Goal: Task Accomplishment & Management: Use online tool/utility

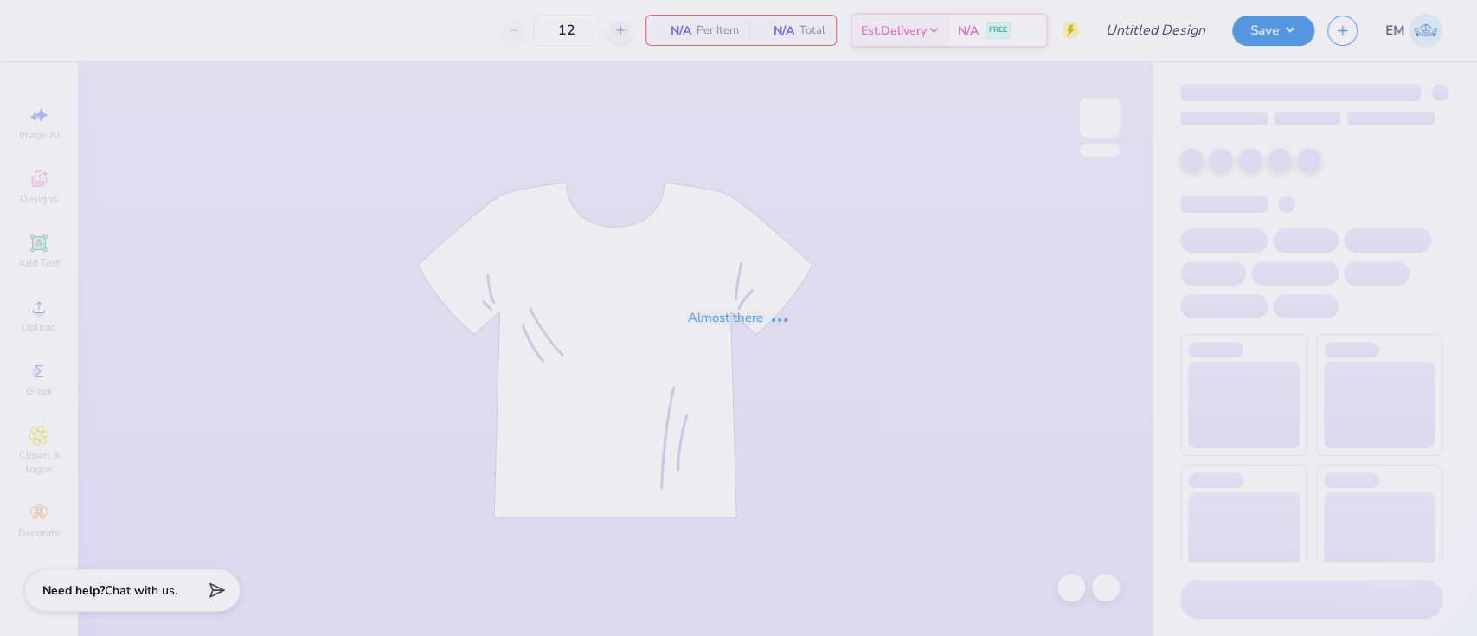
type input "Dudes day 1"
type input "50"
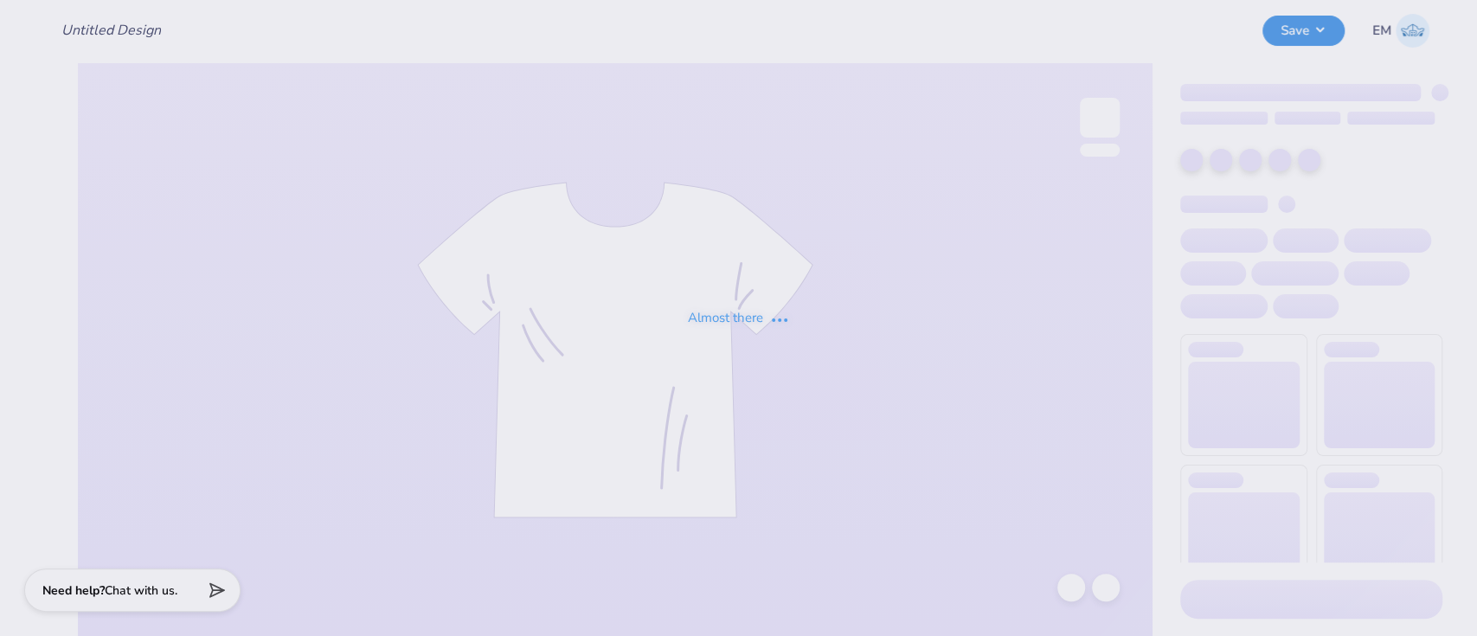
type input "Dudes day 1"
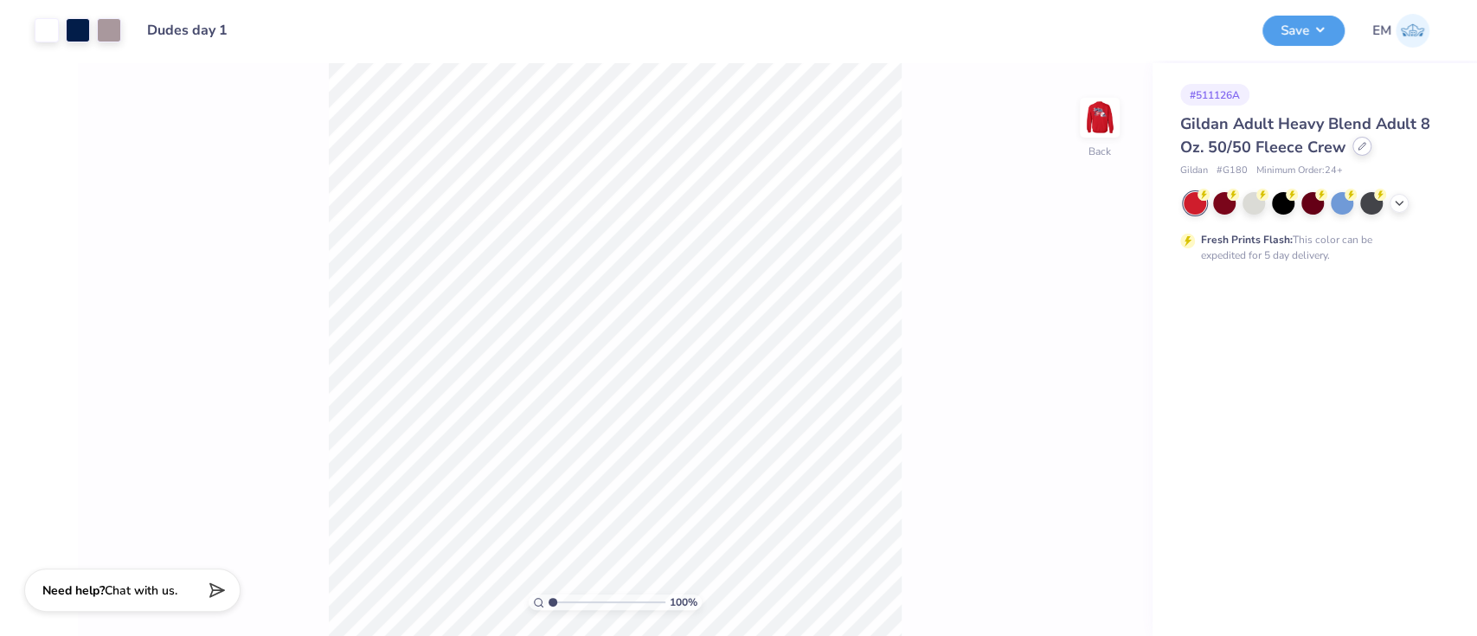
click at [1360, 144] on icon at bounding box center [1361, 146] width 9 height 9
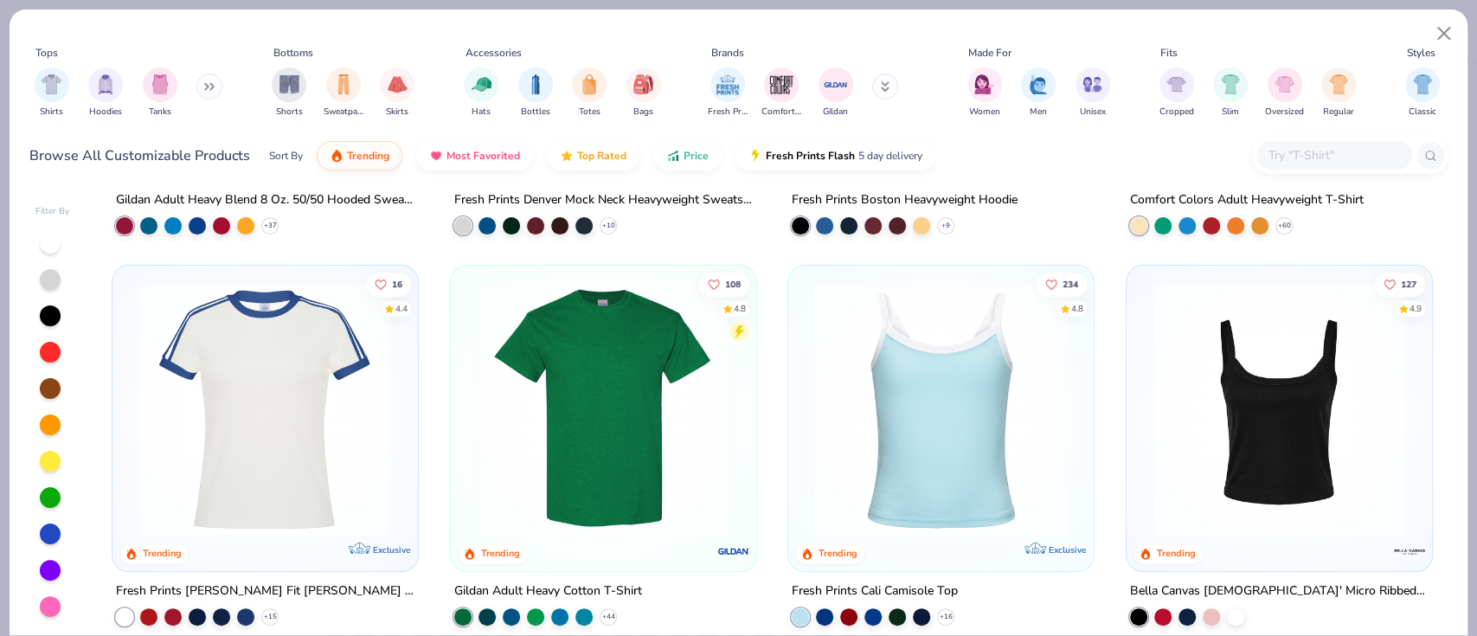
scroll to position [346, 0]
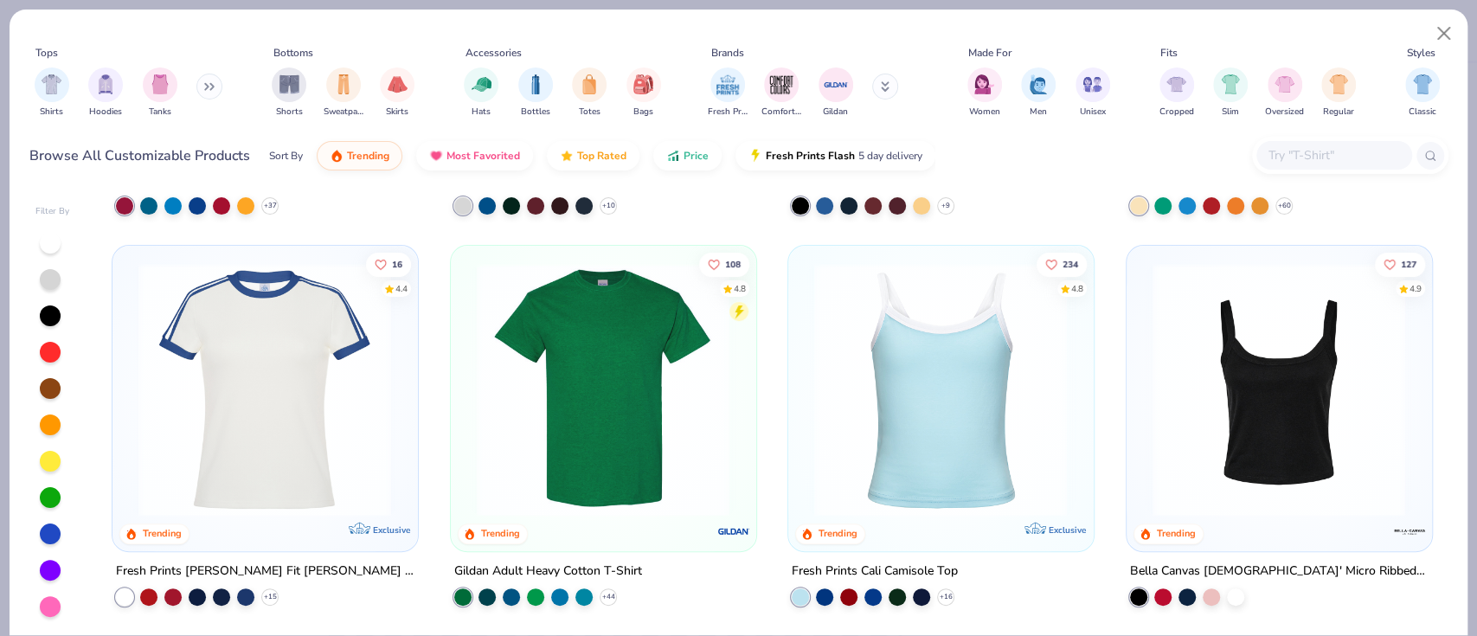
click at [596, 447] on img at bounding box center [603, 388] width 270 height 253
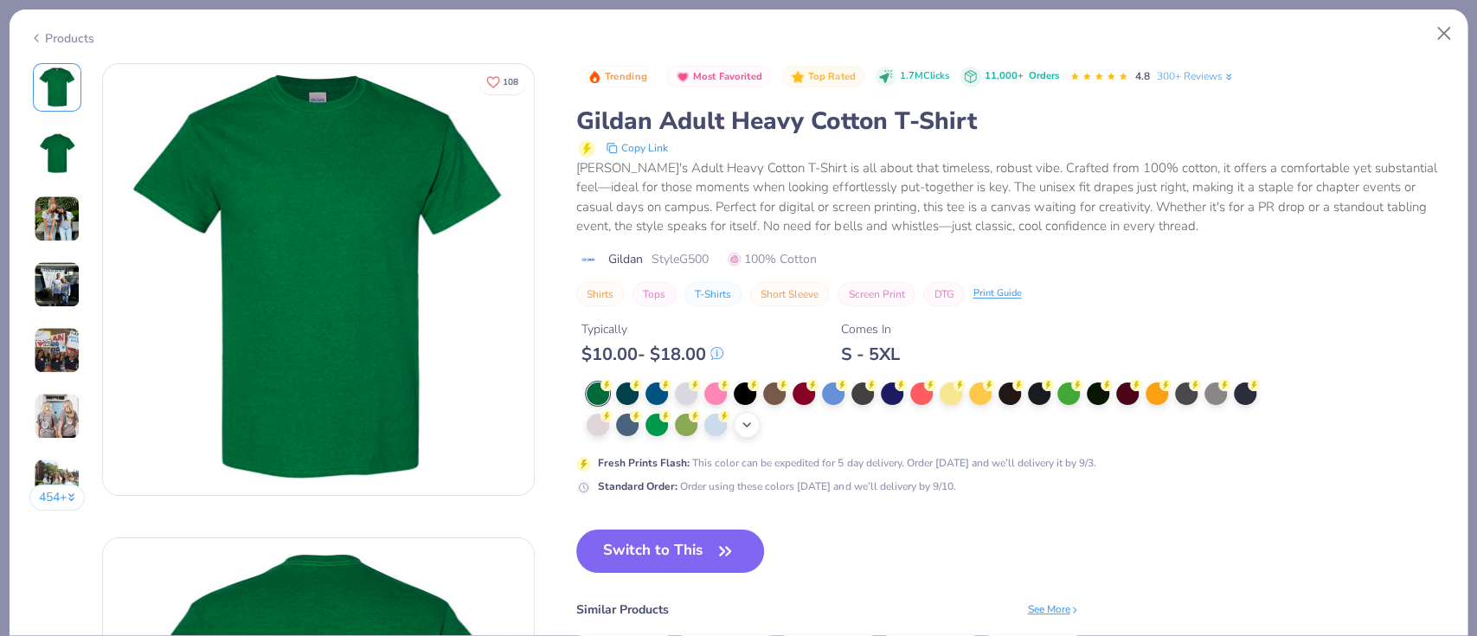
click at [751, 424] on icon at bounding box center [747, 425] width 14 height 14
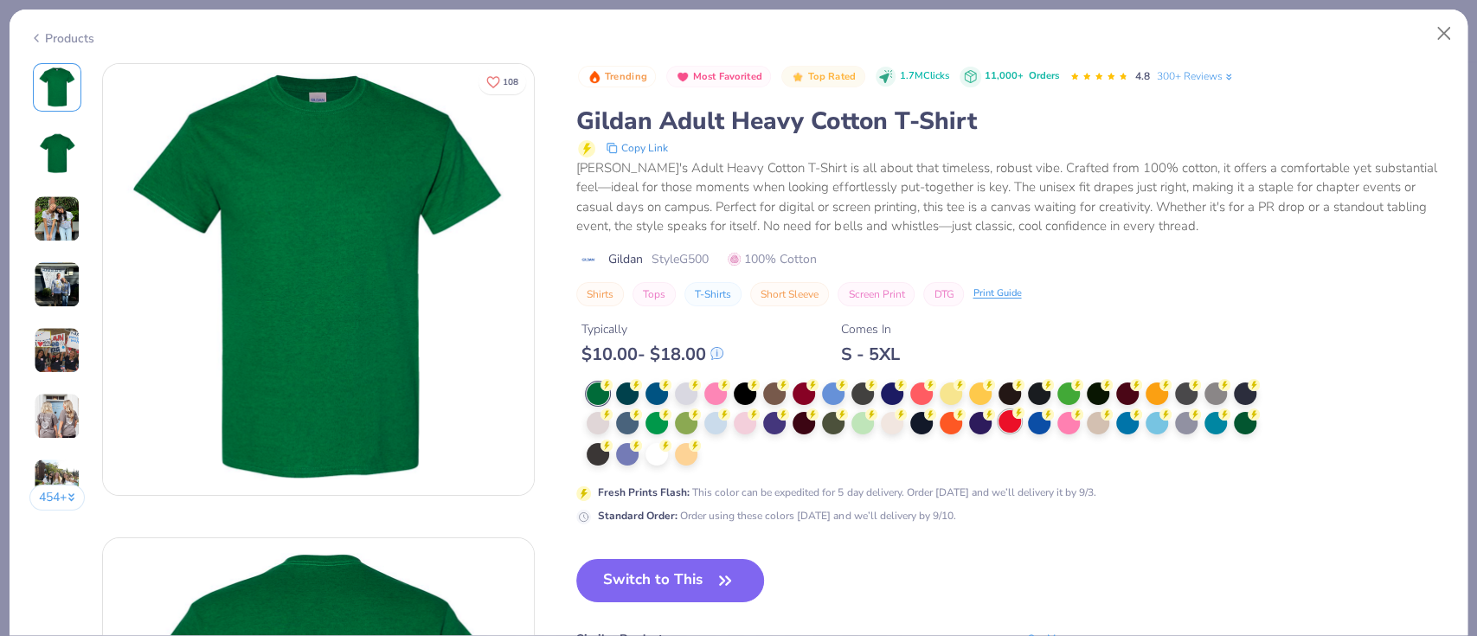
click at [1019, 419] on div at bounding box center [1009, 421] width 22 height 22
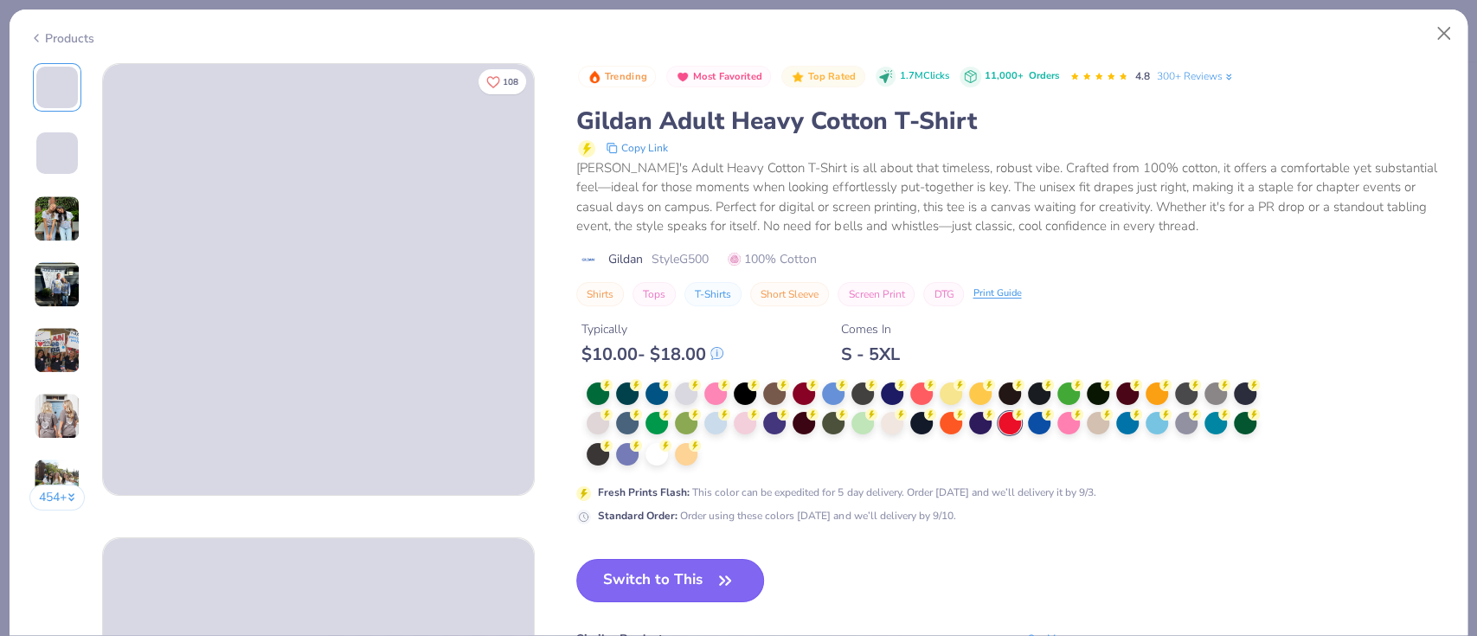
click at [707, 574] on button "Switch to This" at bounding box center [670, 580] width 188 height 43
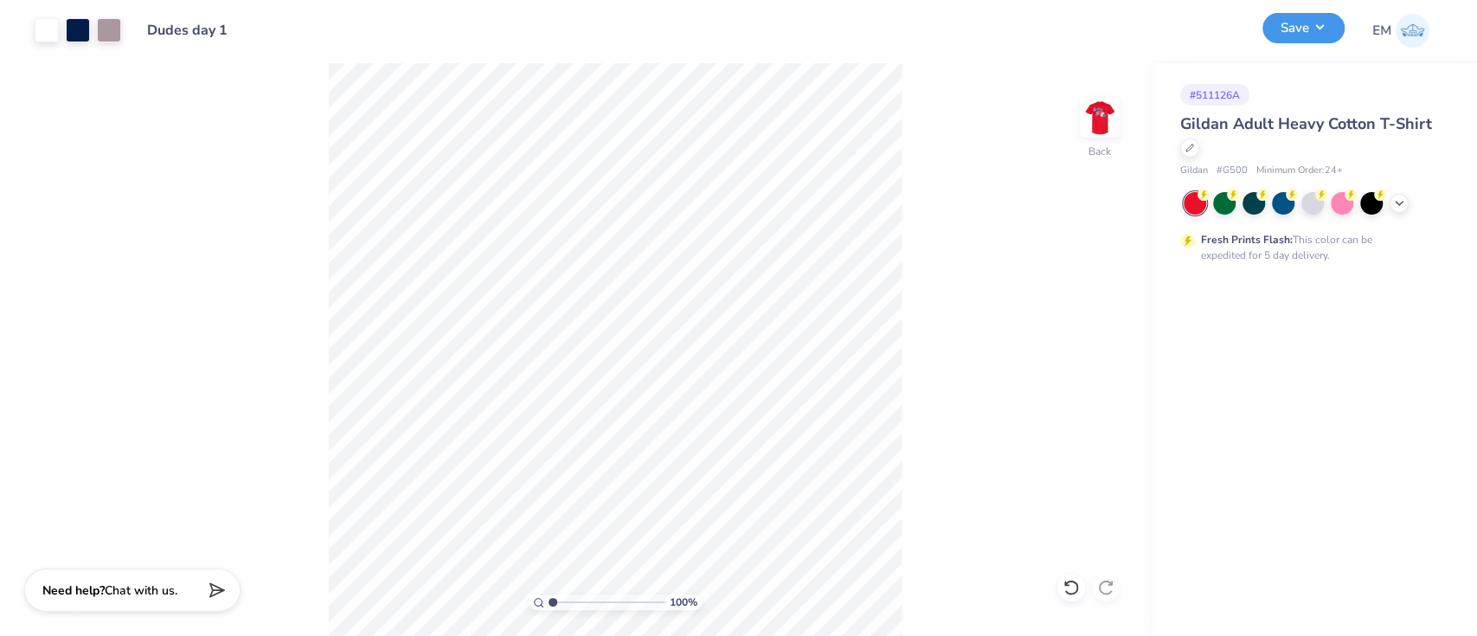
click at [1317, 31] on button "Save" at bounding box center [1303, 28] width 82 height 30
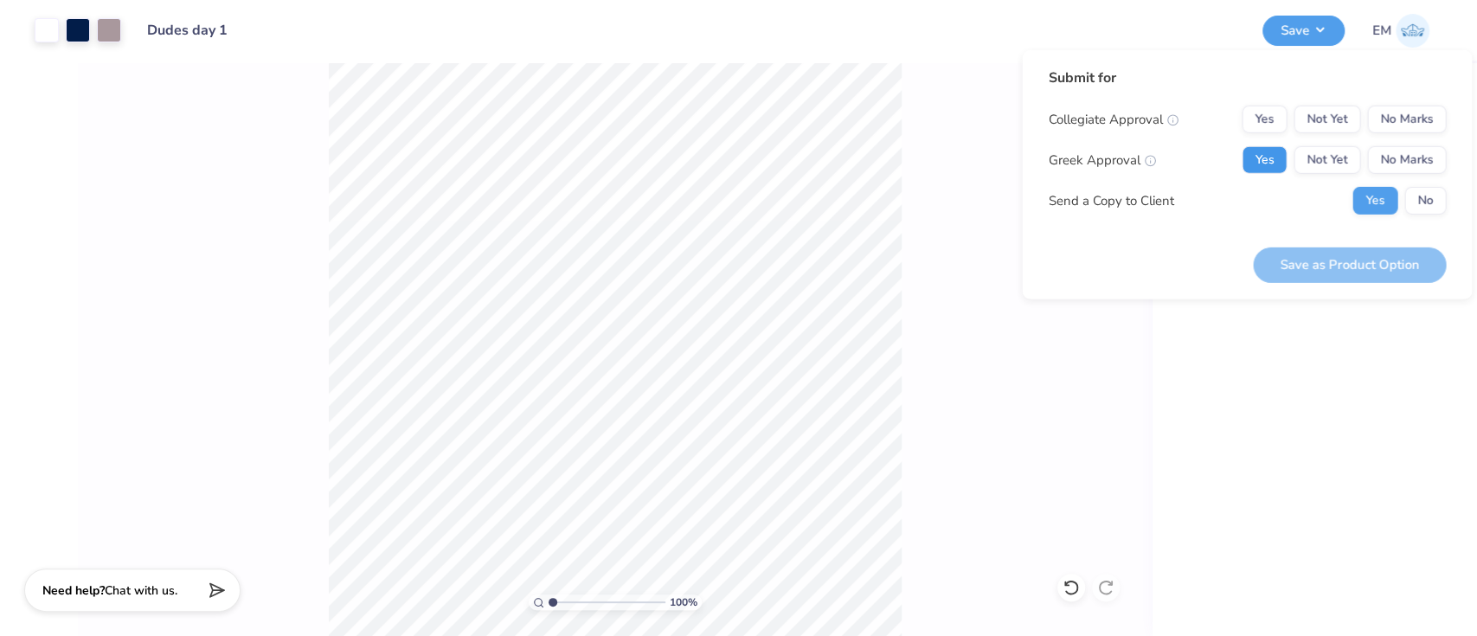
click at [1260, 148] on button "Yes" at bounding box center [1264, 160] width 45 height 28
click at [1406, 100] on div "Submit for Collegiate Approval Yes Not Yet No Marks Greek Approval Yes Not Yet …" at bounding box center [1247, 147] width 398 height 160
drag, startPoint x: 1406, startPoint y: 117, endPoint x: 1412, endPoint y: 184, distance: 67.8
click at [1407, 117] on button "No Marks" at bounding box center [1406, 120] width 79 height 28
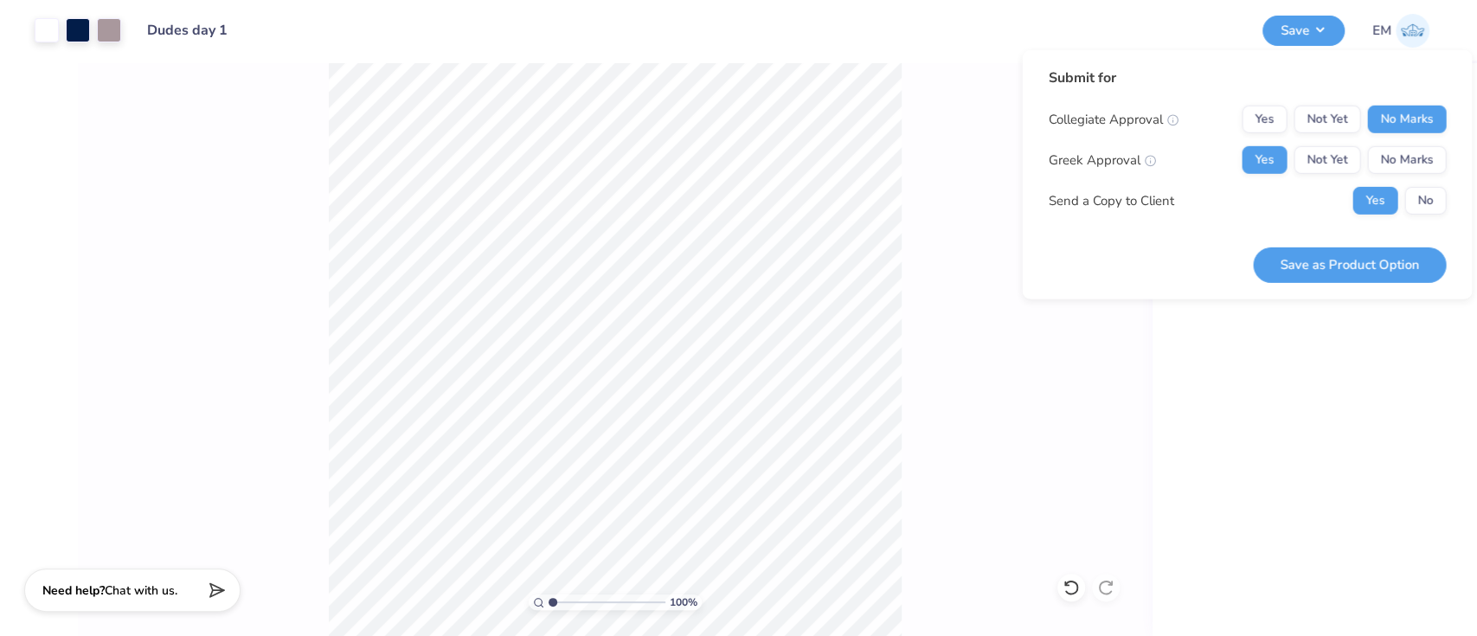
click at [1396, 253] on button "Save as Product Option" at bounding box center [1349, 264] width 193 height 35
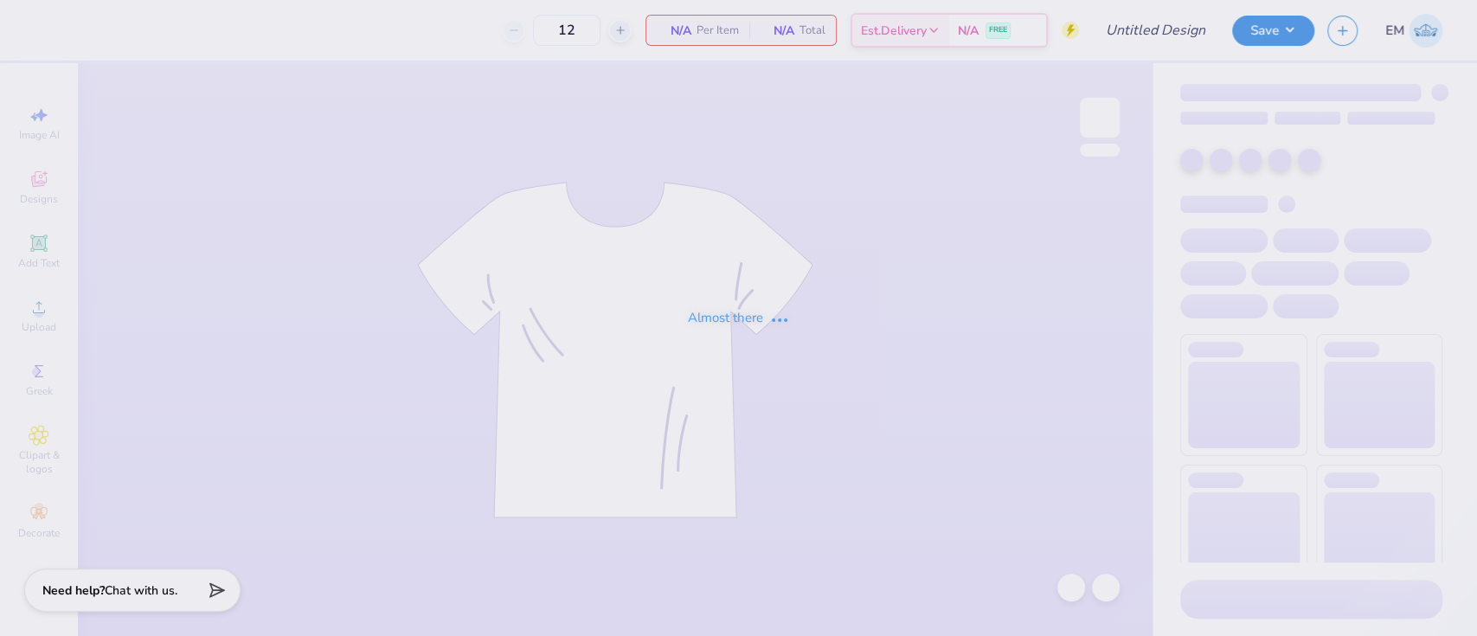
type input "Dudes day 1"
type input "50"
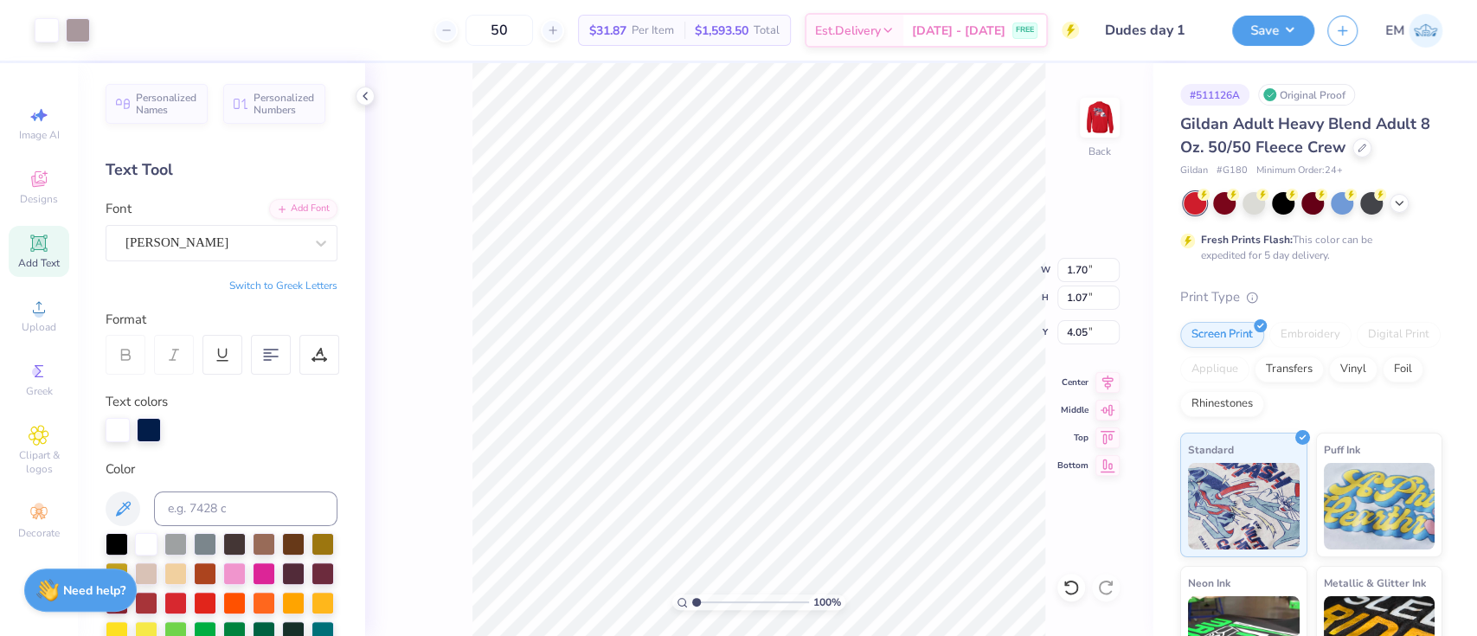
type input "4.05"
type input "1.49212329151837"
type input "4.59"
type input "1.49212329151837"
type input "2.03"
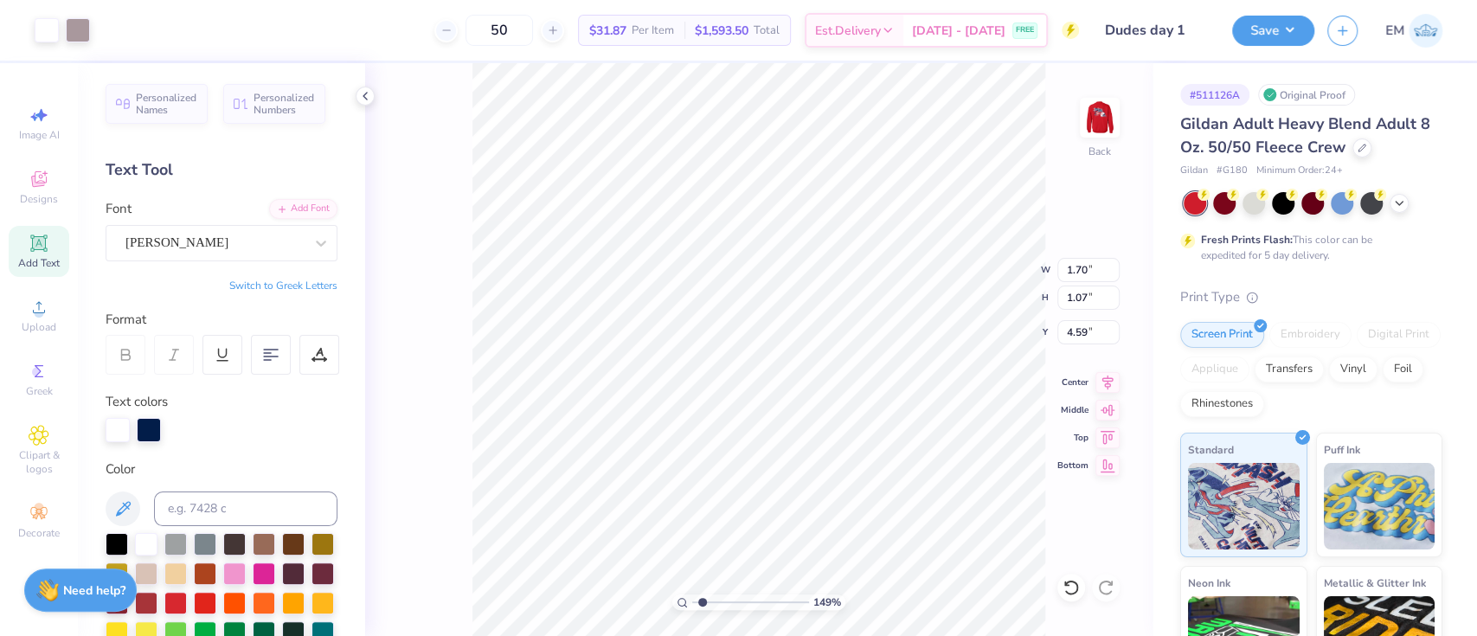
type input "1.28"
type input "4.37"
type input "1.49212329151837"
type input "4.22"
type input "1.49212329151837"
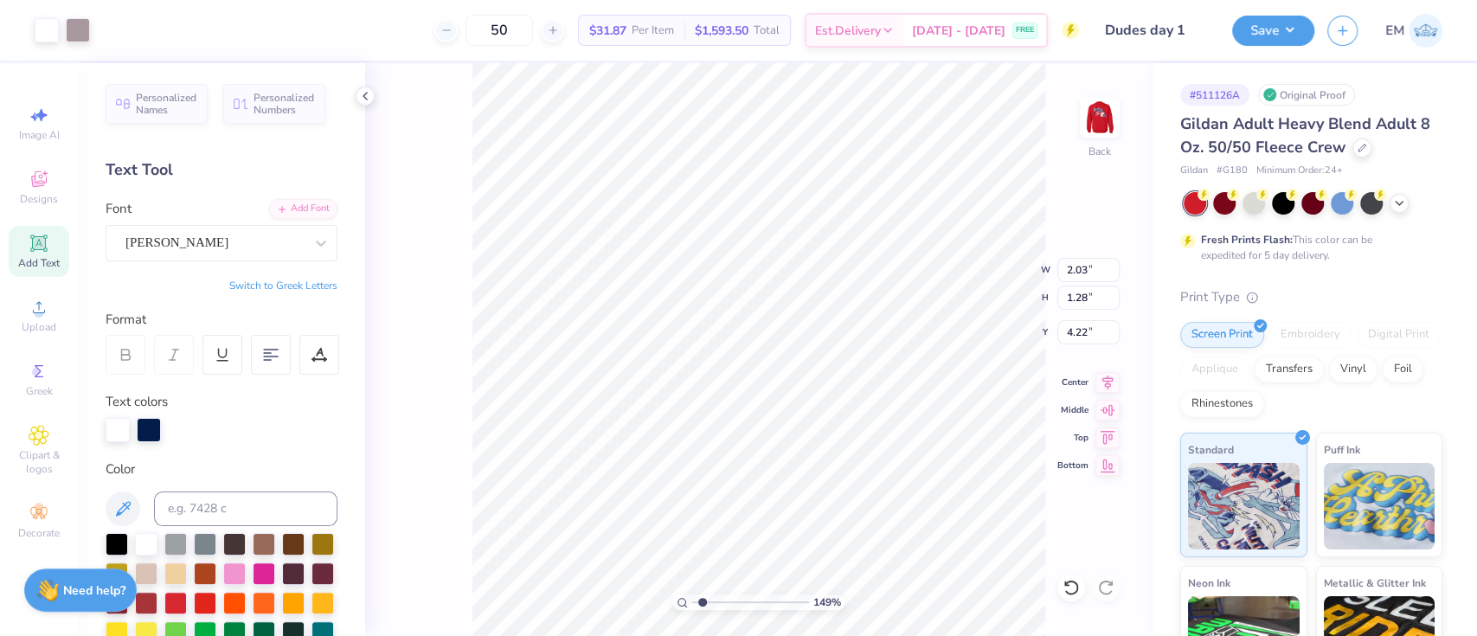
type input "4.96"
type input "0.98"
type input "6.14"
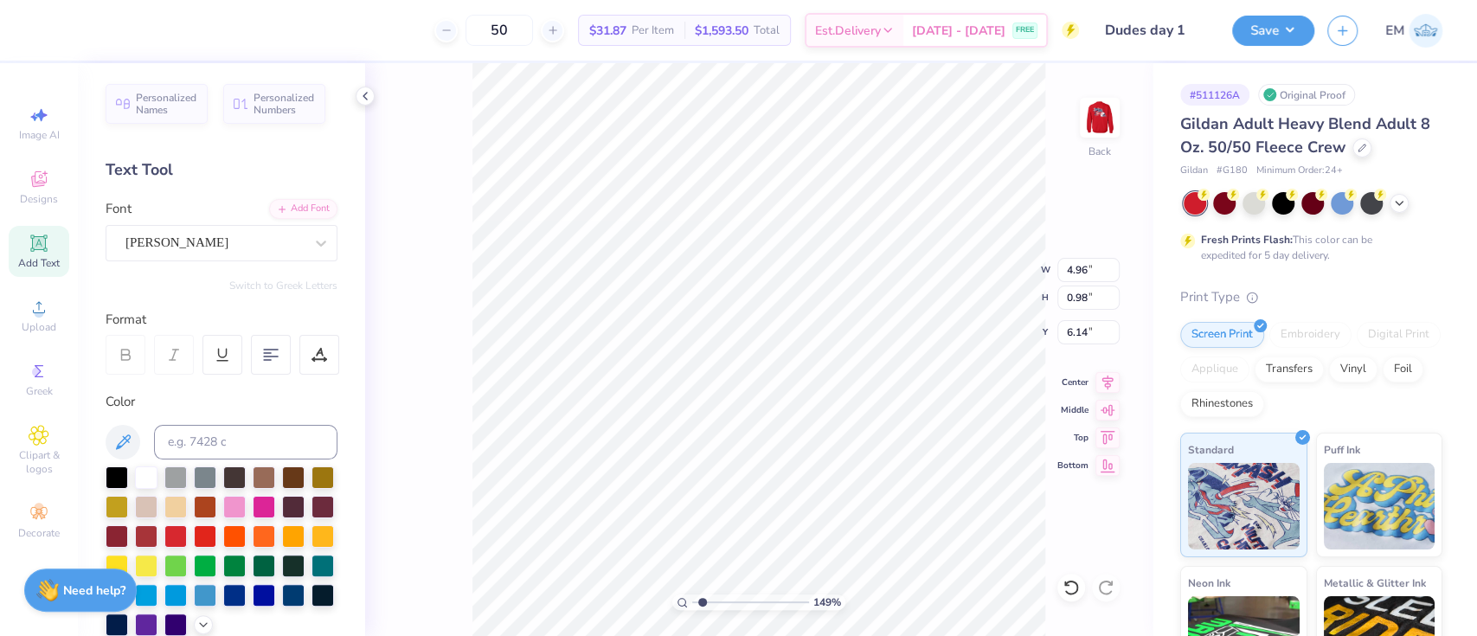
type input "1.49212329151837"
type input "5.87"
type input "1.49212329151837"
type input "2.03"
type input "1.28"
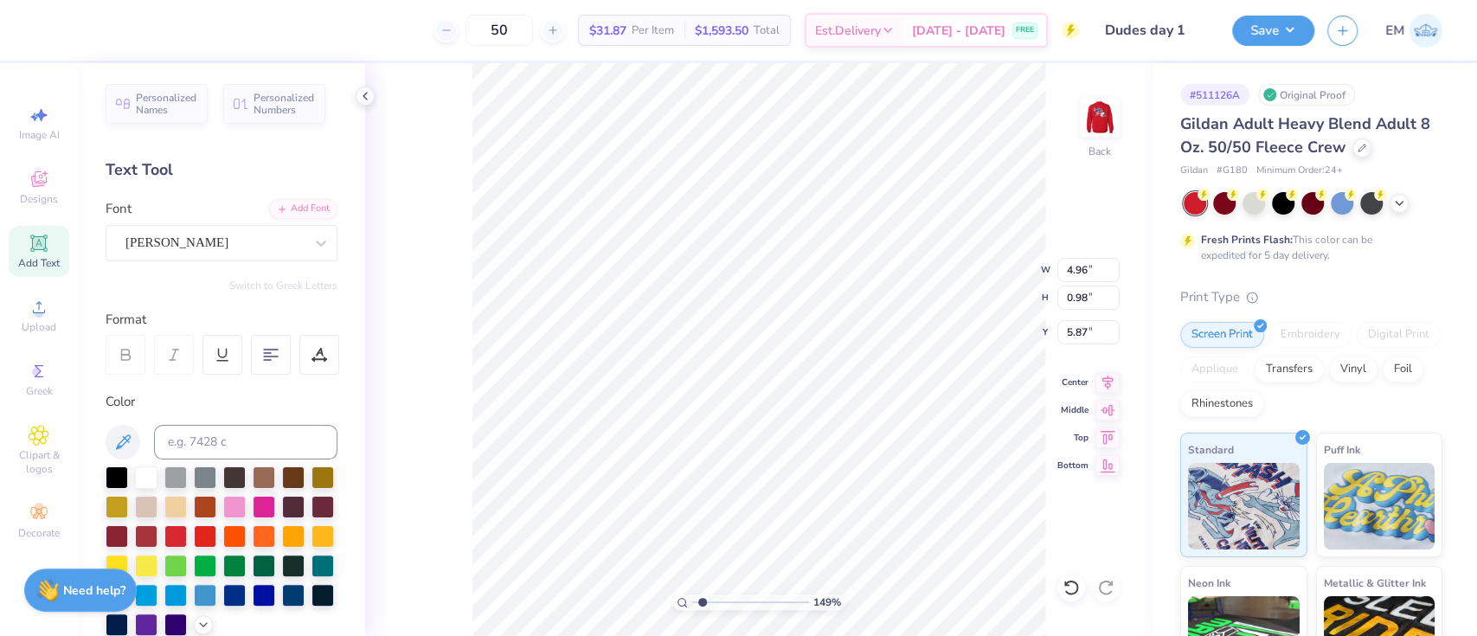
type input "4.22"
type input "1.49212329151837"
type input "2.14"
type input "1.34"
type input "1.49212329151837"
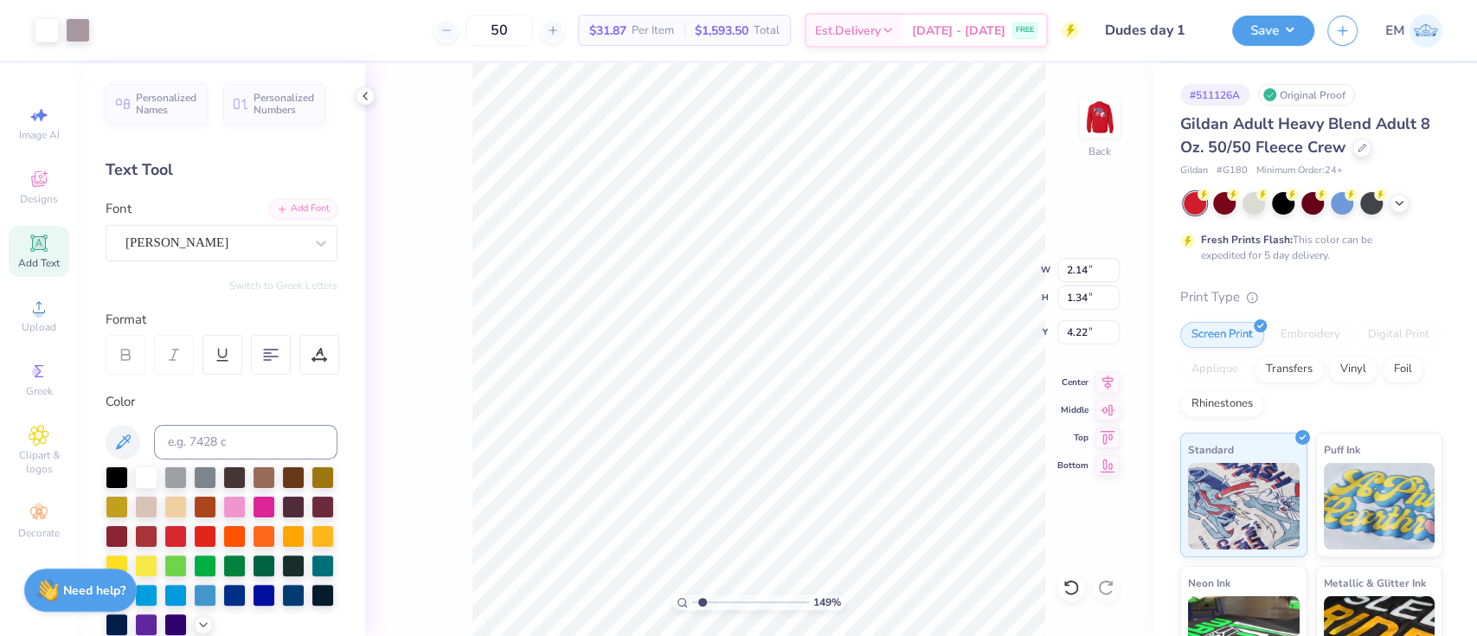
type input "1.90"
type input "0.47"
type input "7.12"
type input "1.49212329151837"
type input "6.86"
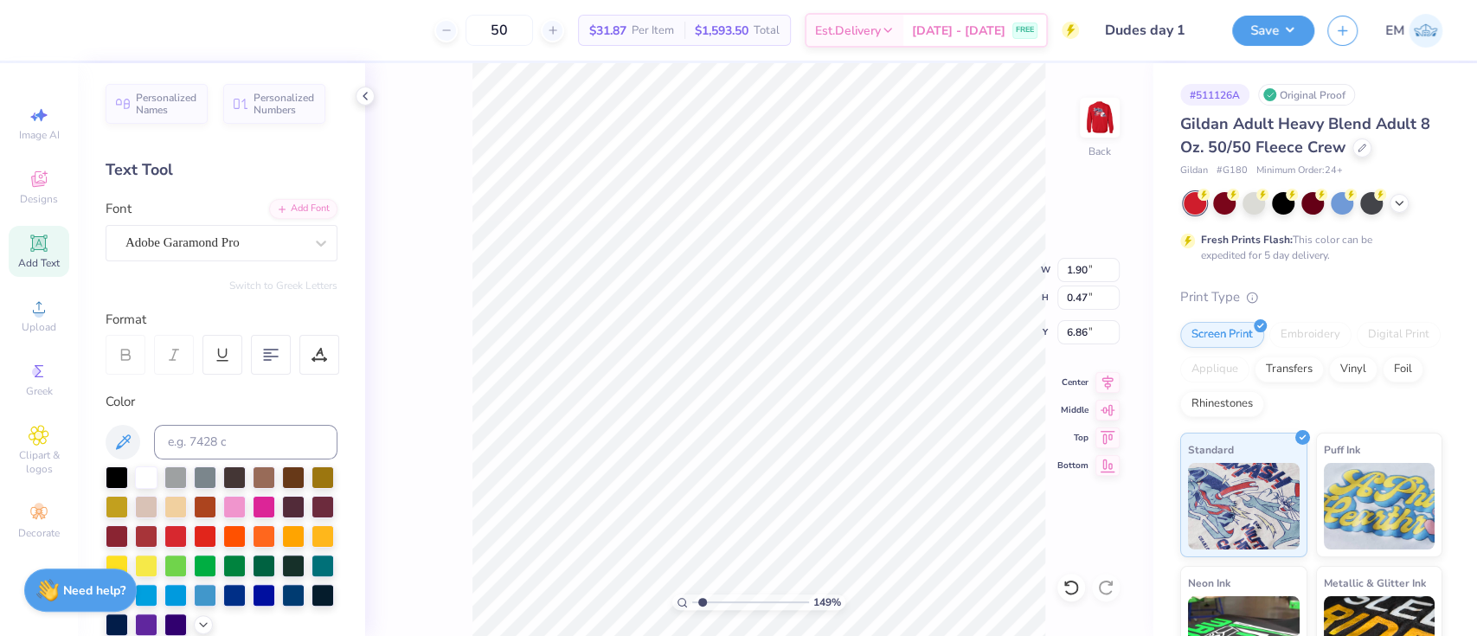
type input "1.49212329151837"
type input "7.14"
type input "1.49212329151837"
type input "4.96"
type input "0.98"
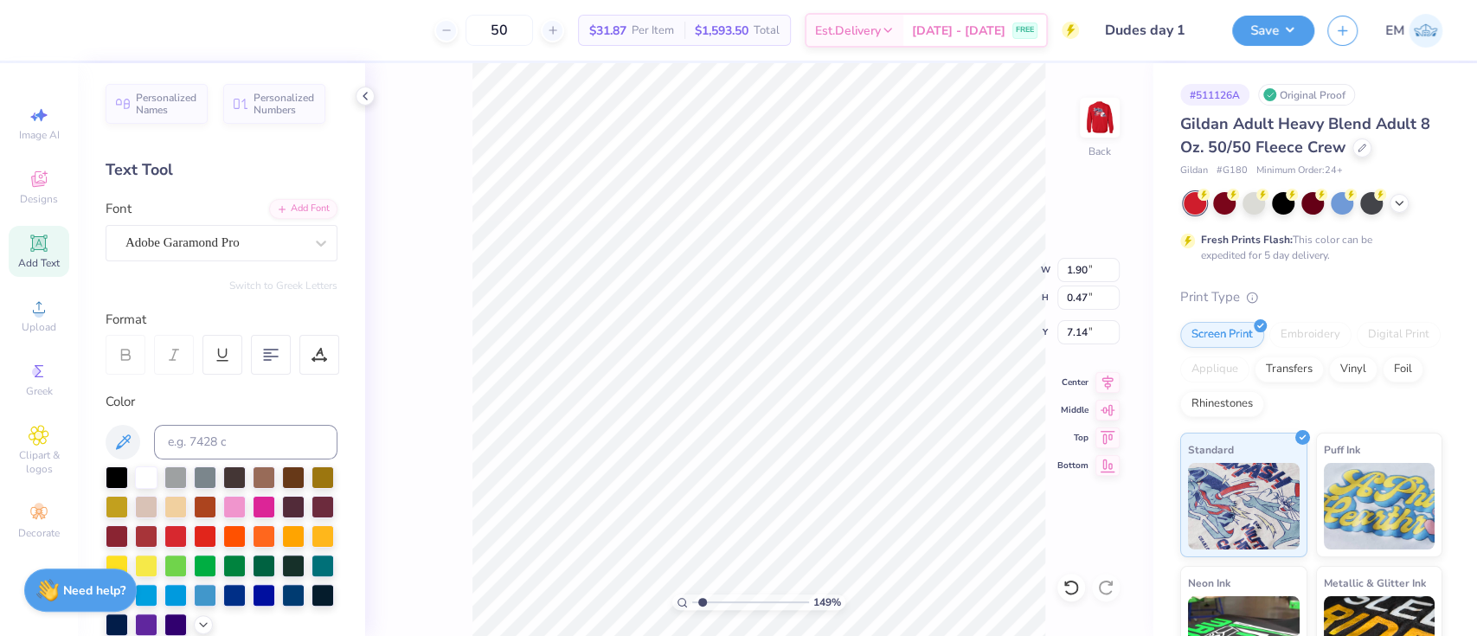
type input "5.87"
type input "1.49212329151837"
type input "6.16"
type input "1.49212329151837"
type input "2.14"
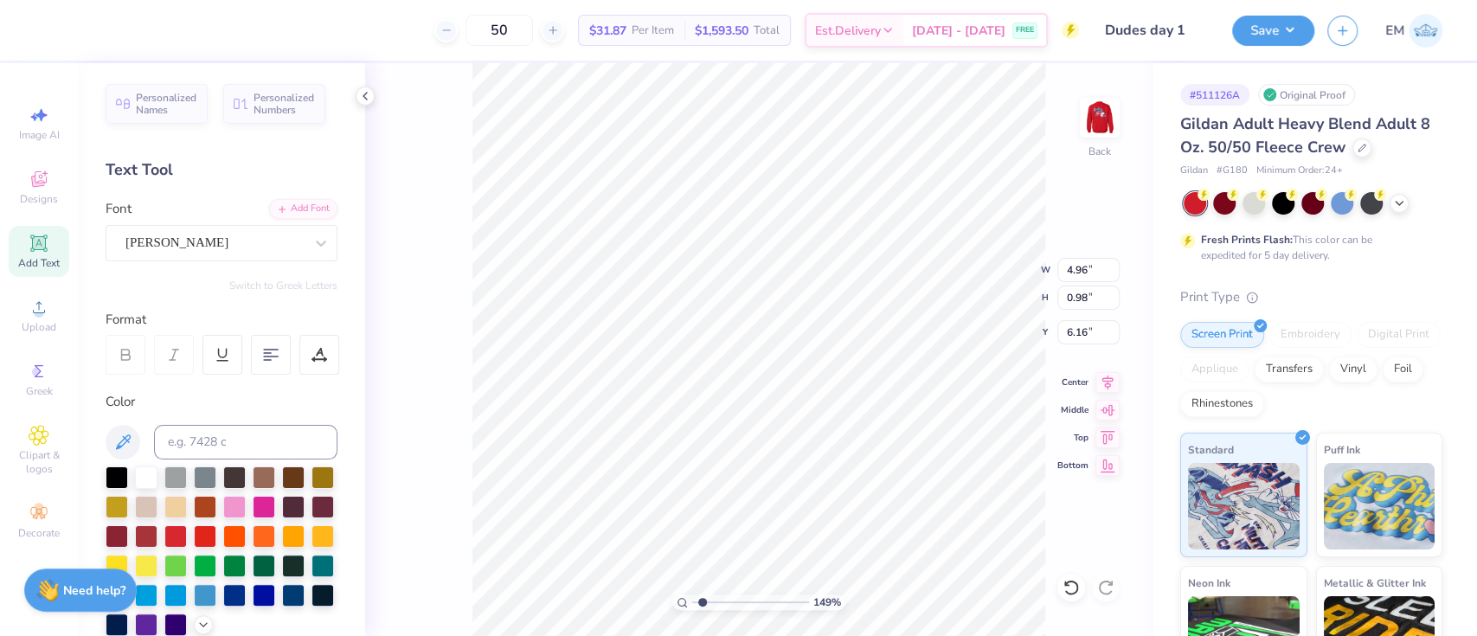
type input "1.34"
type input "4.22"
type input "1.49212329151837"
type input "2.63"
type input "1.66"
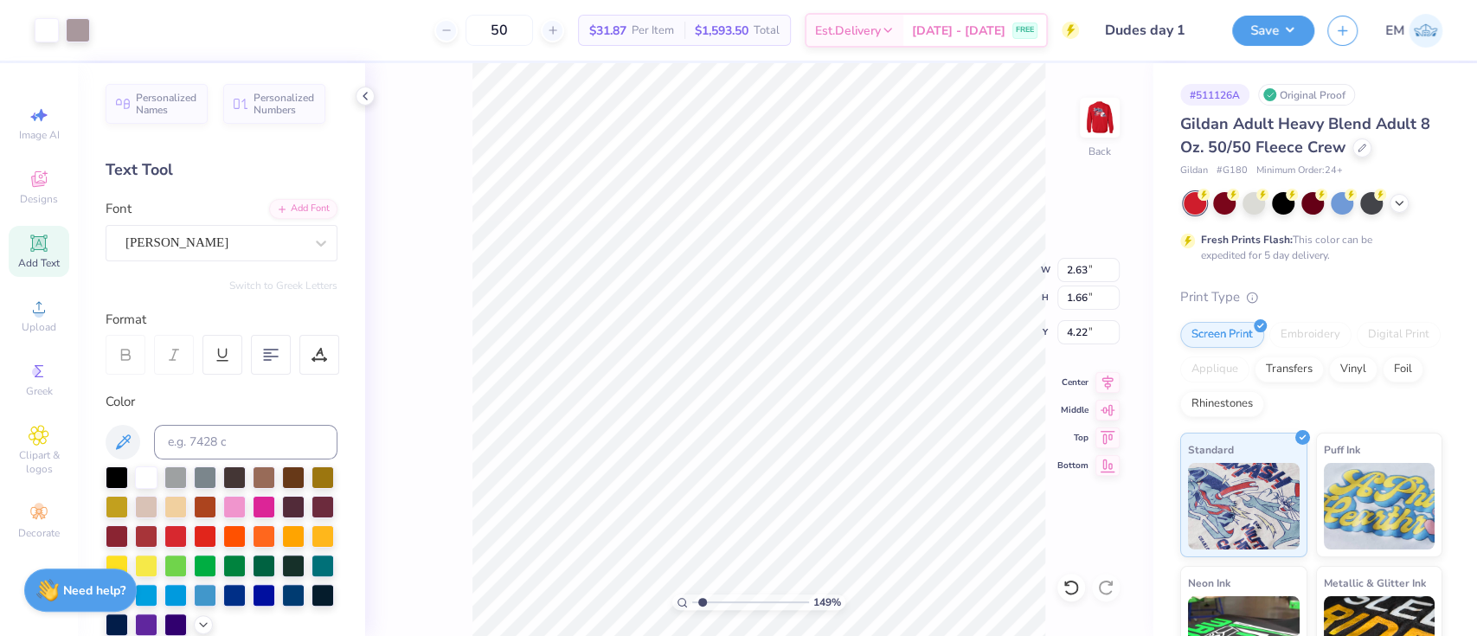
type input "1.49212329151837"
type input "4.29"
type input "1.49212329151837"
type input "1.90"
type input "0.47"
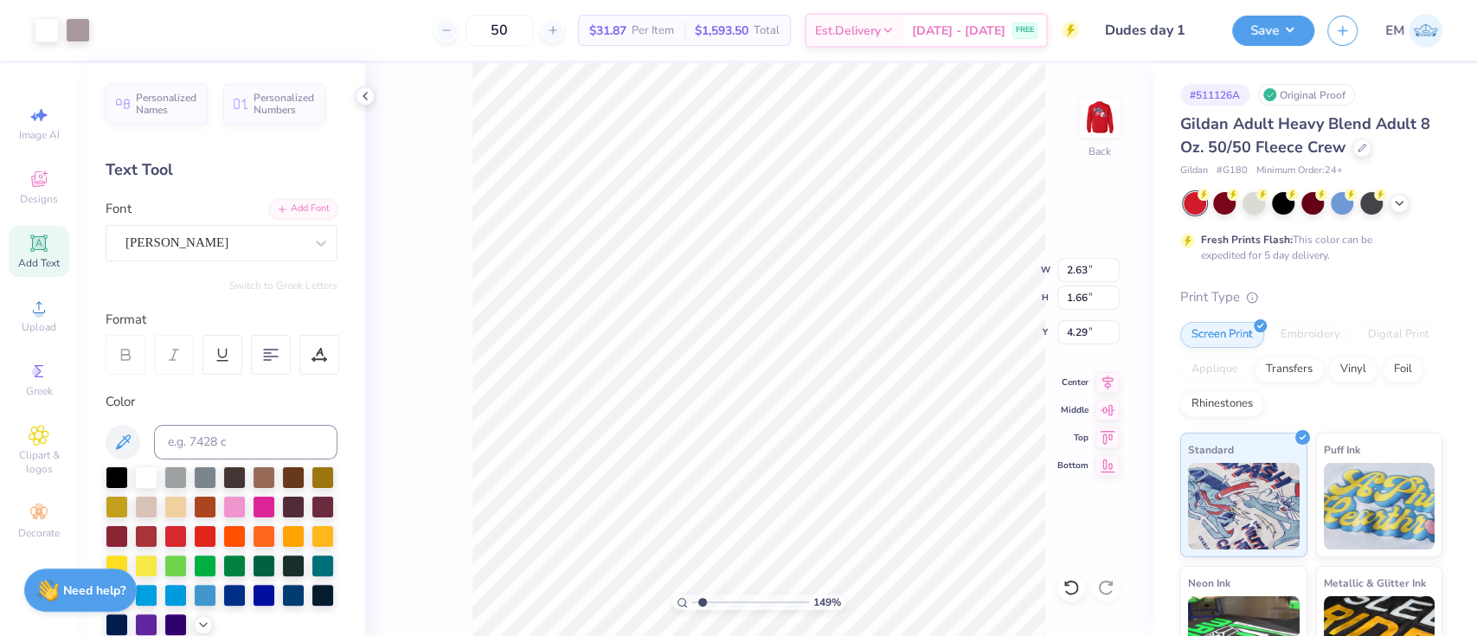
type input "7.14"
type input "1.49212329151837"
type input "7.98"
type input "1.49212329151837"
type input "4.96"
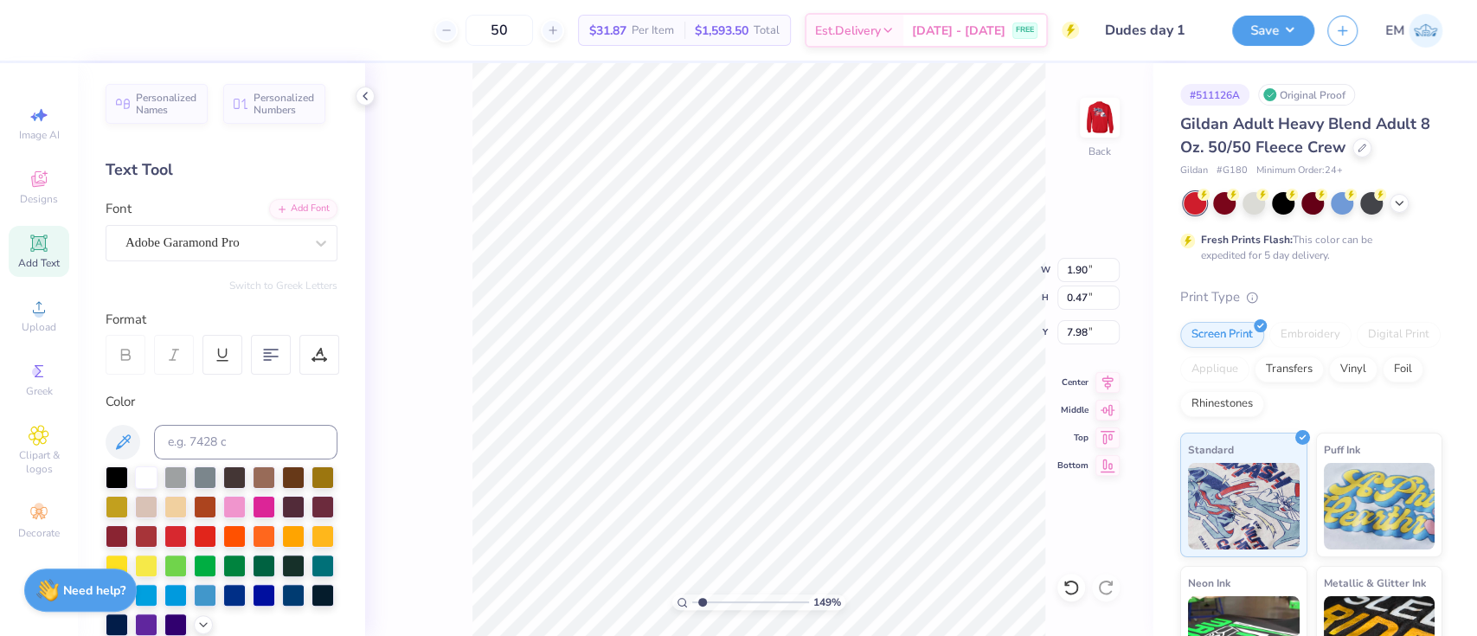
type input "0.98"
type input "6.16"
type input "1.49212329151837"
type input "5.75"
type input "1.14"
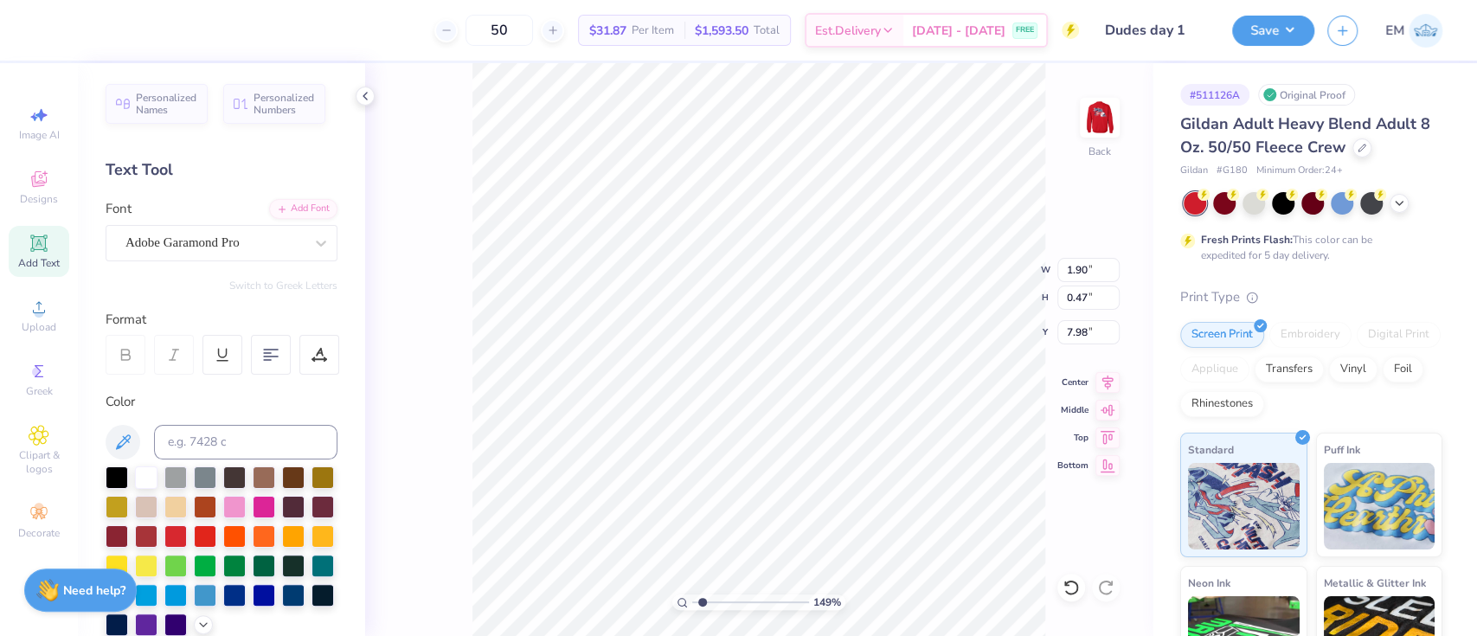
type input "1.49212329151837"
type input "7.30"
type input "1.49212329151837"
type input "1.08"
type input "0.75"
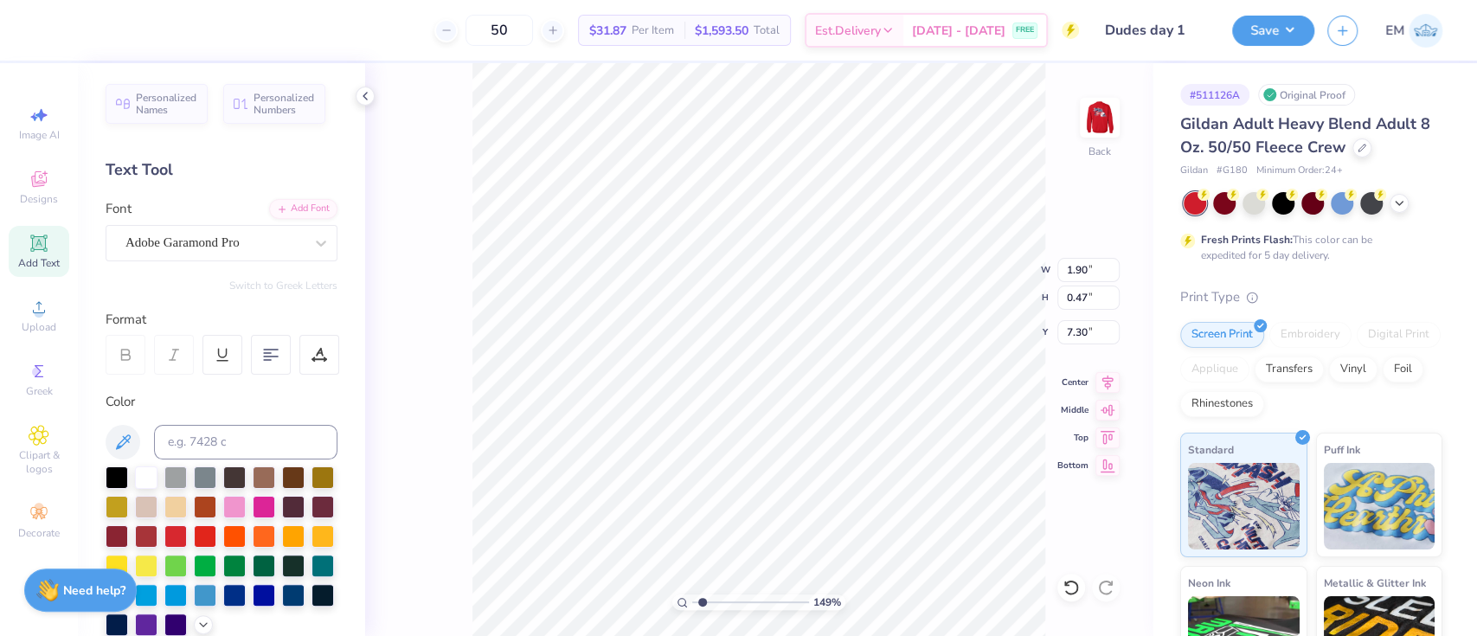
type input "5.12"
type input "1.49212329151837"
type input "5.22"
click at [104, 27] on div at bounding box center [109, 28] width 24 height 24
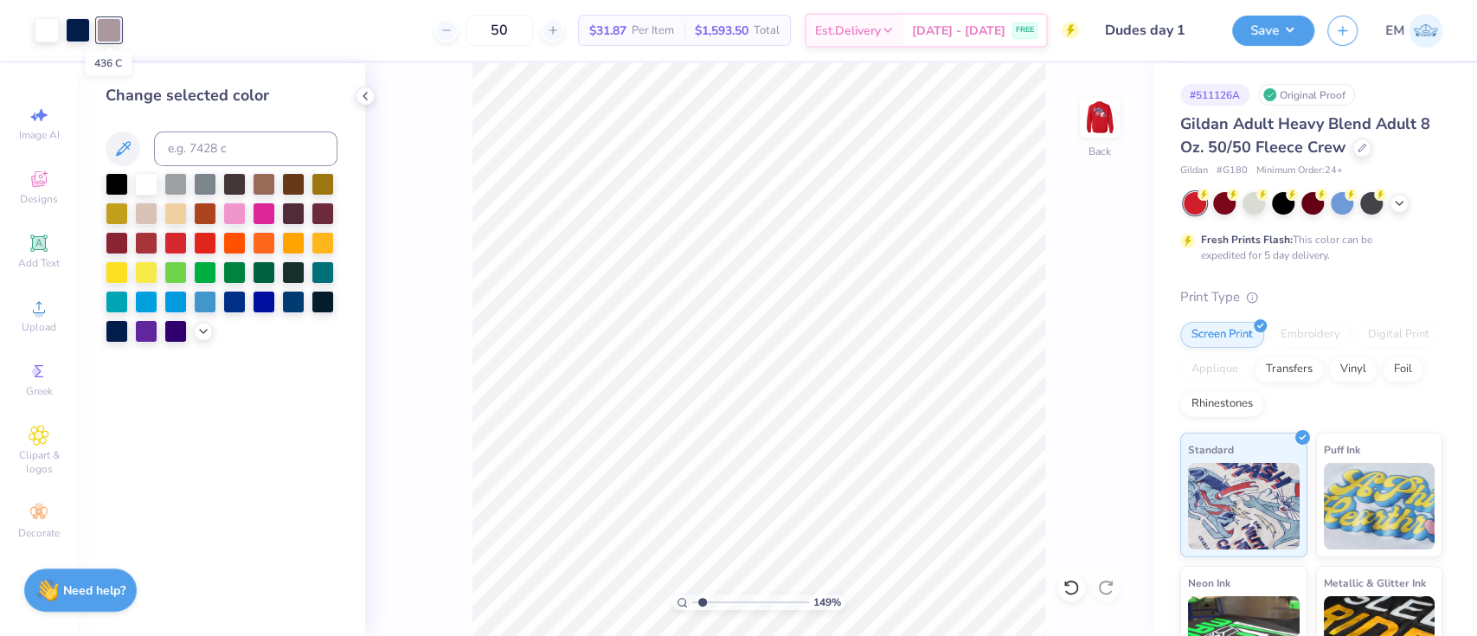
type input "1.49212329151837"
click at [181, 142] on input at bounding box center [245, 149] width 183 height 35
type input "2768"
click at [109, 25] on div at bounding box center [109, 28] width 24 height 24
click at [274, 197] on div at bounding box center [222, 258] width 232 height 170
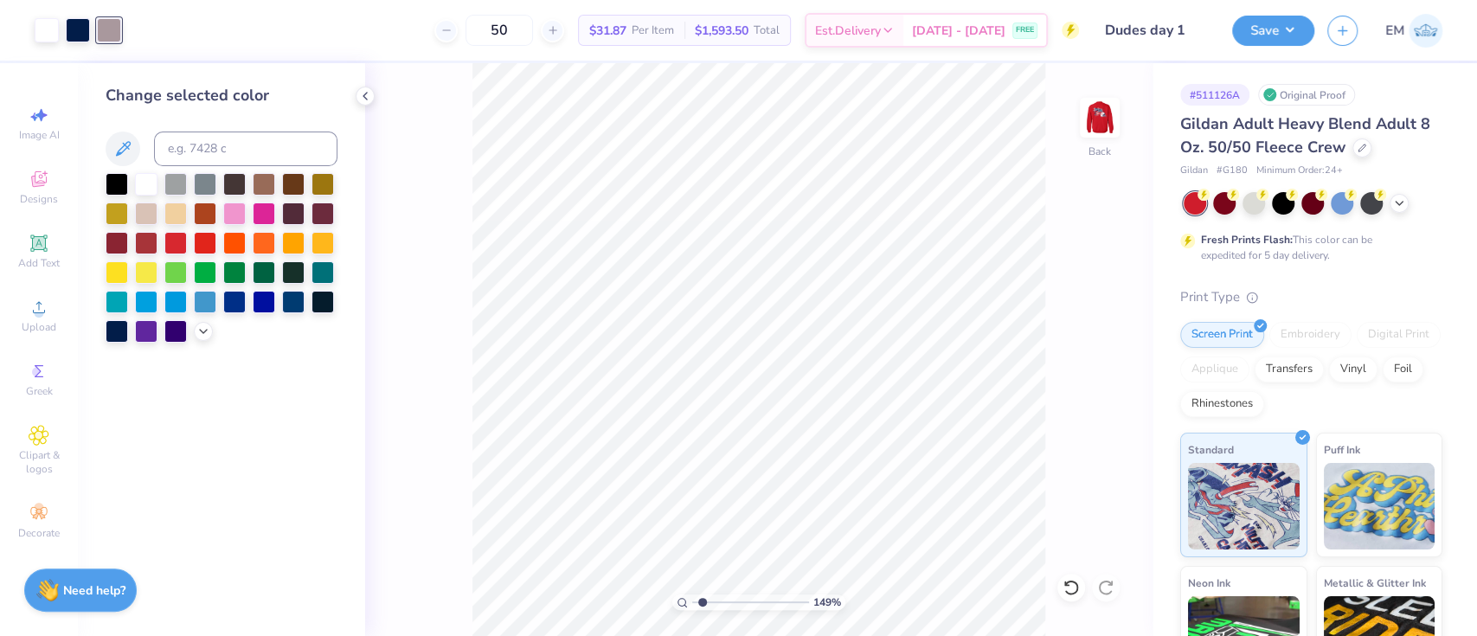
click at [401, 85] on div "149 % Back" at bounding box center [758, 349] width 787 height 573
click at [1287, 335] on div "Embroidery" at bounding box center [1310, 335] width 82 height 26
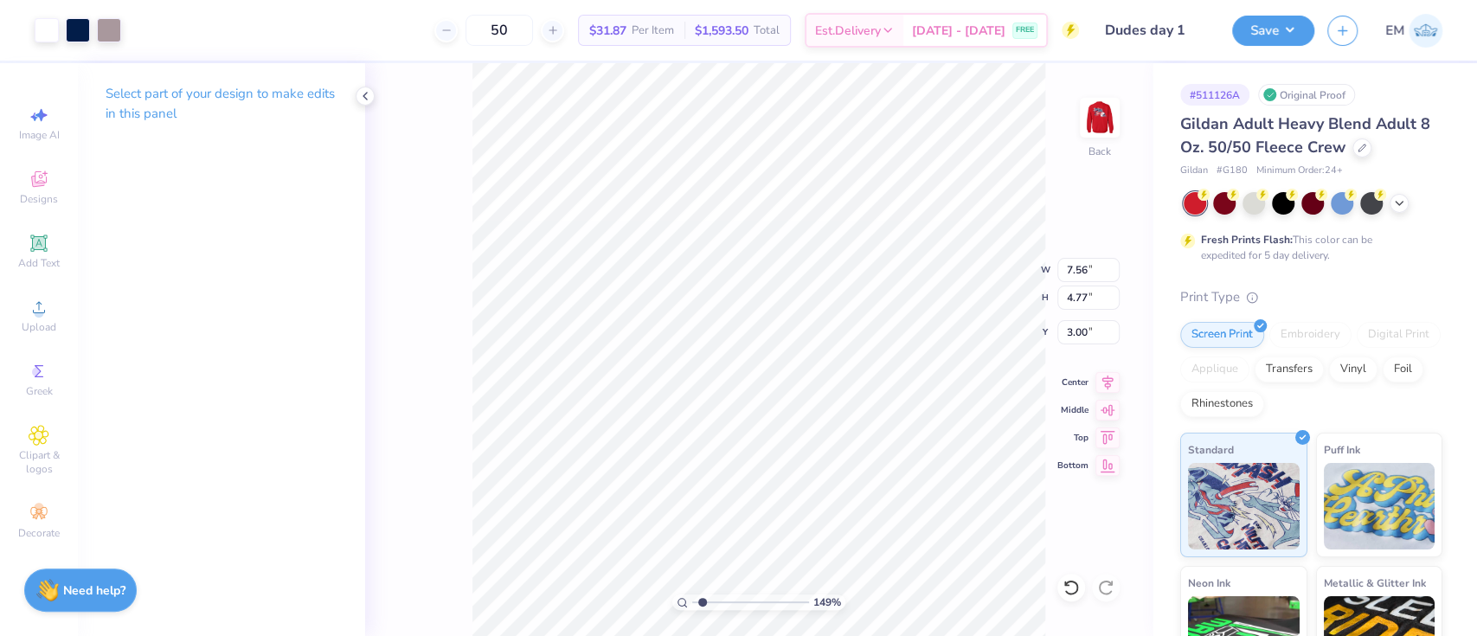
click at [1343, 269] on div "Gildan Adult Heavy Blend Adult 8 Oz. 50/50 Fleece Crew Gildan # G180 Minimum Or…" at bounding box center [1311, 467] width 262 height 711
drag, startPoint x: 1357, startPoint y: 485, endPoint x: 1315, endPoint y: 470, distance: 44.9
click at [1358, 485] on img at bounding box center [1380, 503] width 112 height 87
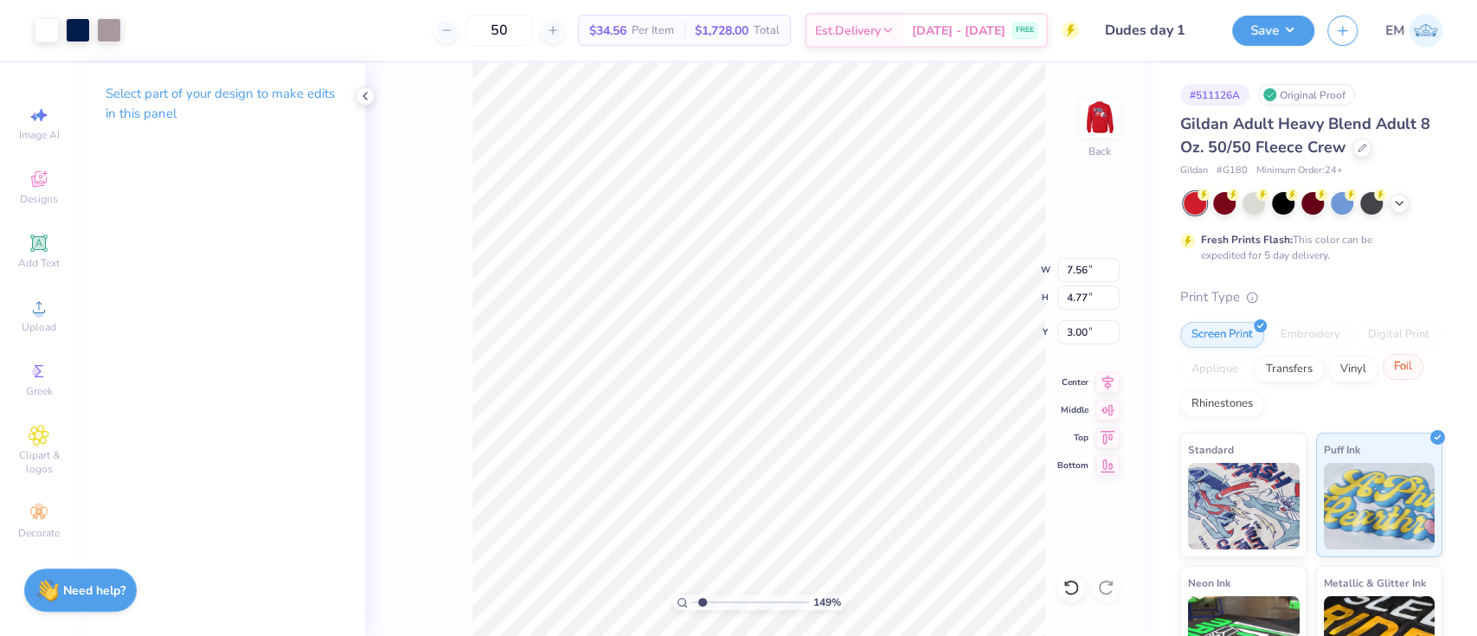
click at [1383, 380] on div "Foil" at bounding box center [1403, 367] width 41 height 26
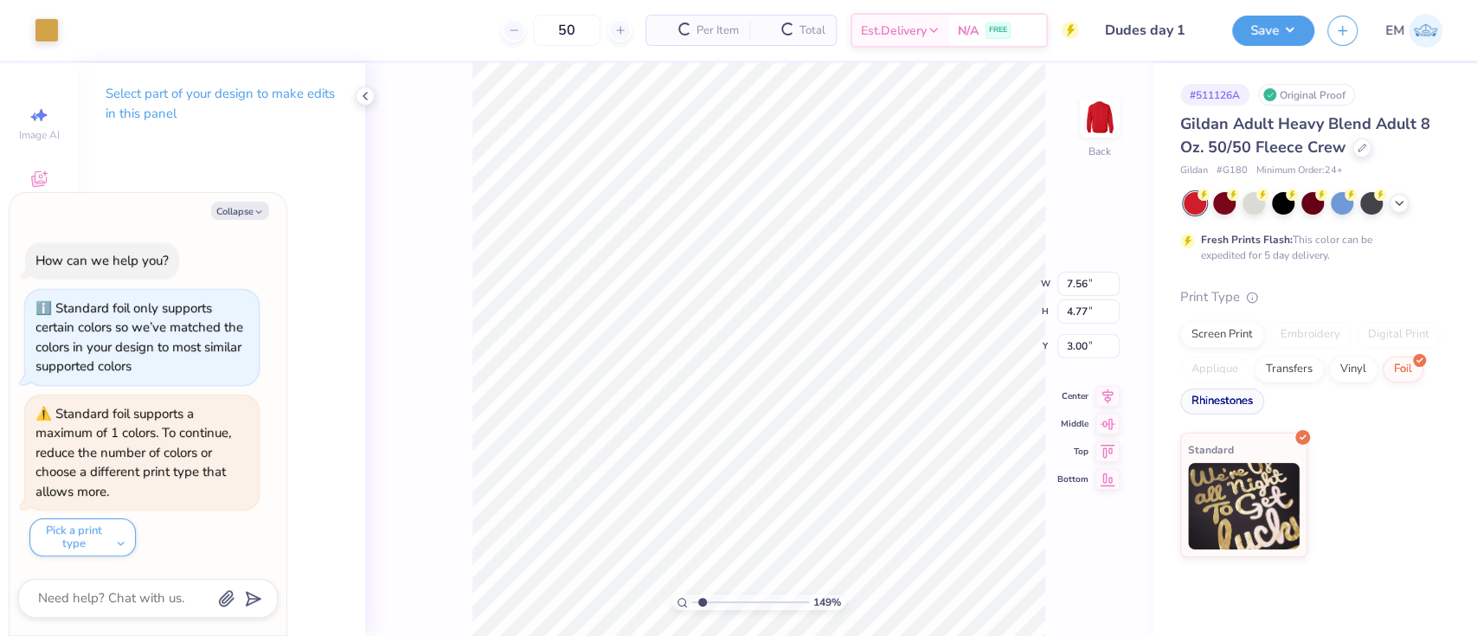
type input "1.49212329151837"
type textarea "x"
type input "1.49212329151837"
type textarea "x"
click at [1222, 338] on div "Screen Print" at bounding box center [1222, 332] width 84 height 26
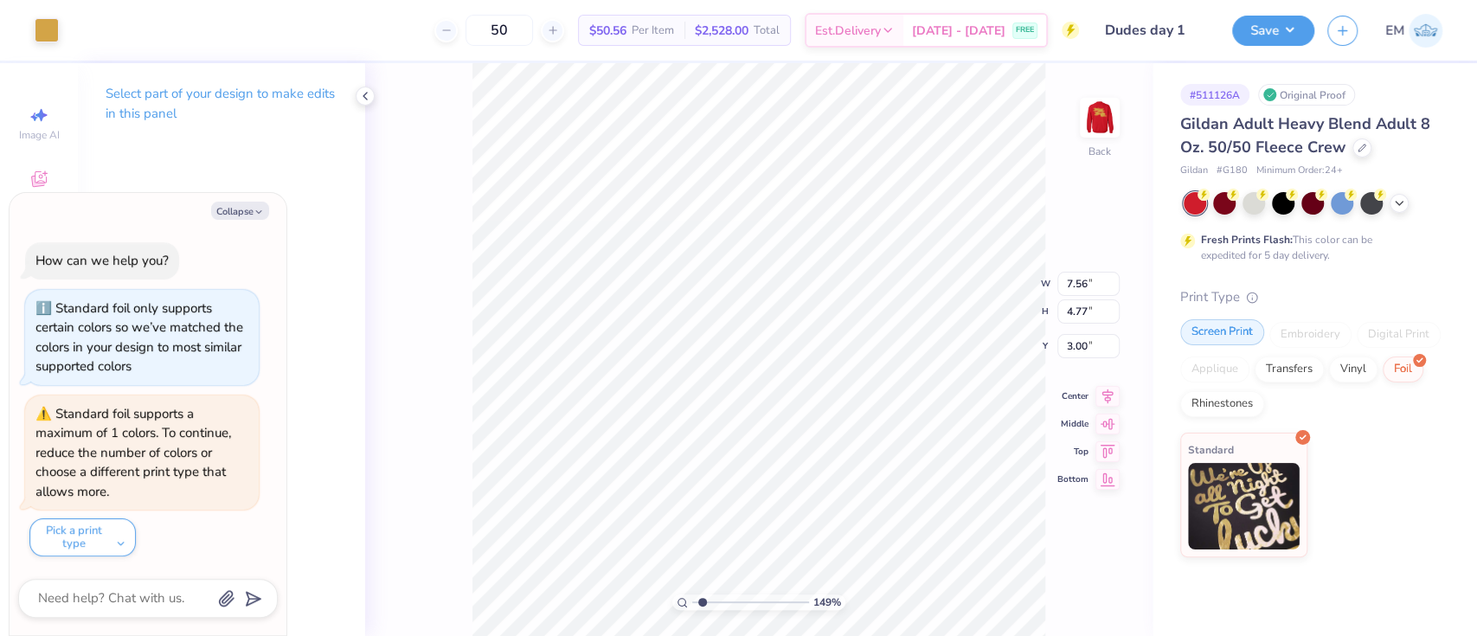
type input "1.49212329151837"
type textarea "x"
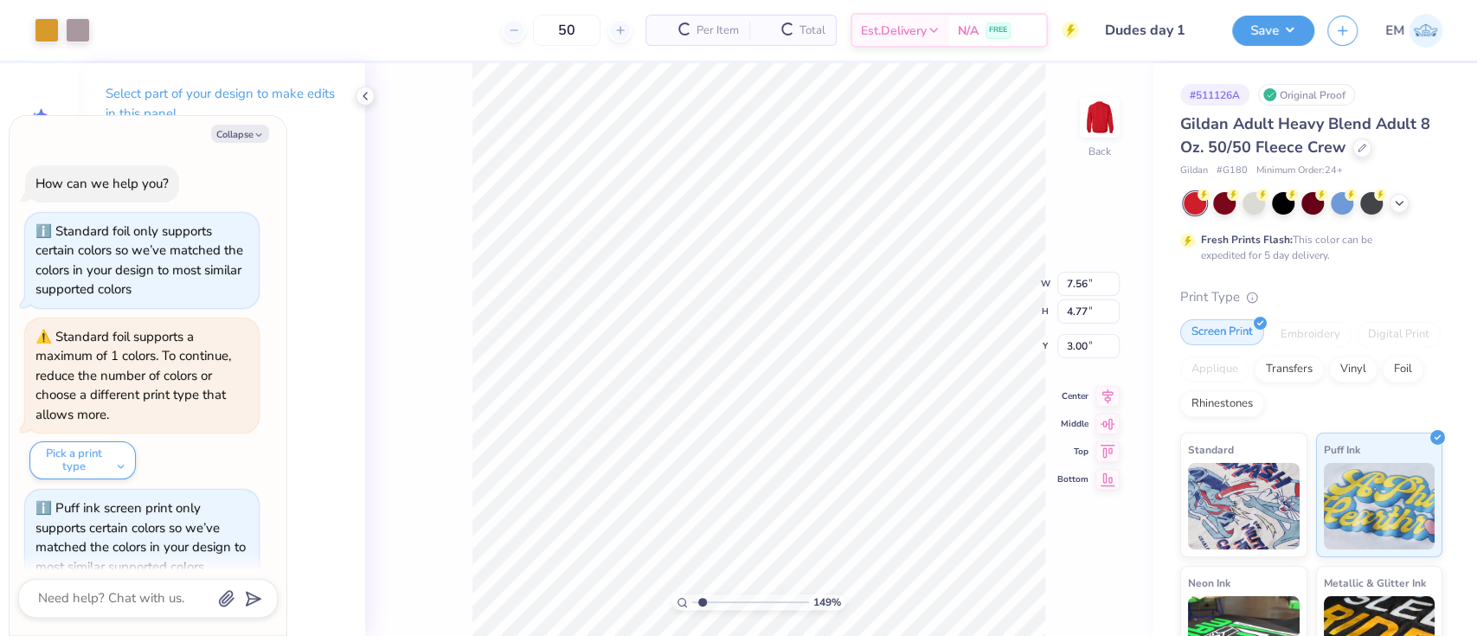
type input "1.49212329151837"
type textarea "x"
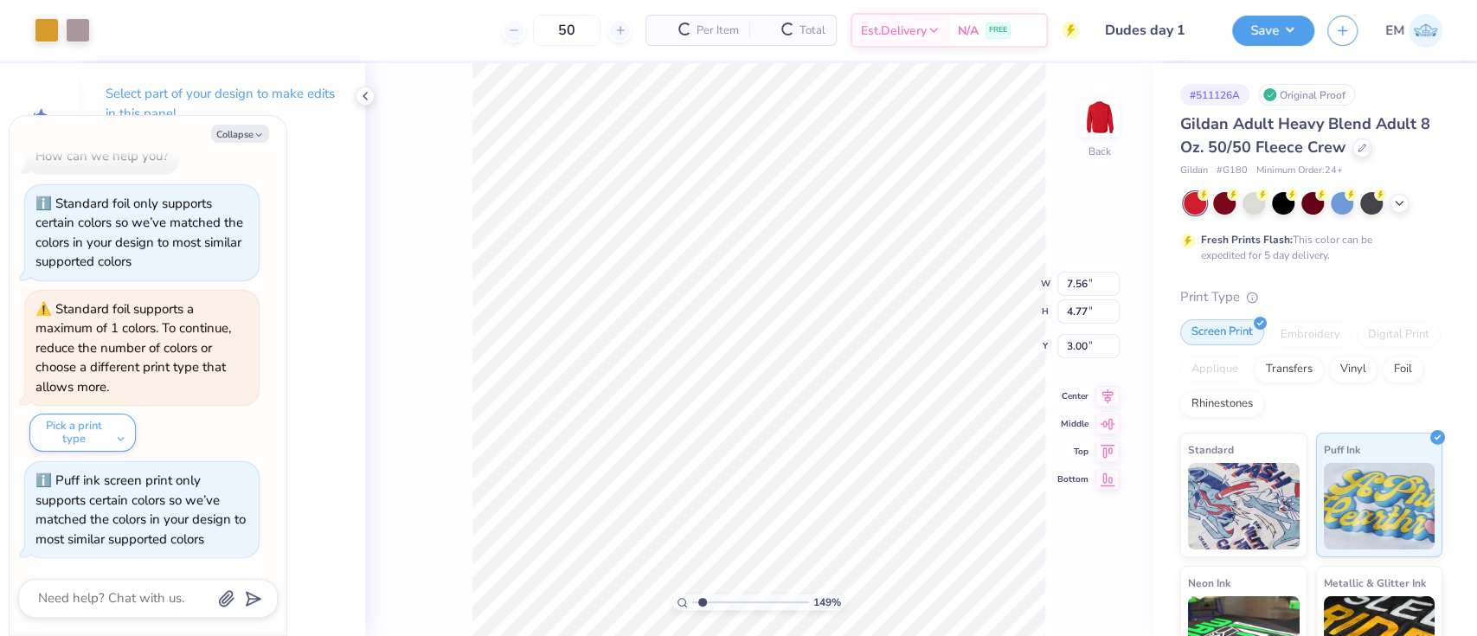
type input "1.49212329151837"
click at [258, 135] on icon "button" at bounding box center [258, 135] width 10 height 10
type textarea "x"
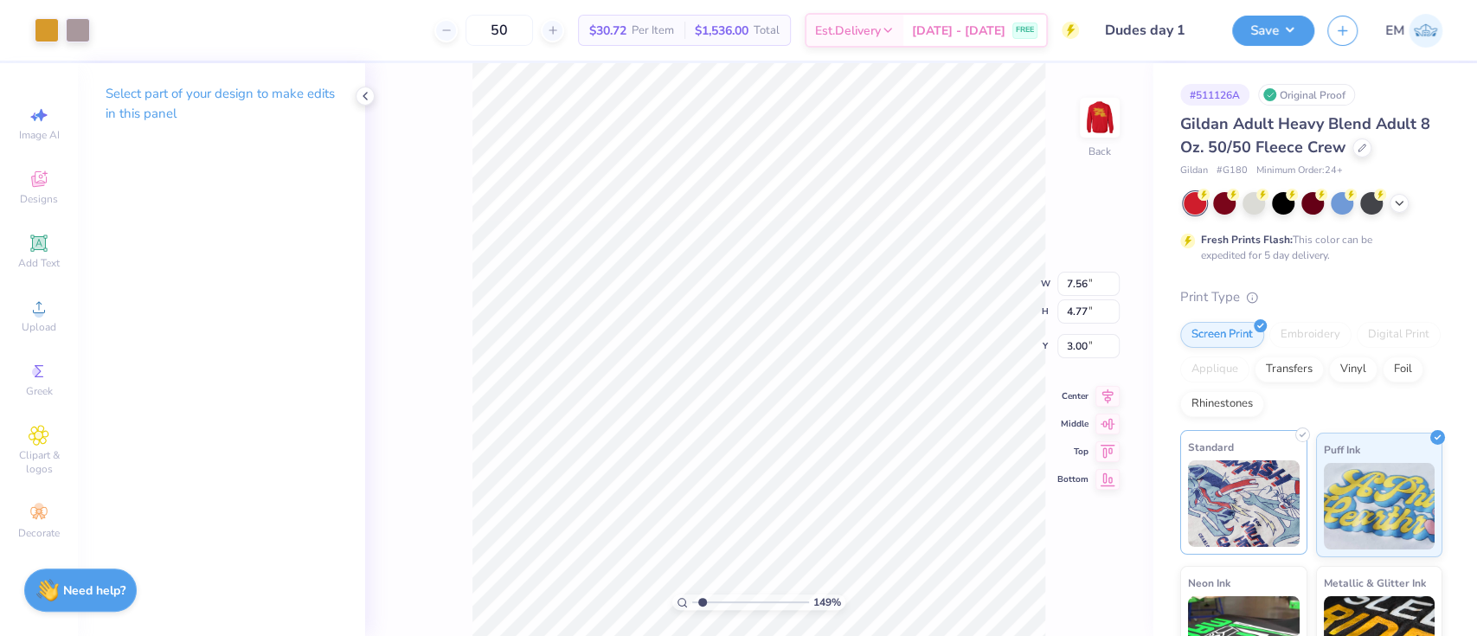
click at [1232, 509] on img at bounding box center [1244, 503] width 112 height 87
type input "1.49212329151837"
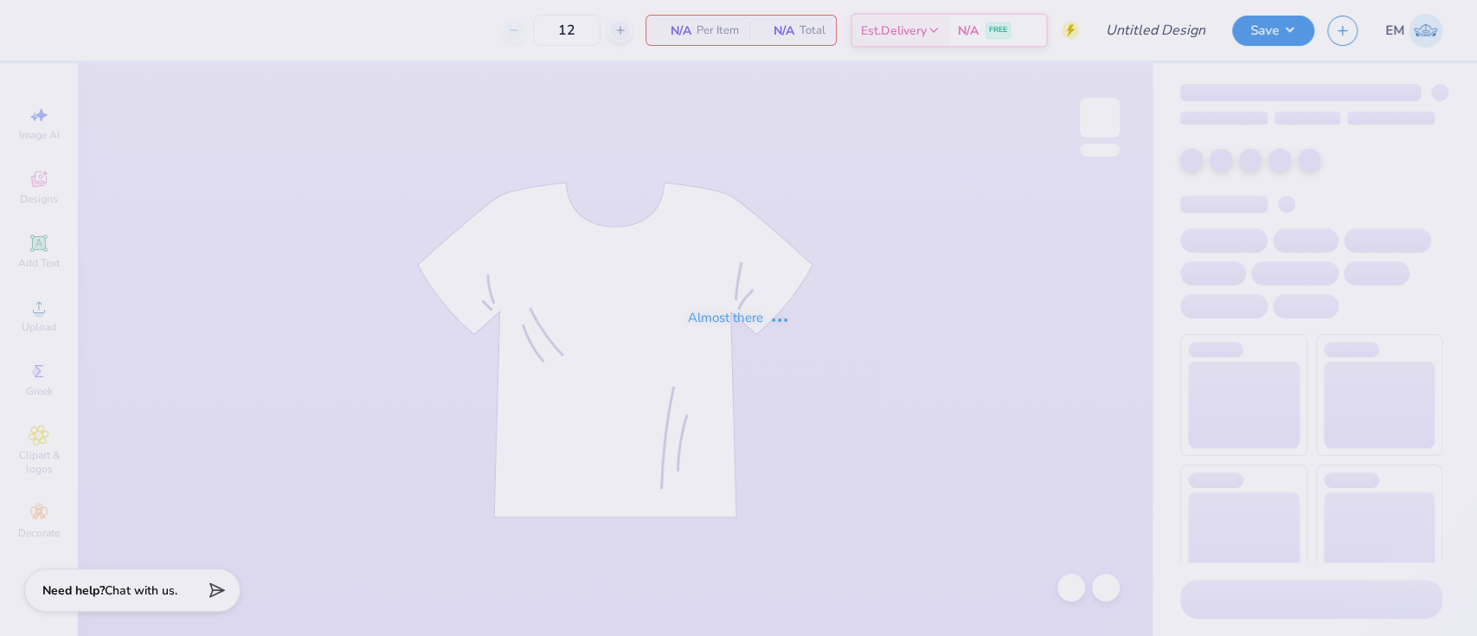
type input "Dudes day 1"
type input "50"
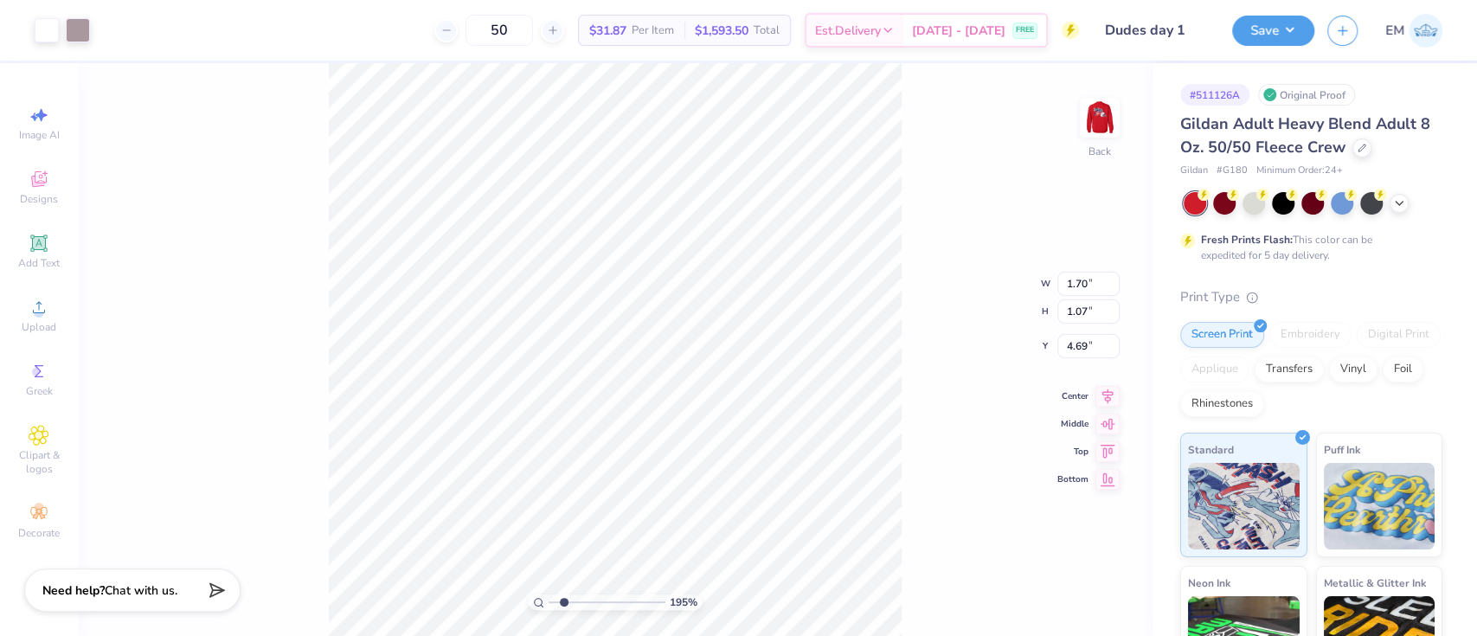
type input "1.94838382725363"
type input "4.05"
type input "1.94838382725363"
type input "2.43"
type input "1.53"
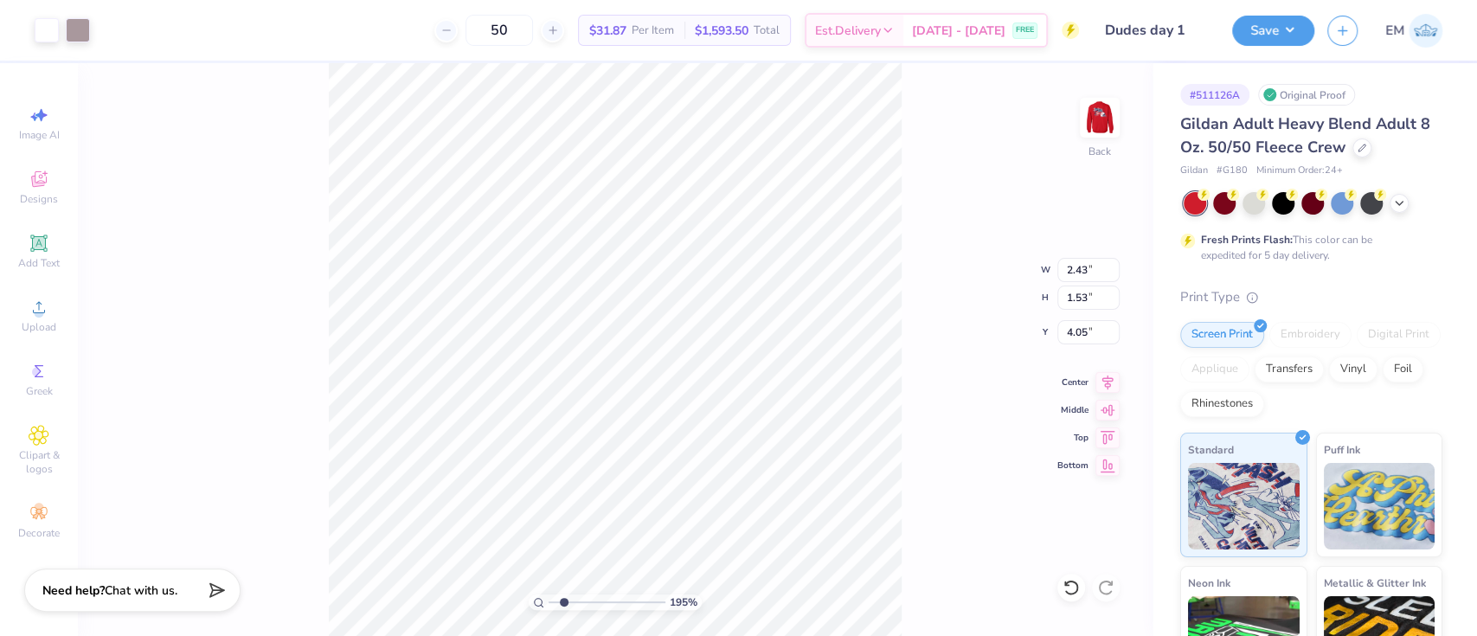
type input "1.94838382725363"
type input "4.07"
click at [77, 32] on div at bounding box center [78, 28] width 24 height 24
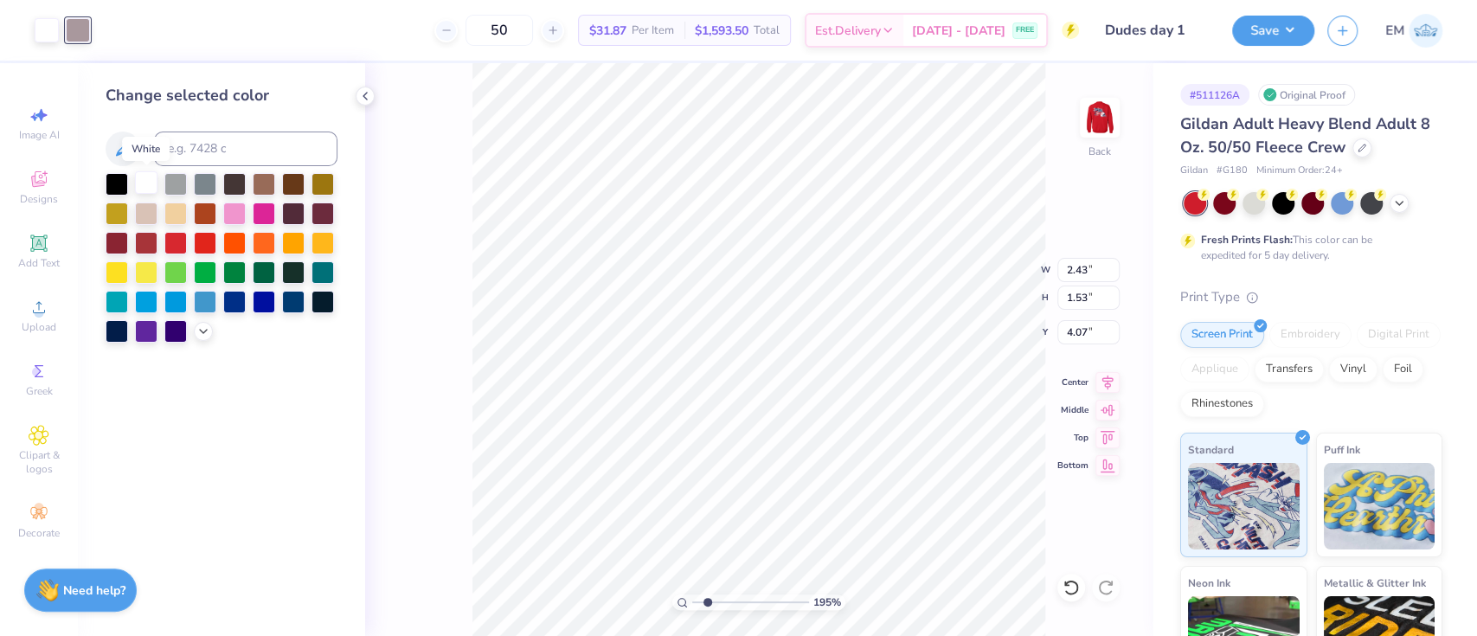
click at [145, 181] on div at bounding box center [146, 182] width 22 height 22
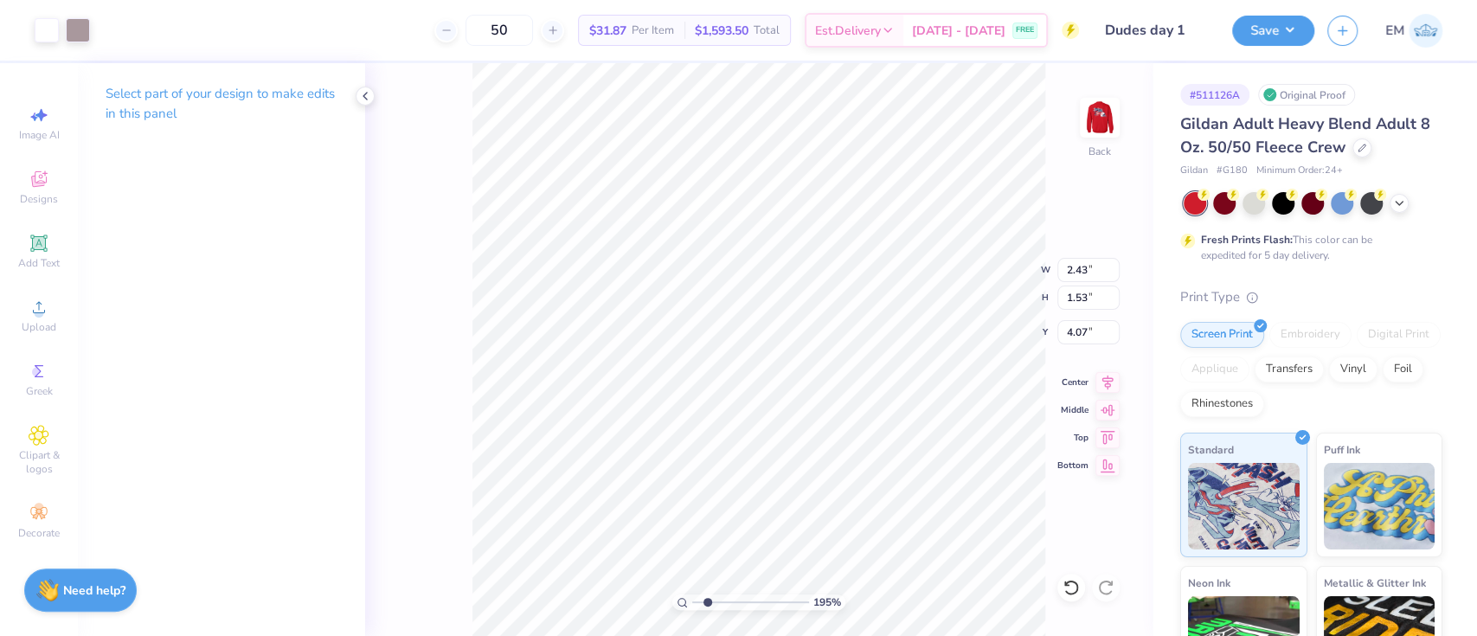
type input "1.94838382725363"
type input "1.08"
type input "0.75"
type input "5.22"
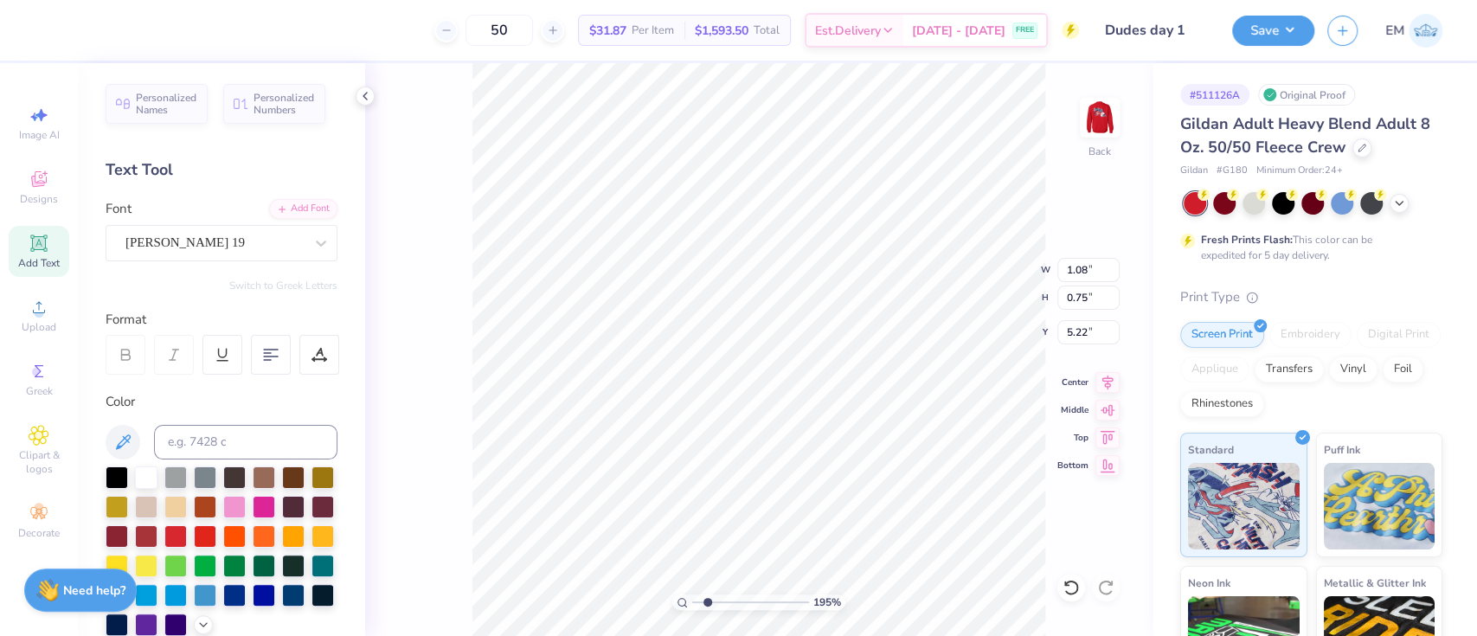
type input "1.94838382725363"
type input "1.29"
type input "0.90"
type input "1.94838382725363"
type input "1.08"
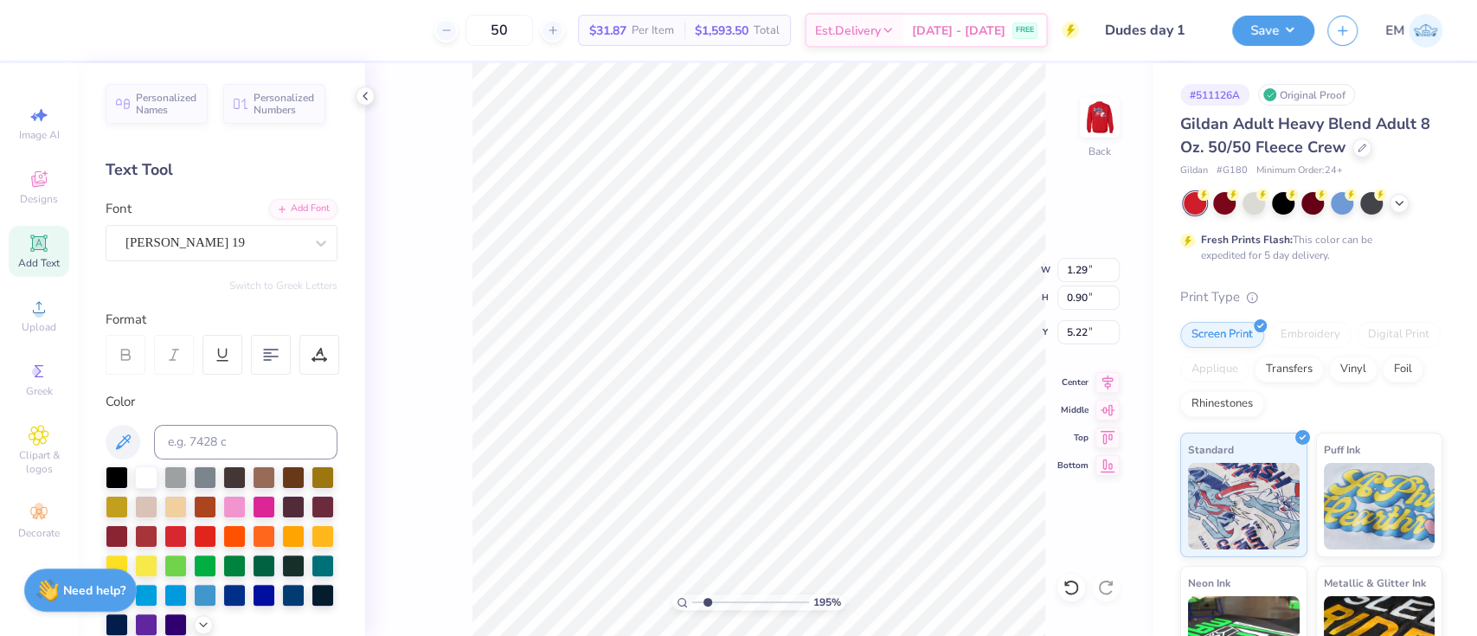
type input "0.75"
type input "5.12"
type input "1.94838382725363"
type input "5.22"
click at [1107, 102] on img at bounding box center [1099, 117] width 69 height 69
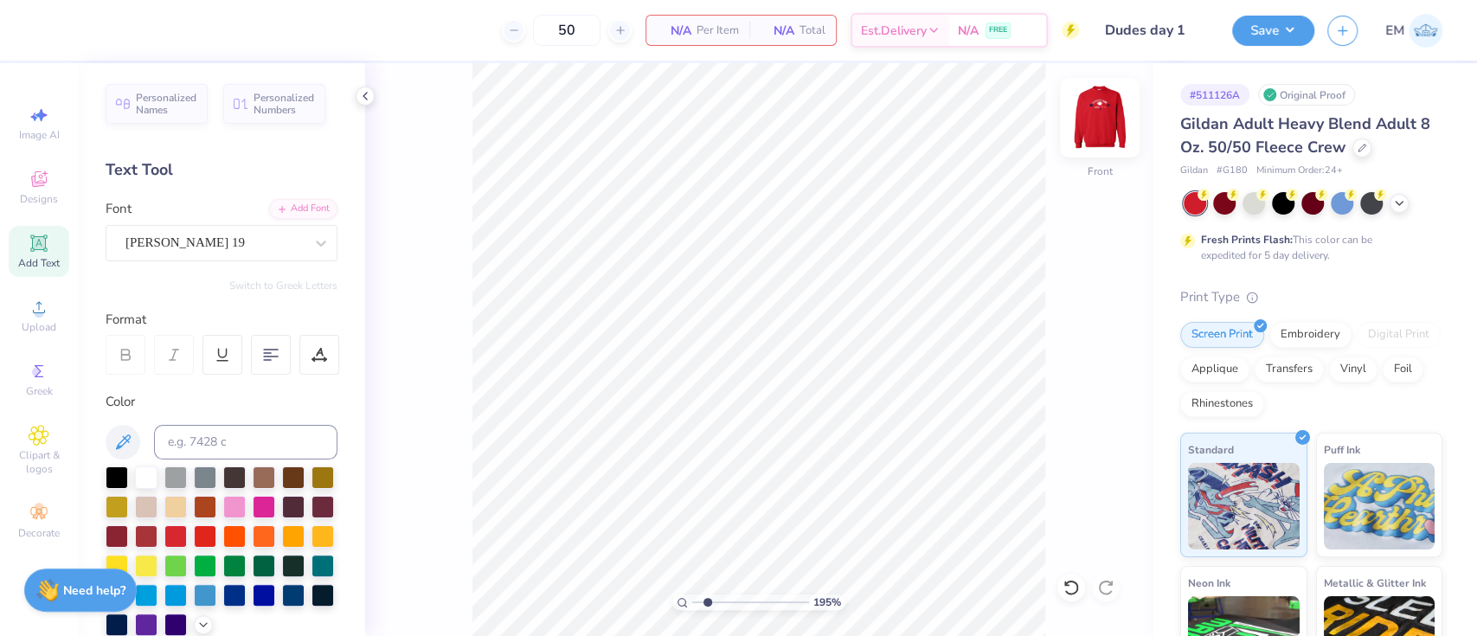
click at [1099, 121] on img at bounding box center [1099, 117] width 69 height 69
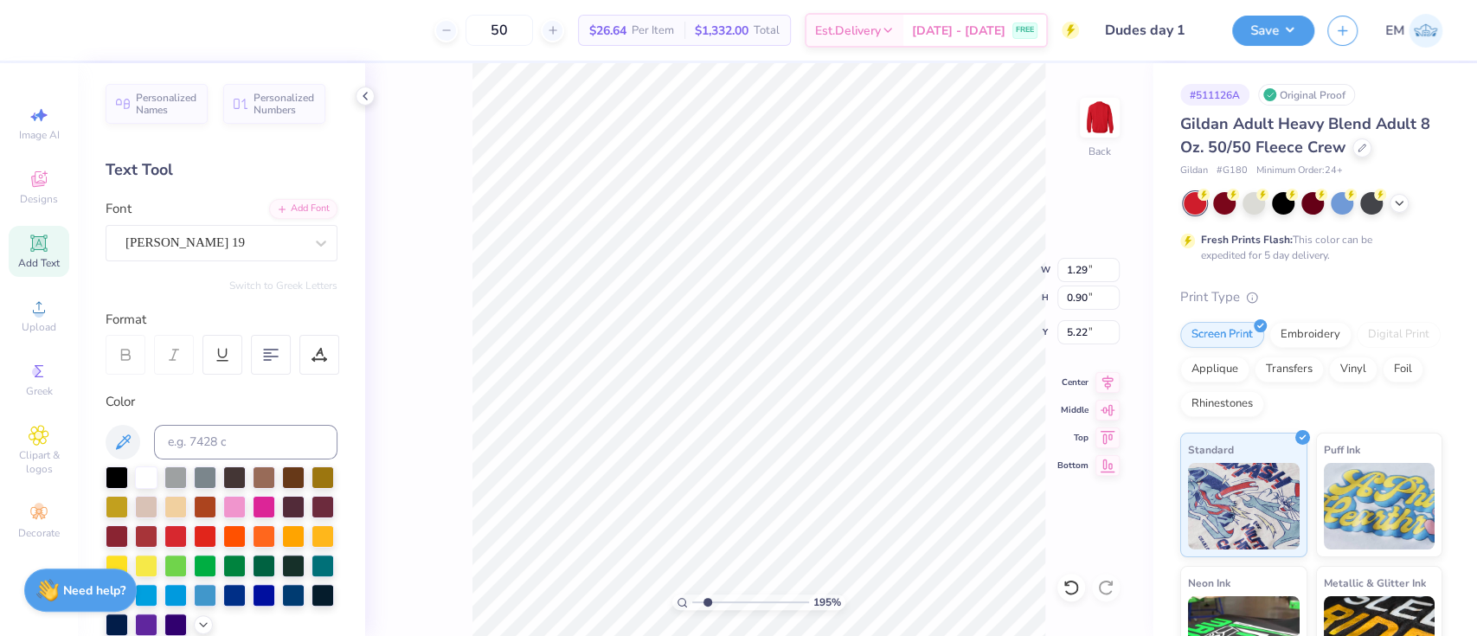
type input "1.94838382725363"
type input "1.08"
type input "0.75"
type input "1.94838382725363"
type input "1.15"
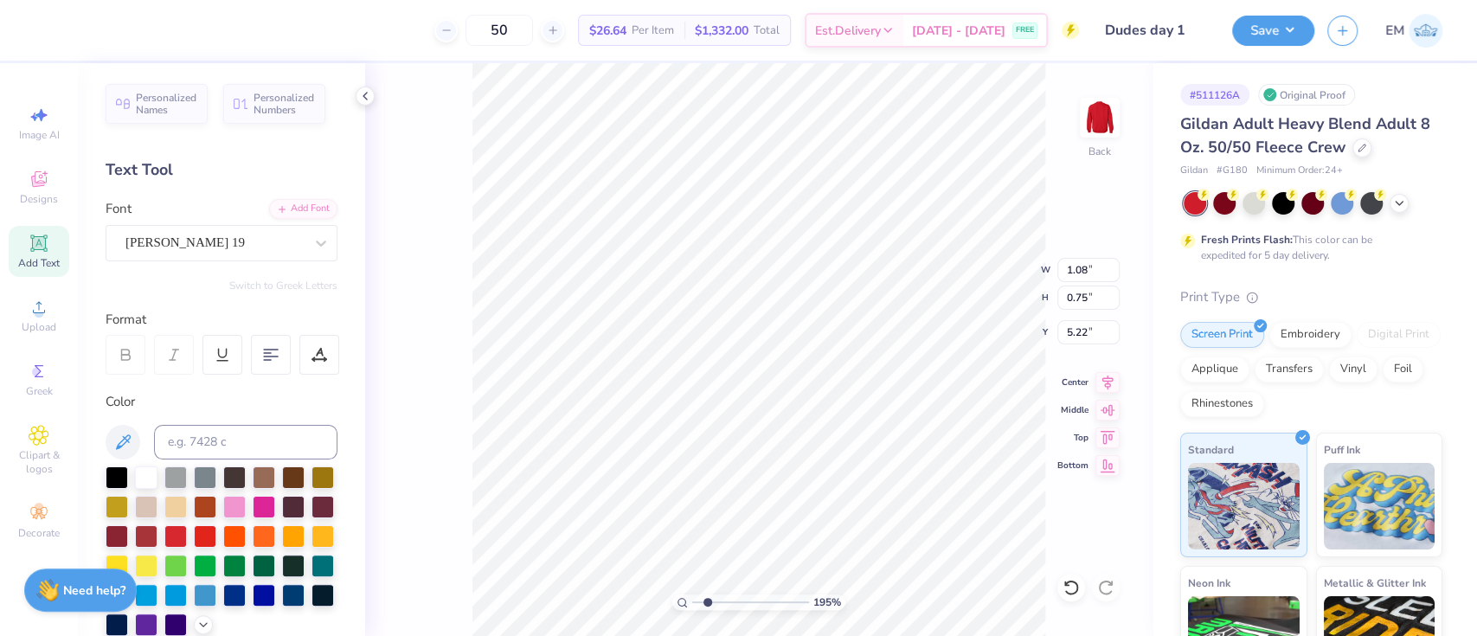
type input "0.80"
type input "5.17"
type input "1.94838382725363"
type input "1.29"
type input "0.90"
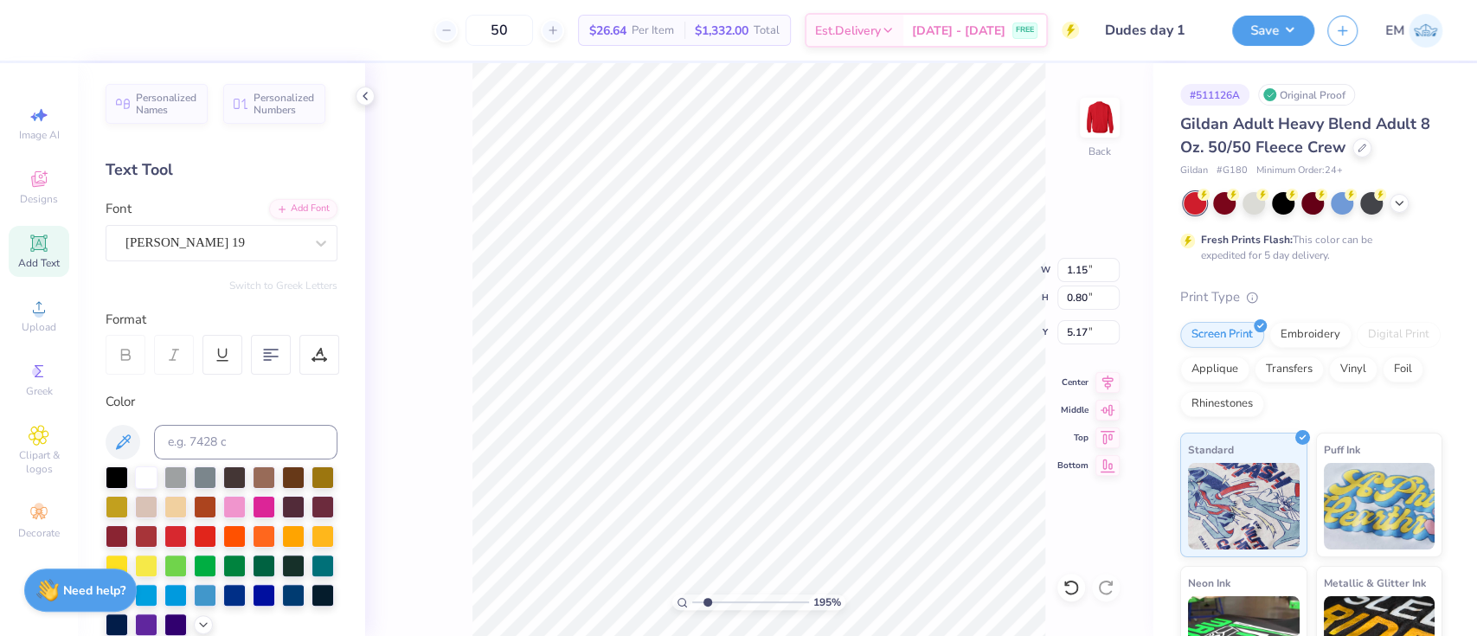
type input "5.22"
type input "1.94838382725363"
type input "1.15"
type input "0.80"
type input "5.17"
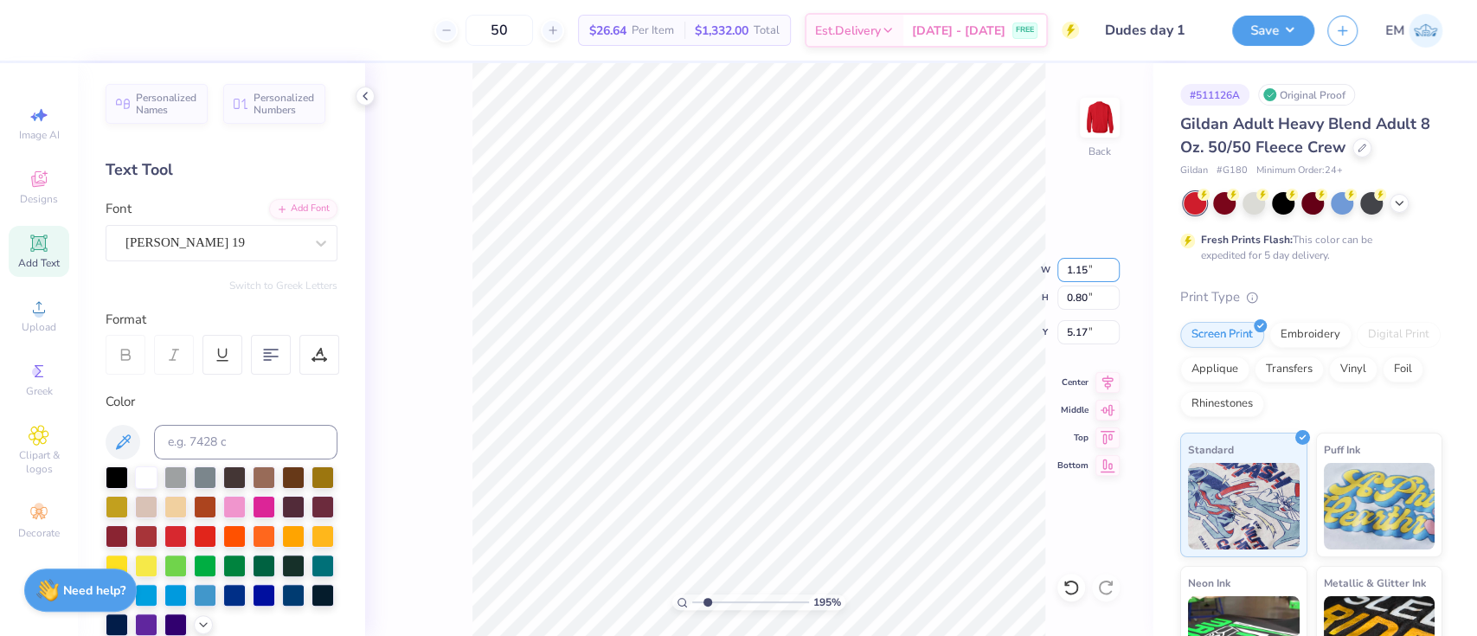
drag, startPoint x: 1096, startPoint y: 266, endPoint x: 1049, endPoint y: 239, distance: 54.3
click at [1049, 239] on div "195 % Back W 1.15 1.15 " H 0.80 0.80 " Y 5.17 5.17 " Center Middle Top Bottom" at bounding box center [758, 349] width 787 height 573
type input "1.94838382725363"
drag, startPoint x: 1083, startPoint y: 267, endPoint x: 1096, endPoint y: 269, distance: 13.1
click at [1087, 269] on input "1.15" at bounding box center [1088, 270] width 62 height 24
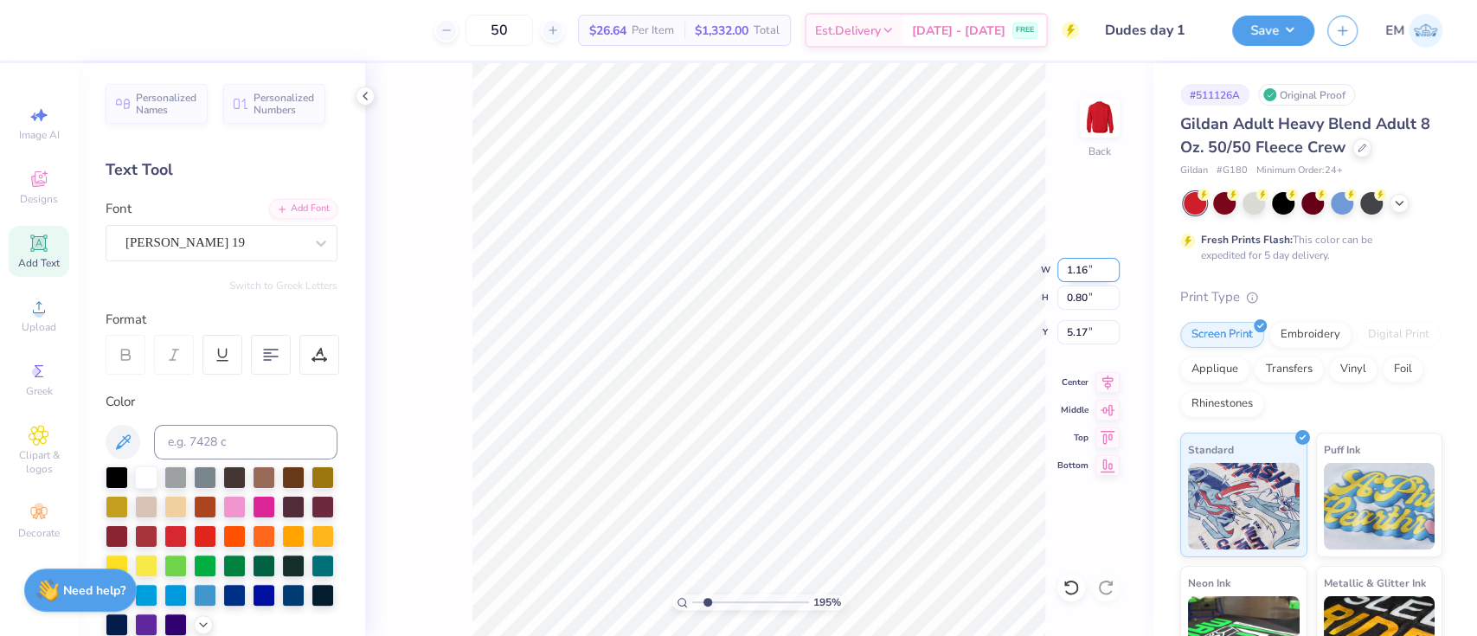
click at [1108, 267] on input "1.16" at bounding box center [1088, 270] width 62 height 24
click at [1108, 267] on input "1.17" at bounding box center [1088, 270] width 62 height 24
click at [1108, 267] on input "1.18" at bounding box center [1088, 270] width 62 height 24
click at [1108, 267] on input "1.19" at bounding box center [1088, 270] width 62 height 24
click at [1108, 267] on input "1.2" at bounding box center [1088, 270] width 62 height 24
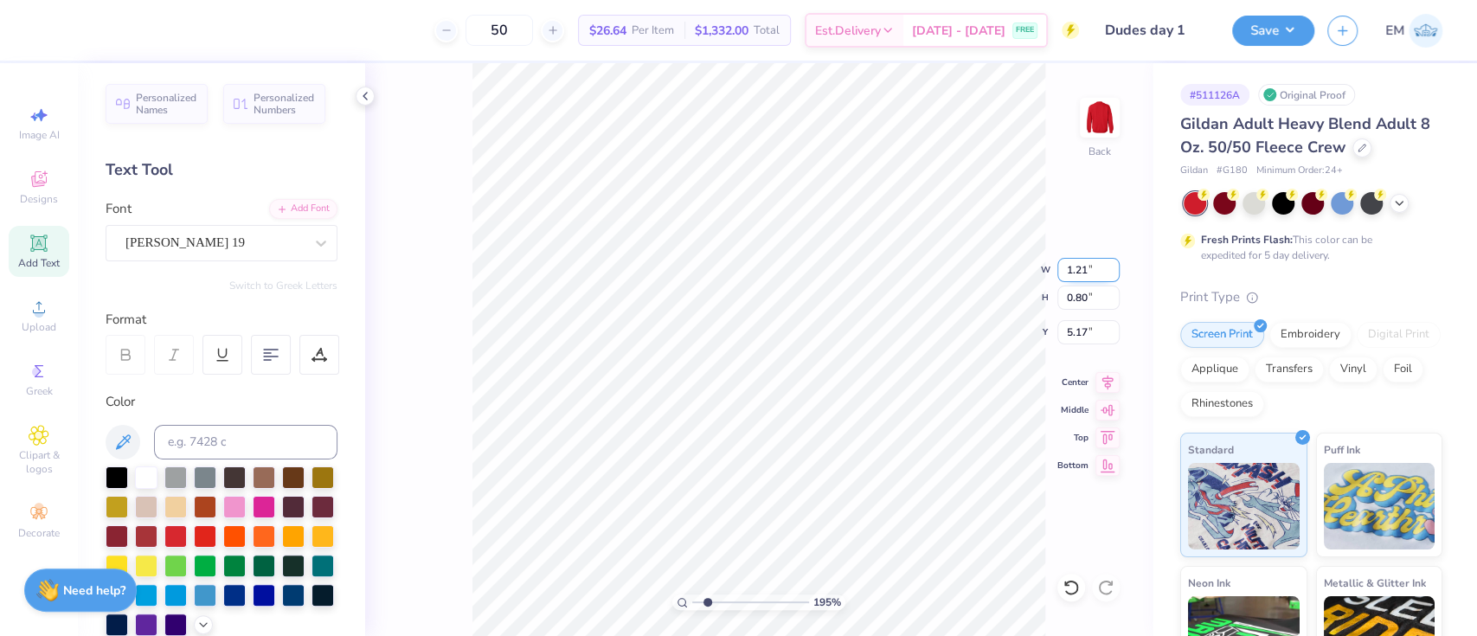
click at [1107, 267] on input "1.21" at bounding box center [1088, 270] width 62 height 24
click at [1106, 266] on input "1.22" at bounding box center [1088, 270] width 62 height 24
click at [1106, 266] on input "1.23" at bounding box center [1088, 270] width 62 height 24
click at [1106, 266] on input "1.24" at bounding box center [1088, 270] width 62 height 24
click at [1106, 266] on input "1.25" at bounding box center [1088, 270] width 62 height 24
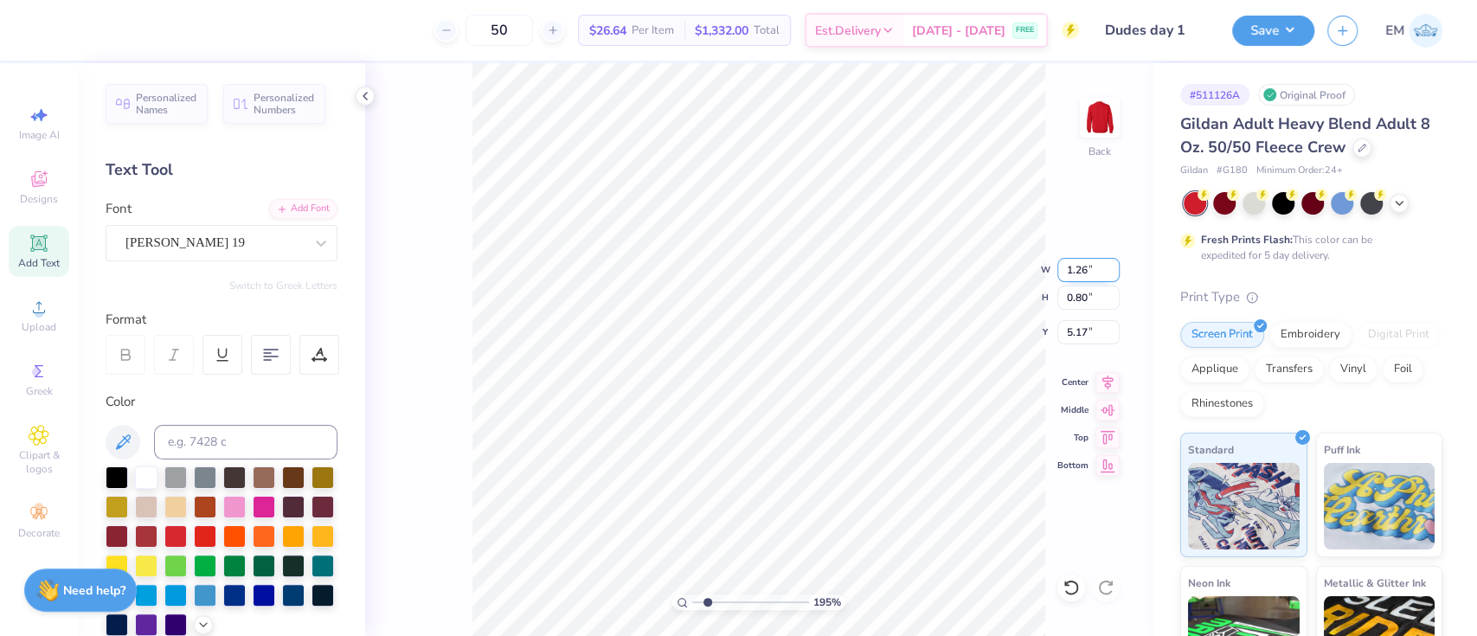
click at [1106, 266] on input "1.26" at bounding box center [1088, 270] width 62 height 24
click at [1106, 266] on input "1.27" at bounding box center [1088, 270] width 62 height 24
click at [1106, 266] on input "1.28" at bounding box center [1088, 270] width 62 height 24
type input "1.29"
click at [1106, 266] on input "1.29" at bounding box center [1088, 270] width 62 height 24
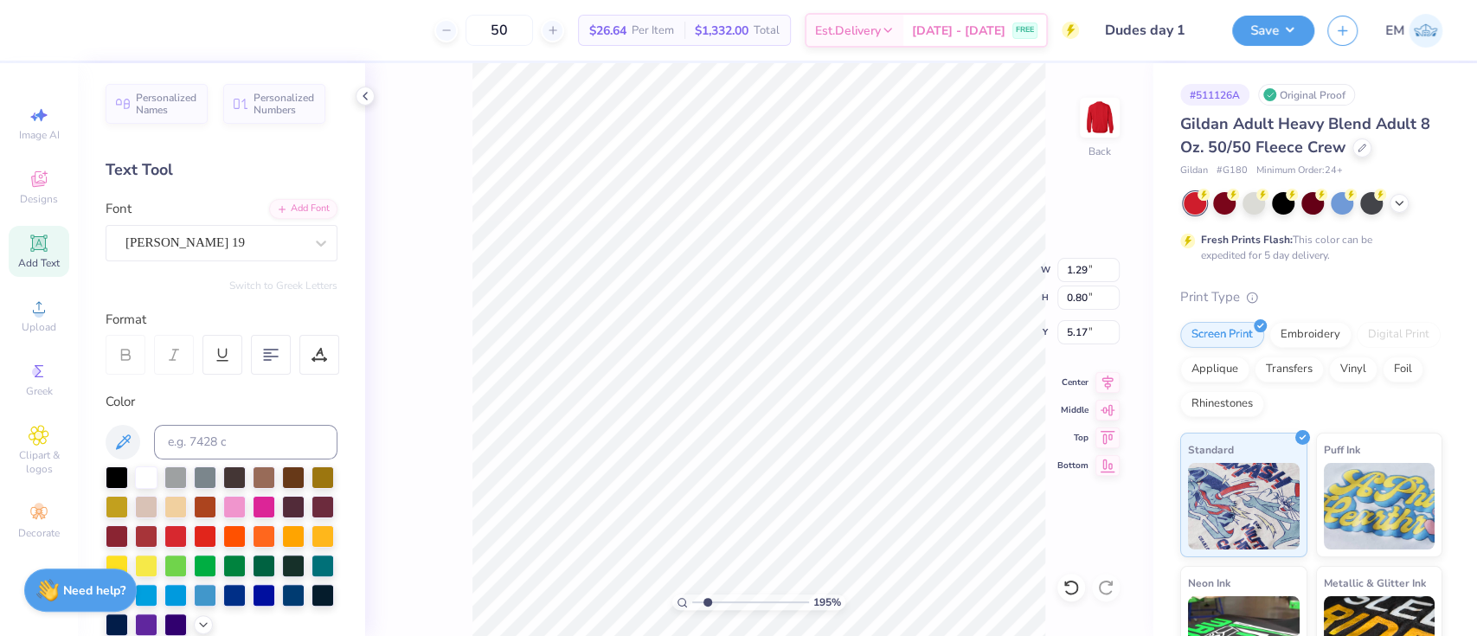
click at [1074, 197] on div "195 % Back W 1.29 1.29 " H 0.80 0.80 " Y 5.17 5.17 " Center Middle Top Bottom" at bounding box center [758, 349] width 787 height 573
type input "1.94838382725363"
type input "0.90"
type input "5.12"
type input "1.94838382725363"
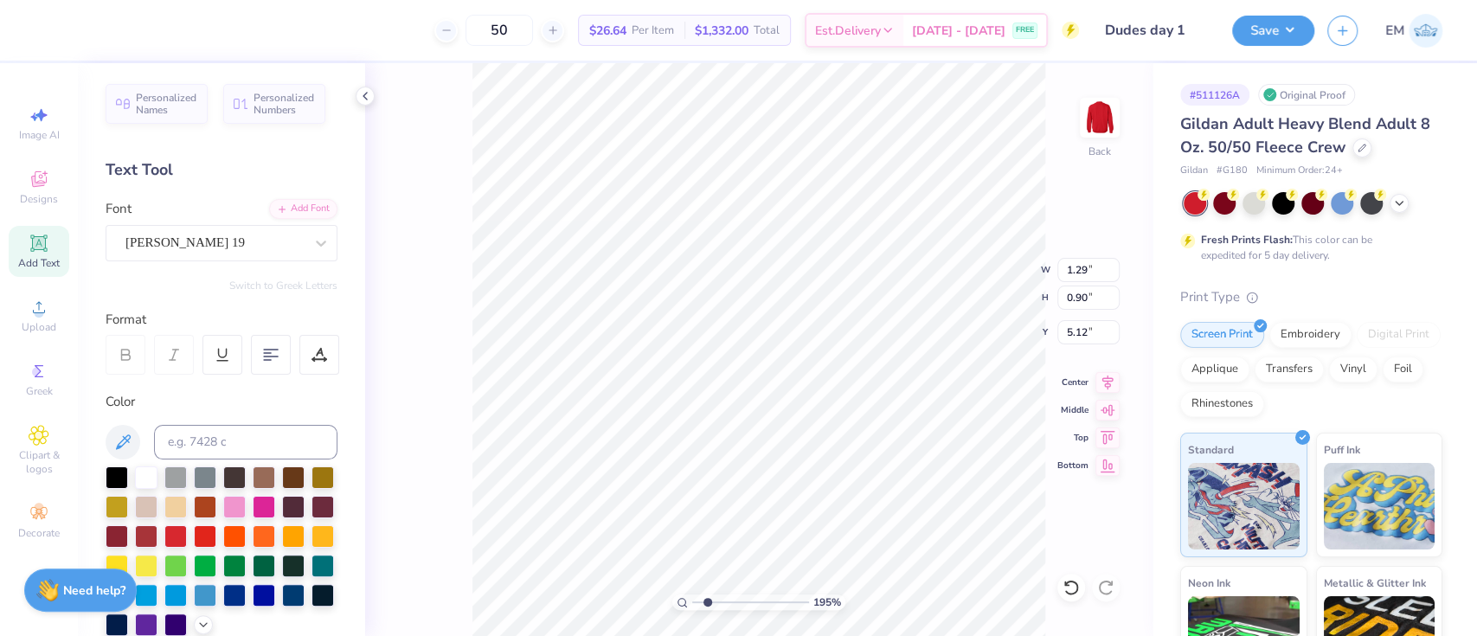
type input "5.22"
type input "1.94838382725363"
type input "7.01"
type input "1.99"
type input "3.00"
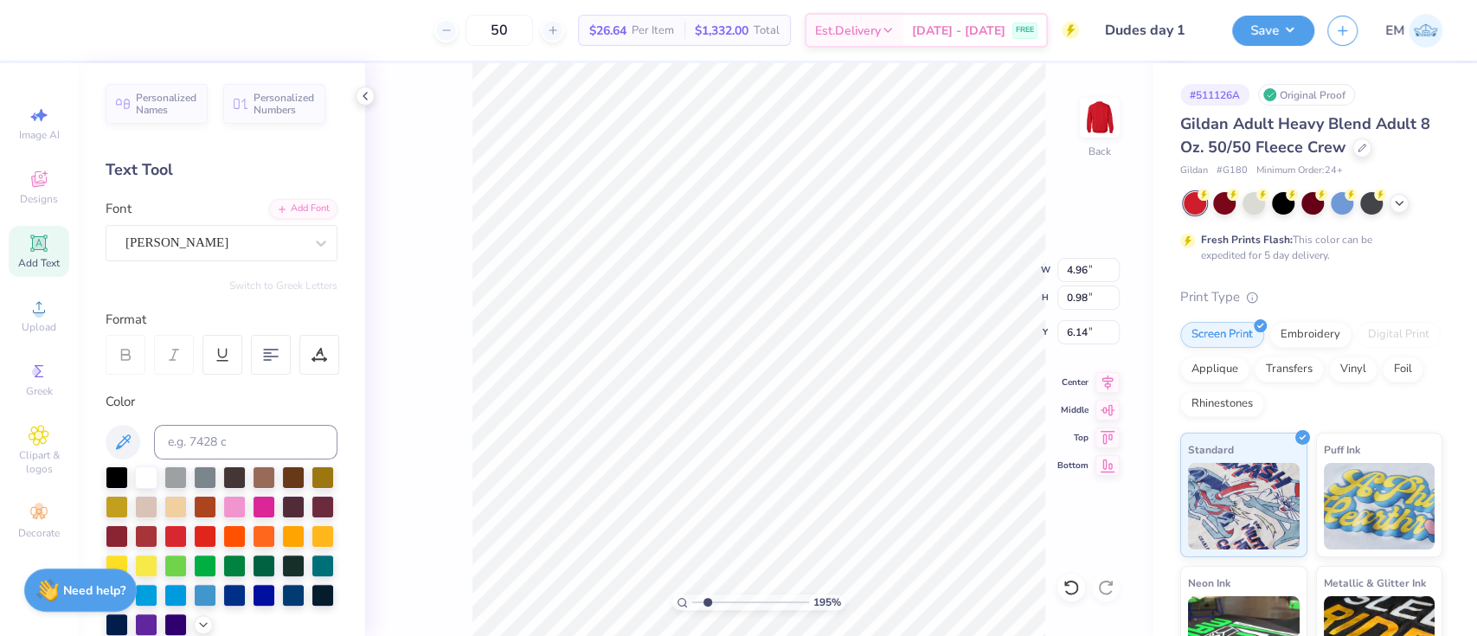
type input "1.94838382725363"
type input "5.89"
type input "1.94838382725363"
type input "5.91"
type input "1.94838382725363"
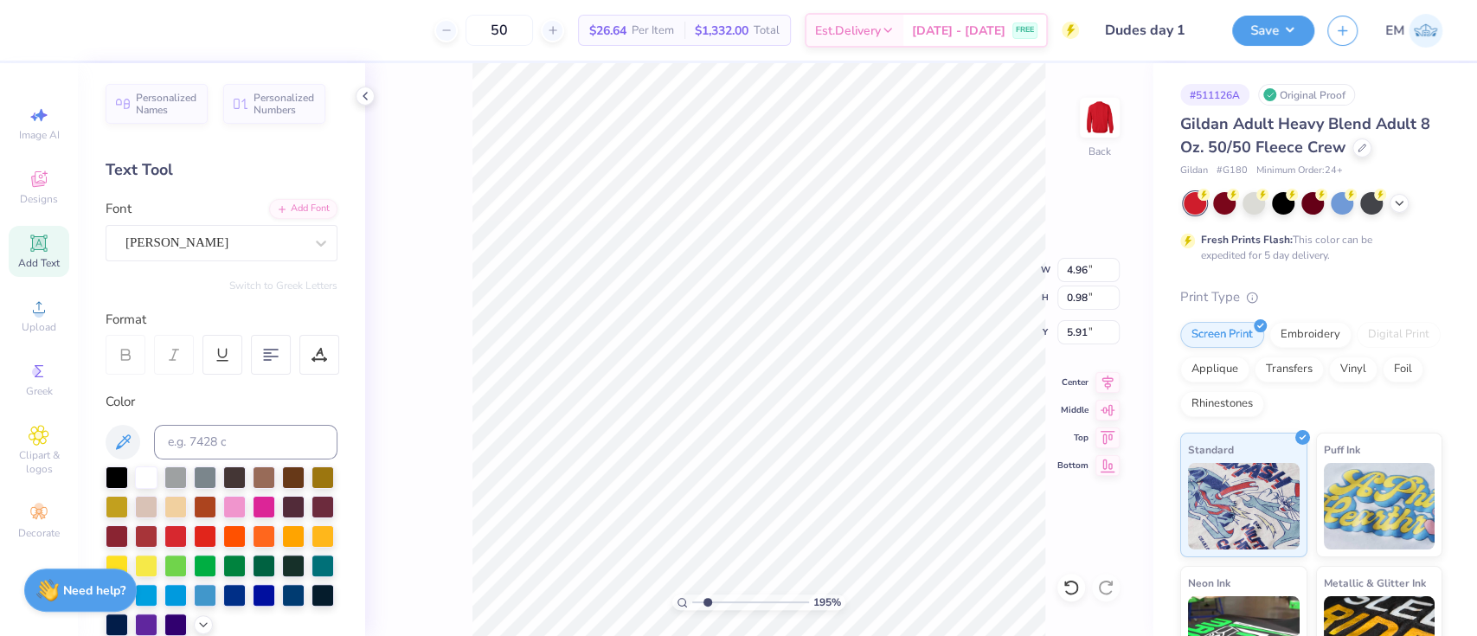
type input "5.07"
type input "1.01"
type input "1.94838382725363"
type input "5.07"
type input "1.01"
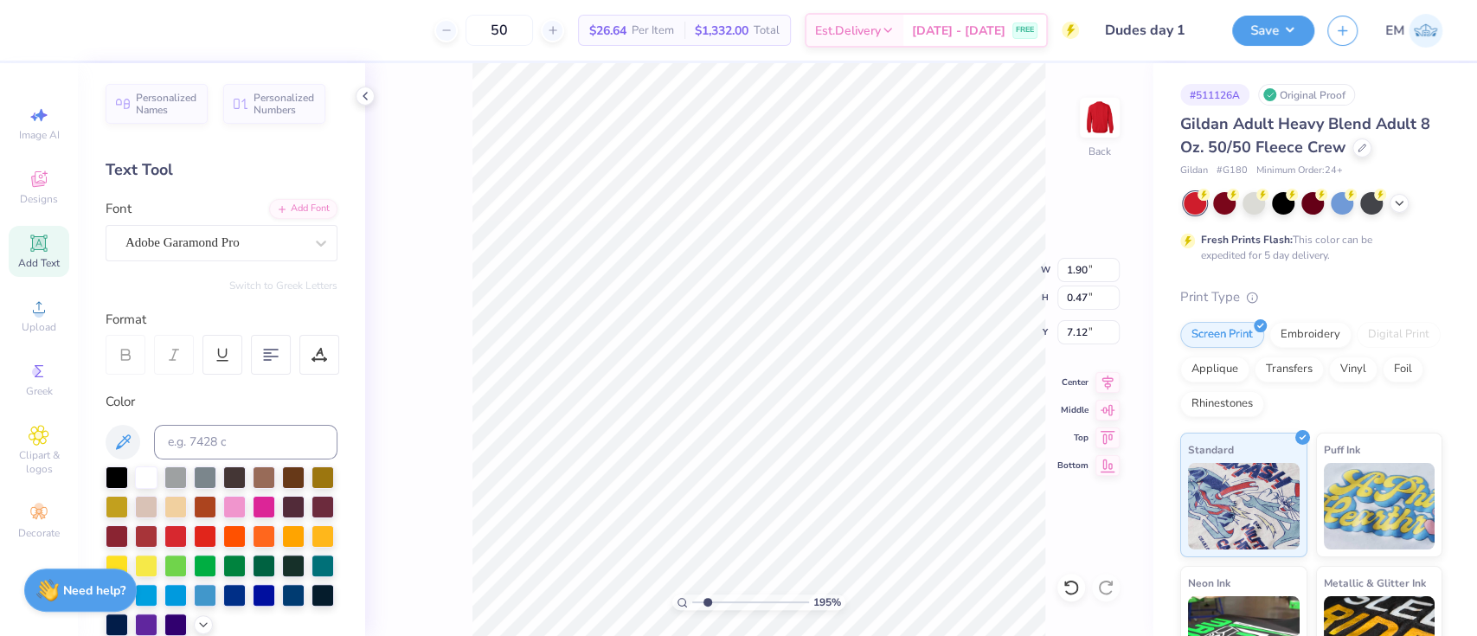
type input "5.91"
type input "1.94838382725363"
type input "2.43"
type input "1.53"
type input "4.07"
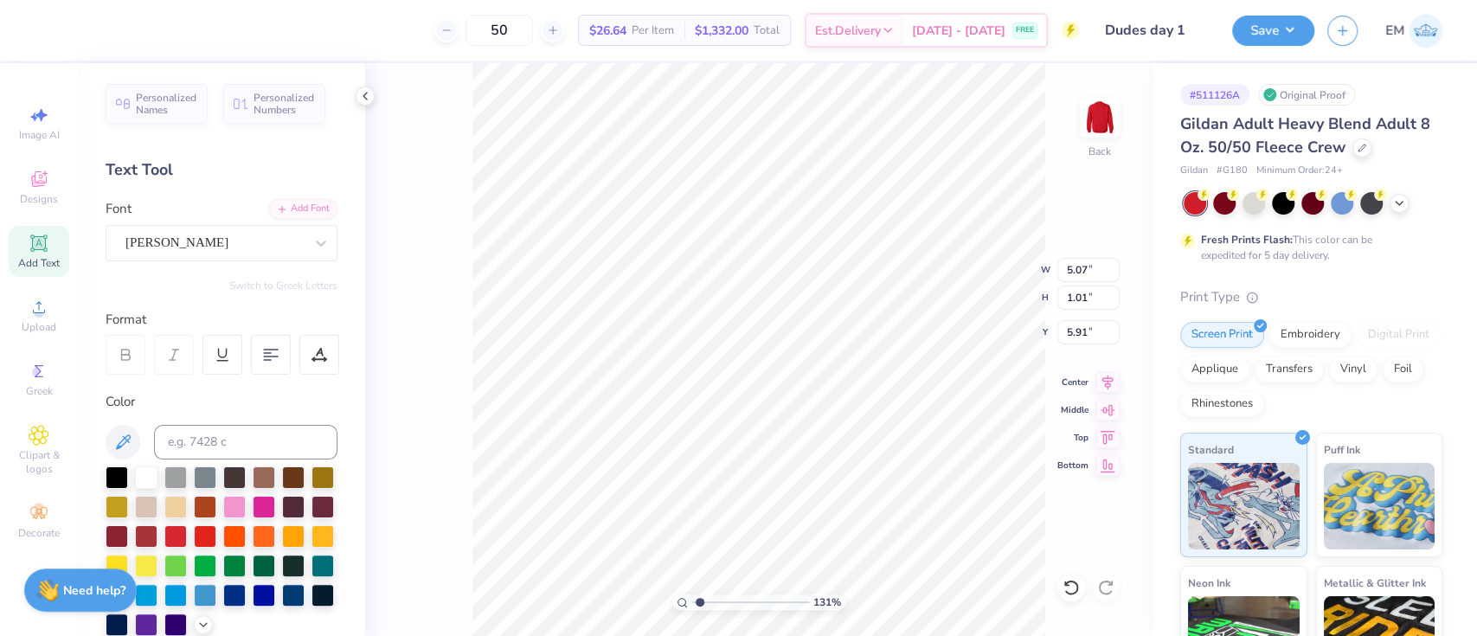
type input "1.30577938051685"
type input "5.32"
type input "1.06"
type input "1.30577938051685"
type input "5.18"
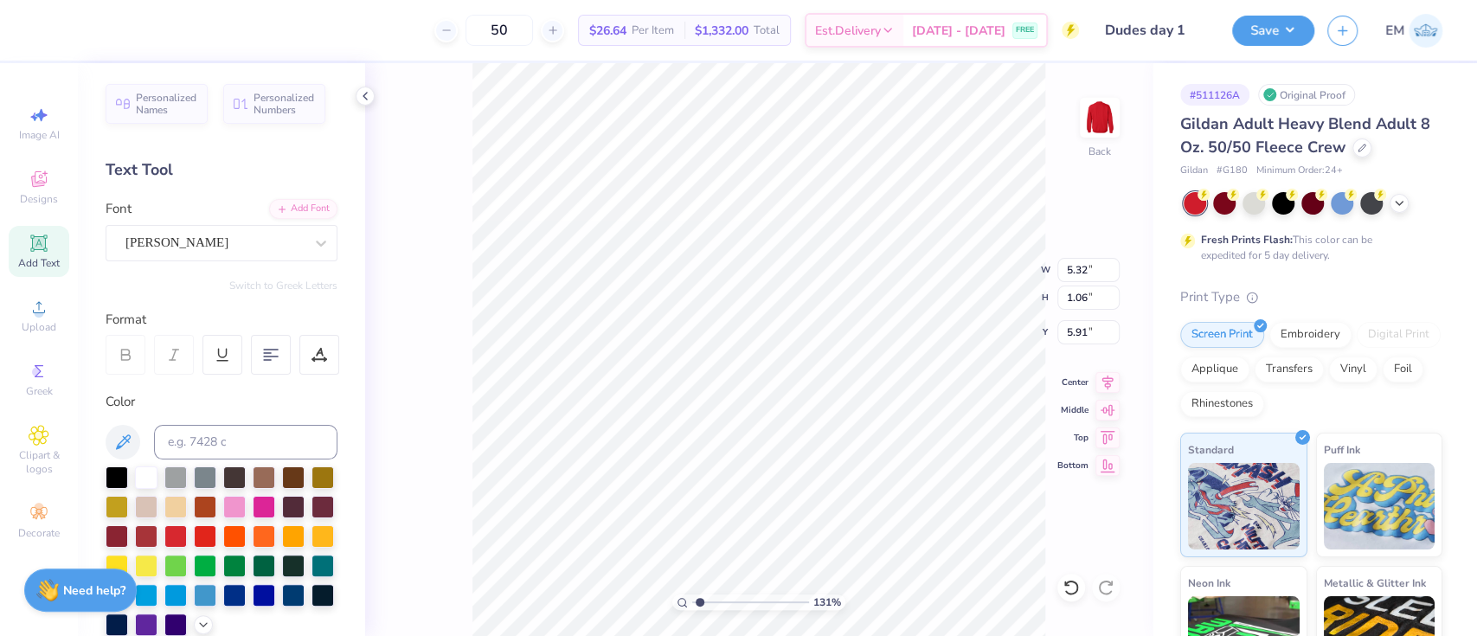
type input "1.03"
click at [1316, 337] on div "Embroidery" at bounding box center [1310, 332] width 82 height 26
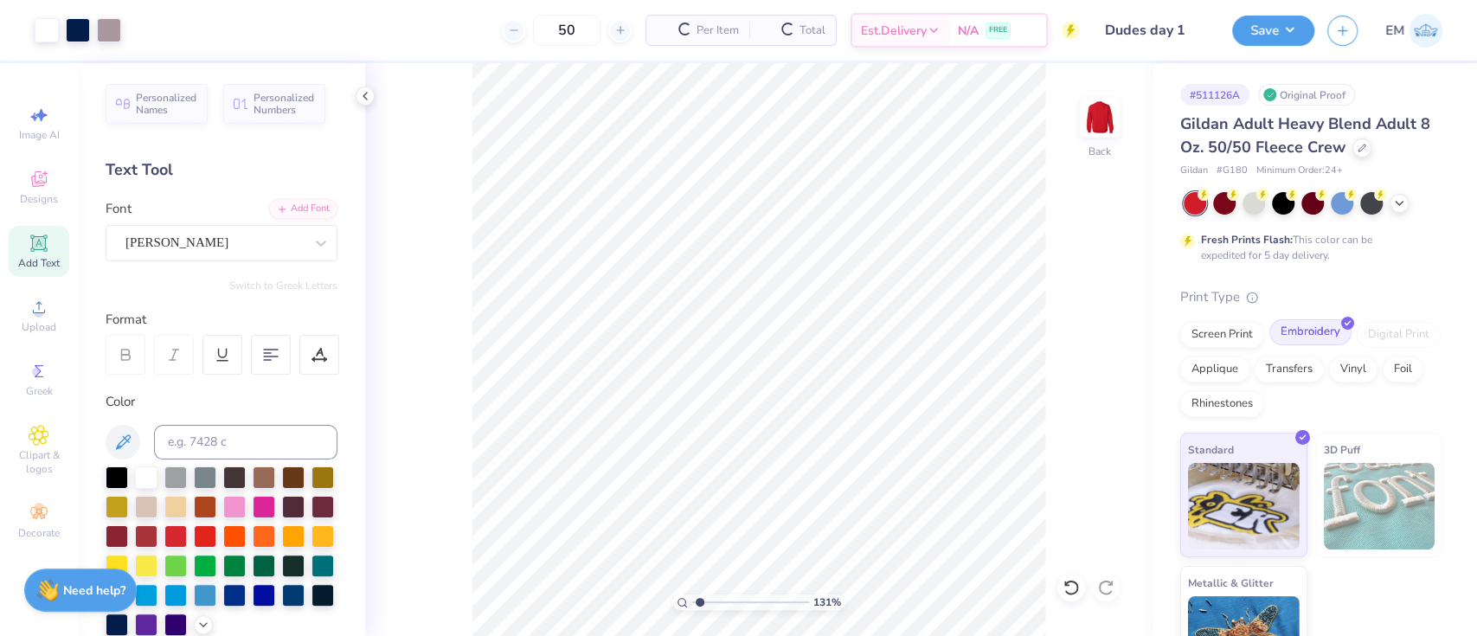
type input "1.30577938051685"
drag, startPoint x: 536, startPoint y: 42, endPoint x: 250, endPoint y: 156, distance: 308.3
click at [250, 156] on div "Art colors 50 $38.05 Per Item $1,902.50 Total Est. Delivery Sep 7 - 10 FREE Des…" at bounding box center [738, 318] width 1477 height 636
type input "24"
drag, startPoint x: 1287, startPoint y: 31, endPoint x: 1295, endPoint y: 43, distance: 14.4
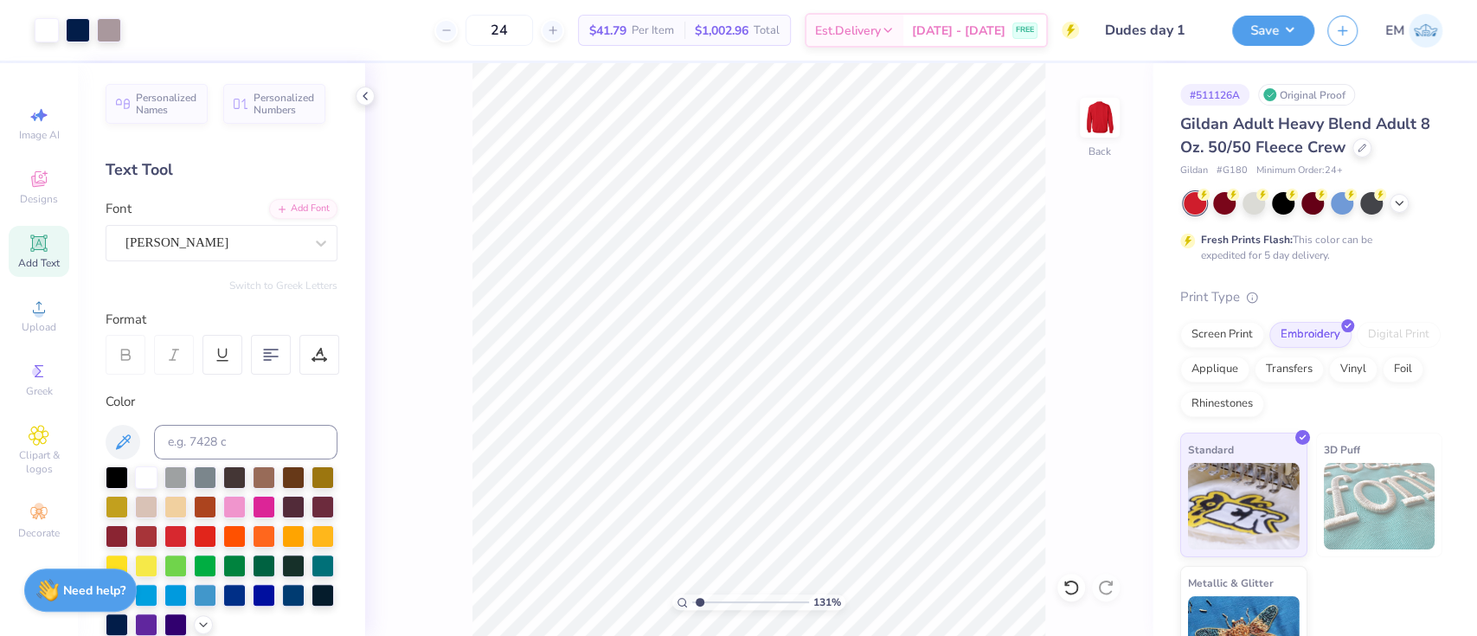
click at [1287, 35] on button "Save" at bounding box center [1273, 31] width 82 height 30
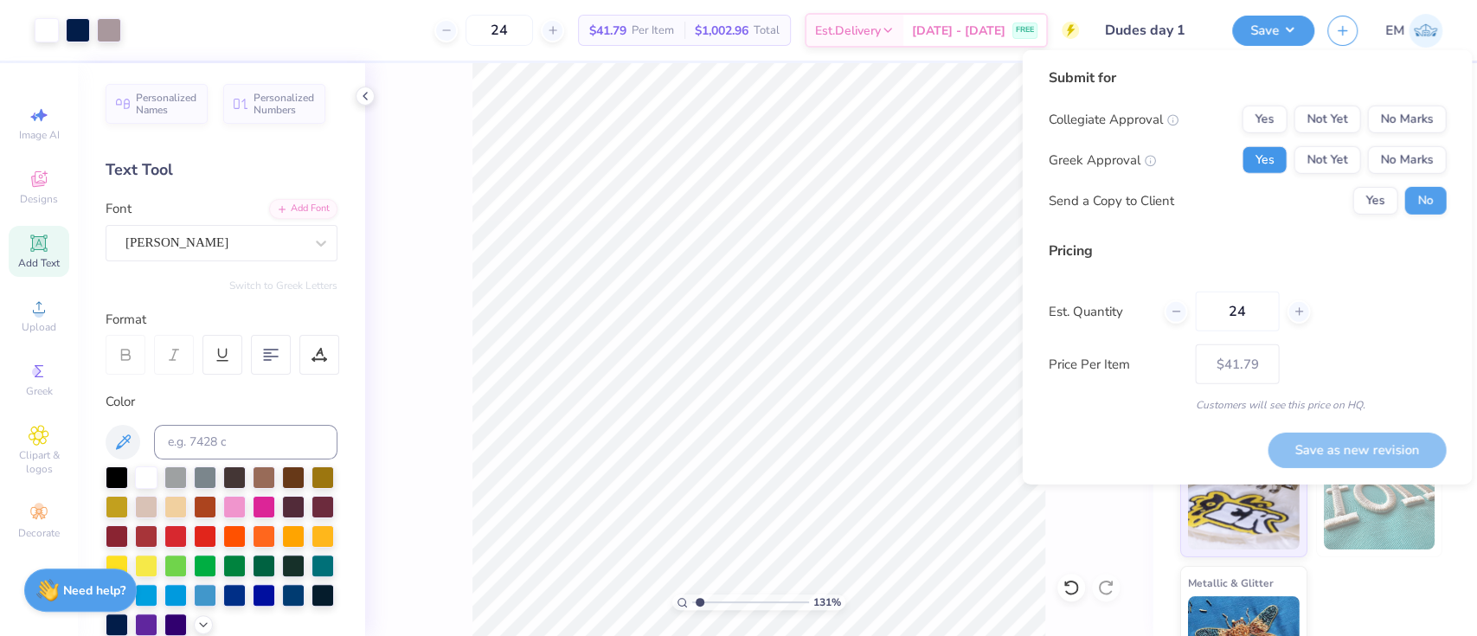
click at [1281, 157] on button "Yes" at bounding box center [1264, 160] width 45 height 28
click at [1377, 198] on button "Yes" at bounding box center [1374, 201] width 45 height 28
type input "1.30577938051685"
click at [1413, 124] on button "No Marks" at bounding box center [1406, 120] width 79 height 28
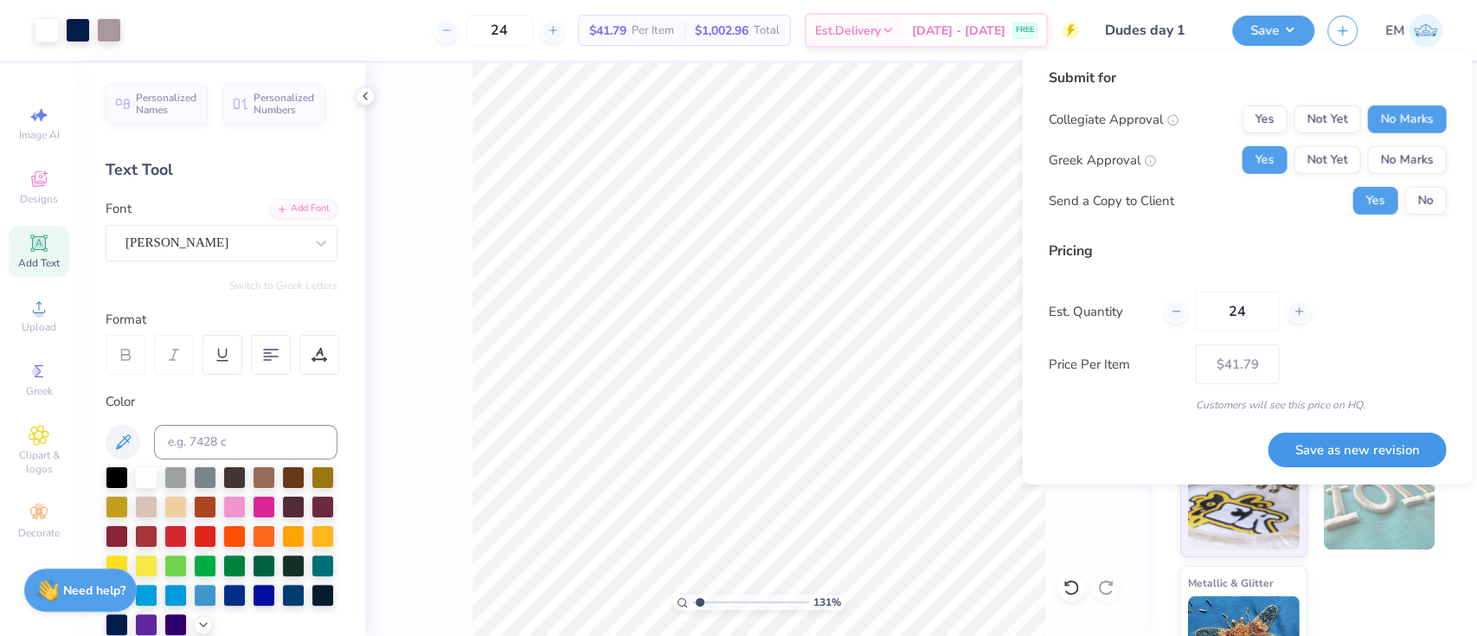
click at [1390, 451] on button "Save as new revision" at bounding box center [1356, 449] width 178 height 35
type input "$41.79"
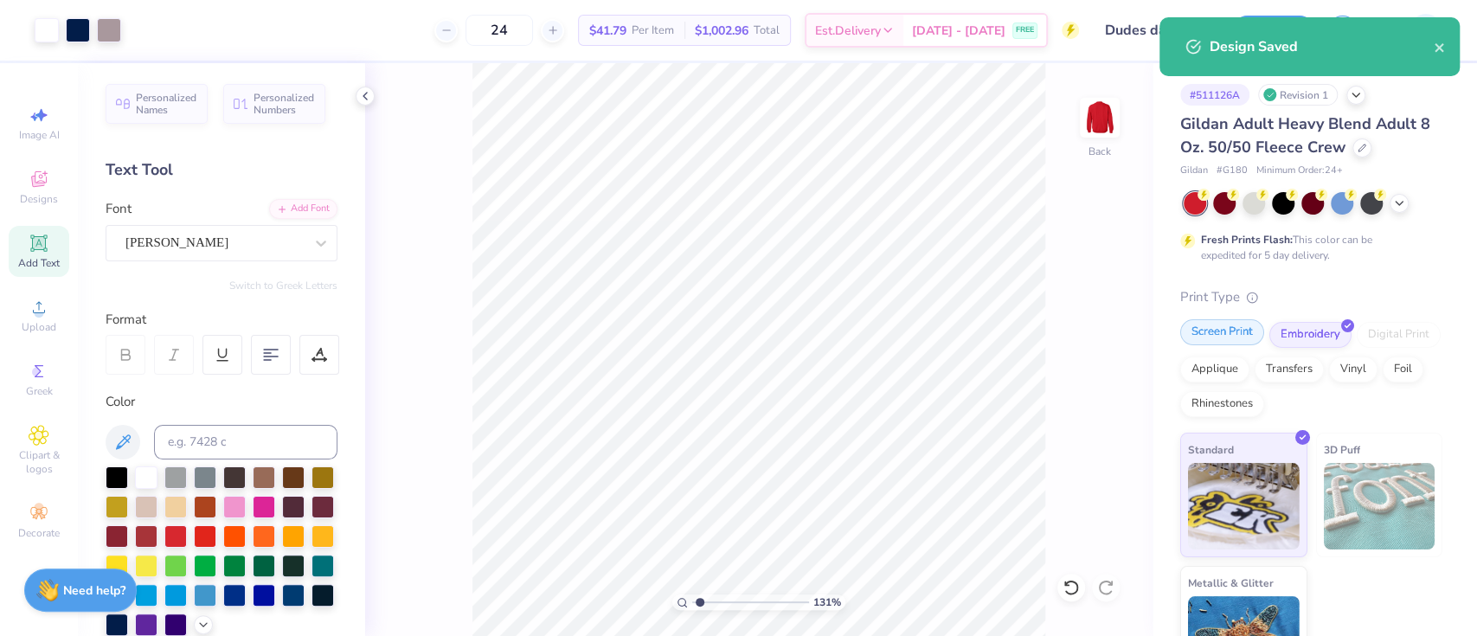
click at [1221, 343] on div "Screen Print" at bounding box center [1222, 332] width 84 height 26
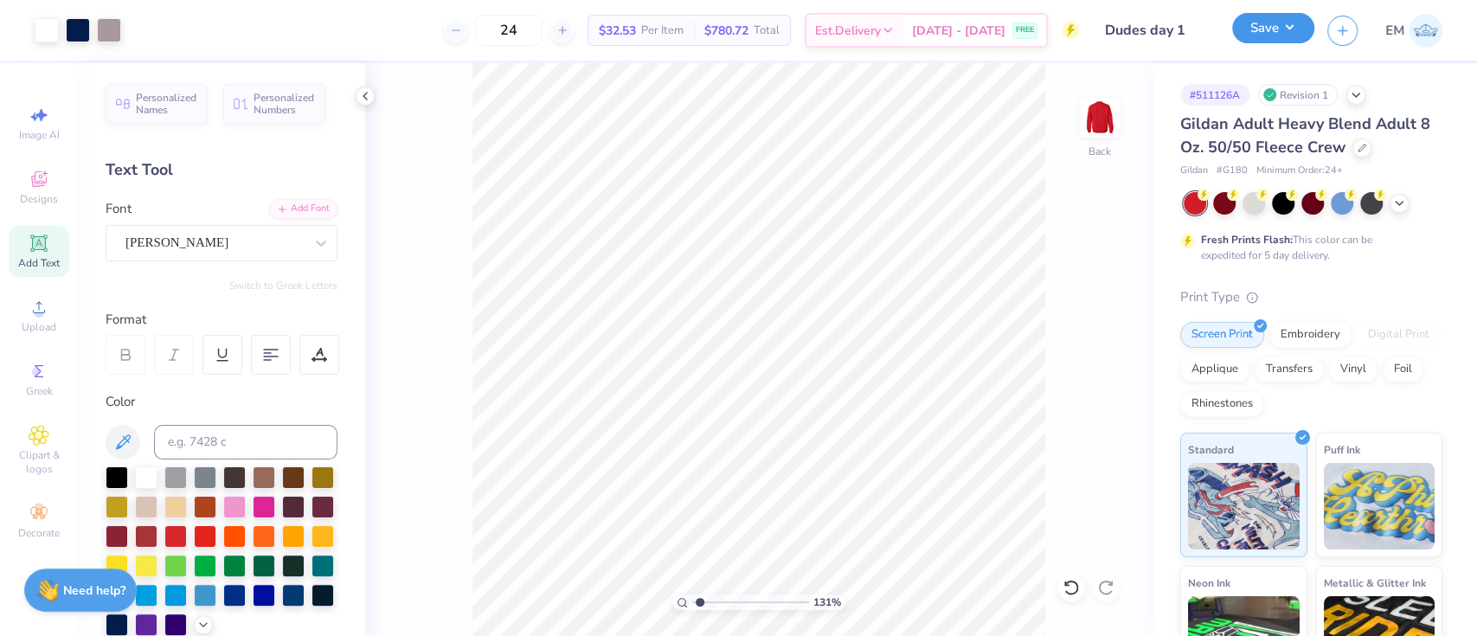
click at [1280, 27] on button "Save" at bounding box center [1273, 28] width 82 height 30
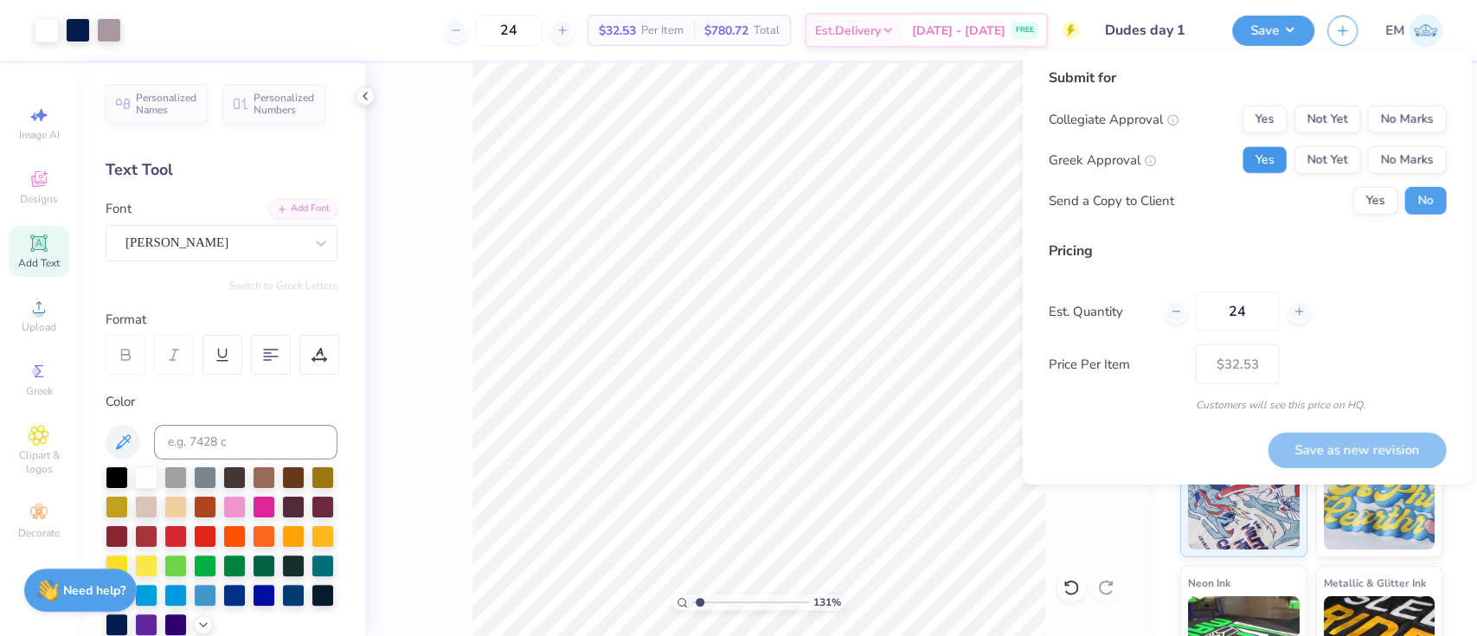
click at [1261, 150] on button "Yes" at bounding box center [1264, 160] width 45 height 28
drag, startPoint x: 1374, startPoint y: 204, endPoint x: 1383, endPoint y: 182, distance: 24.1
click at [1375, 204] on button "Yes" at bounding box center [1374, 201] width 45 height 28
type input "1.30577938051685"
click at [1402, 124] on button "No Marks" at bounding box center [1406, 120] width 79 height 28
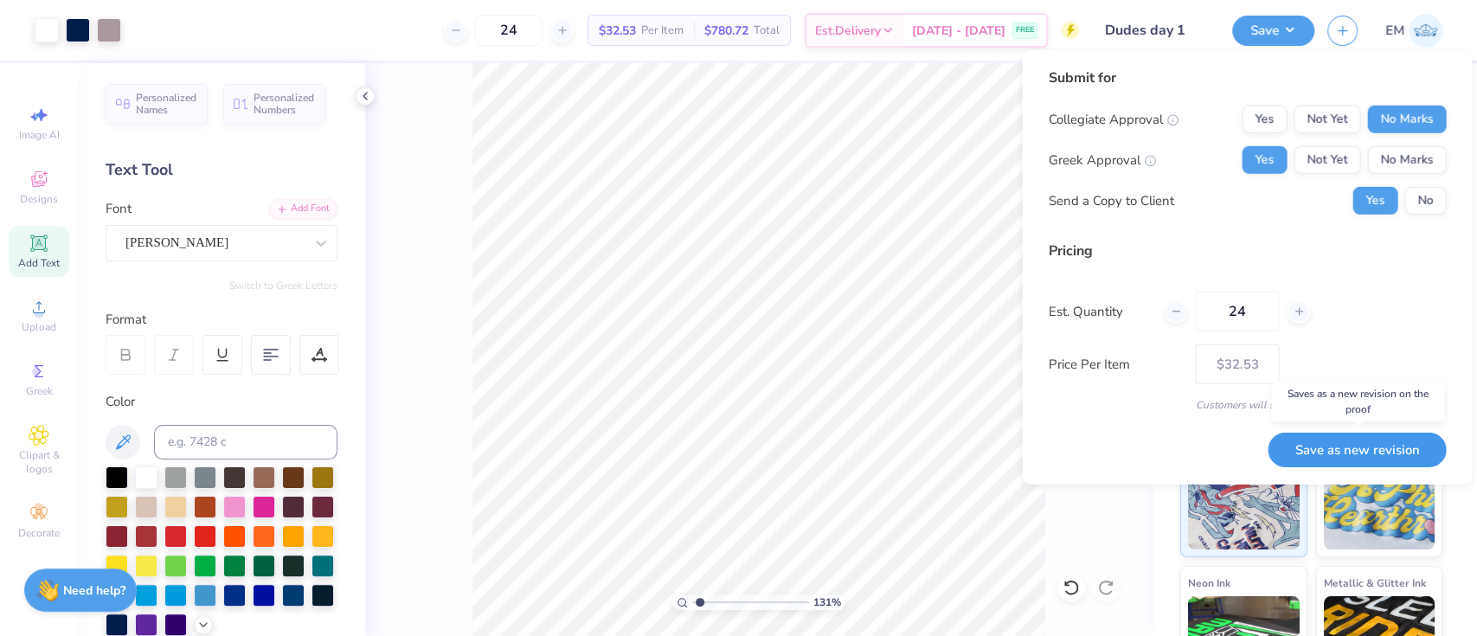
click at [1379, 445] on button "Save as new revision" at bounding box center [1356, 449] width 178 height 35
type input "$32.53"
type input "1.30577938051685"
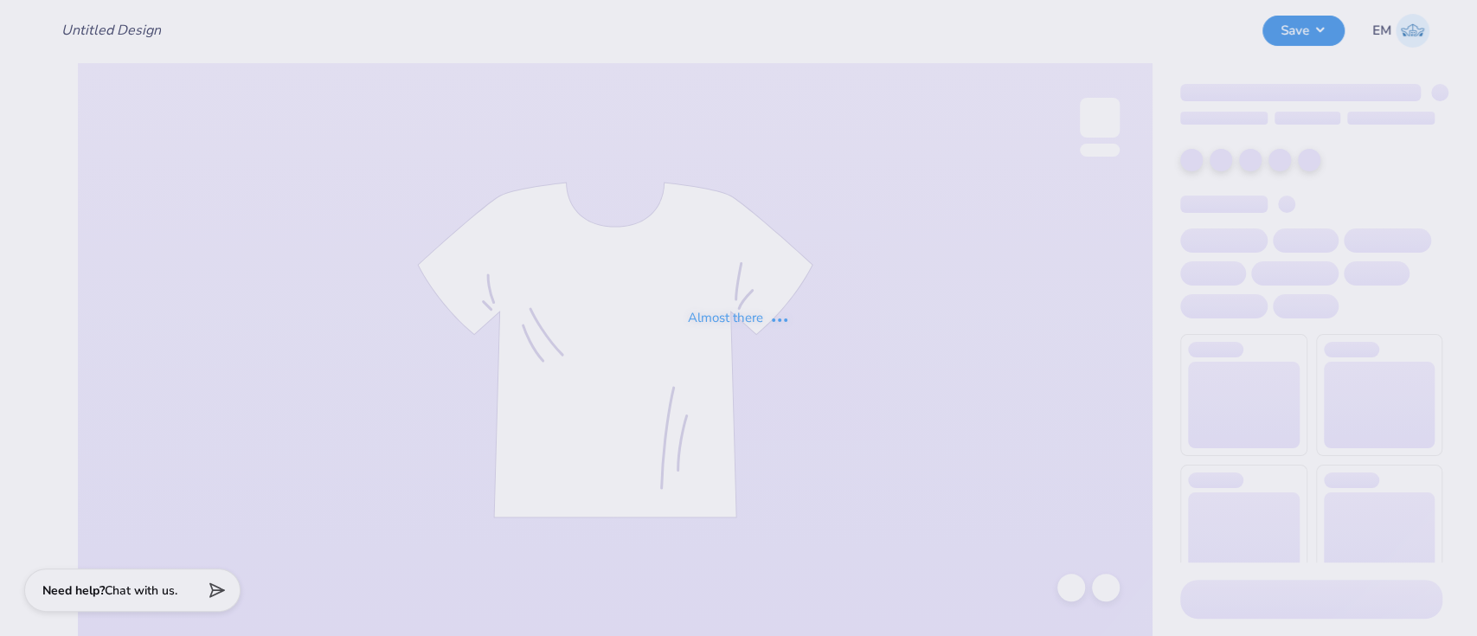
type input "Dudes day 1"
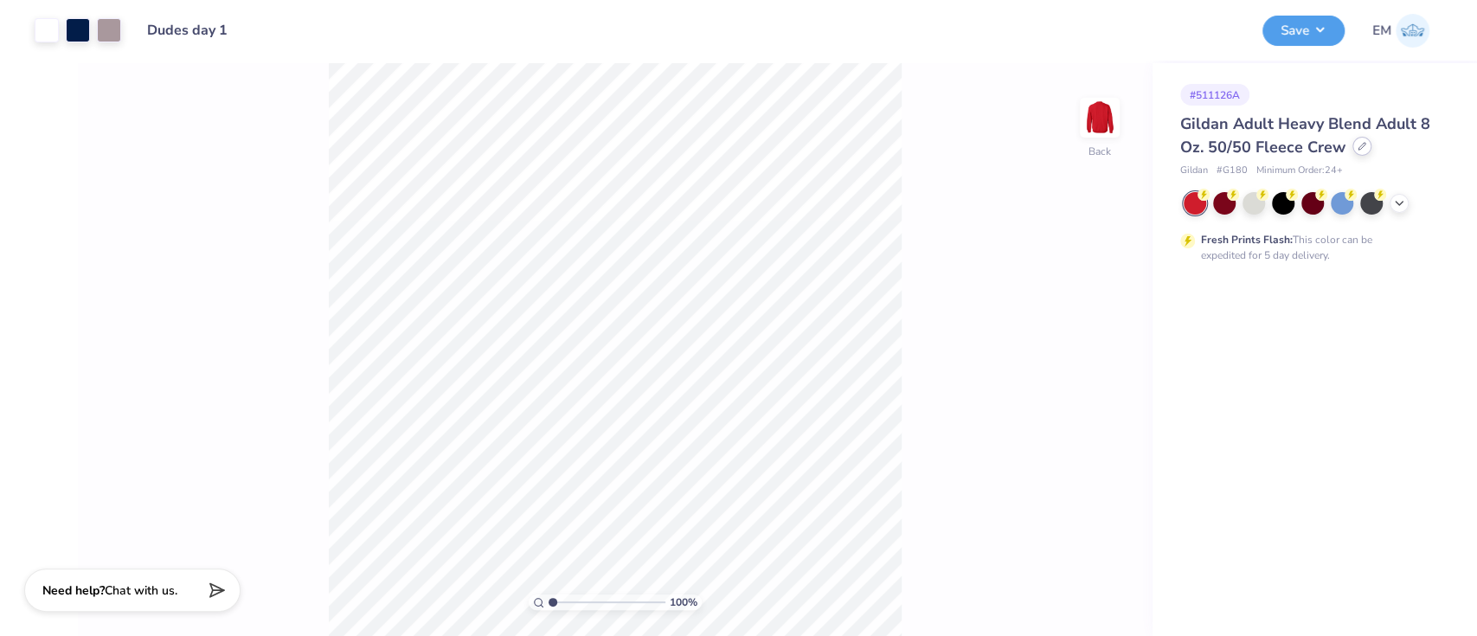
click at [1363, 146] on icon at bounding box center [1361, 146] width 9 height 9
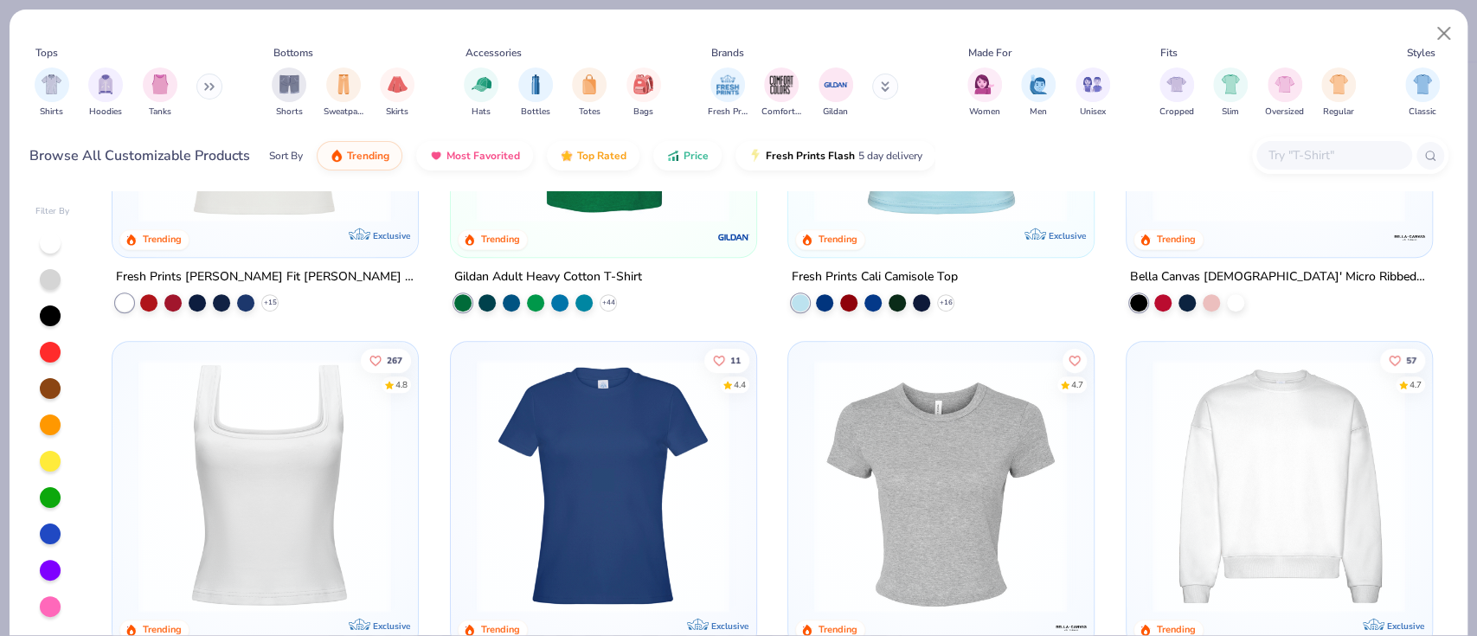
scroll to position [461, 0]
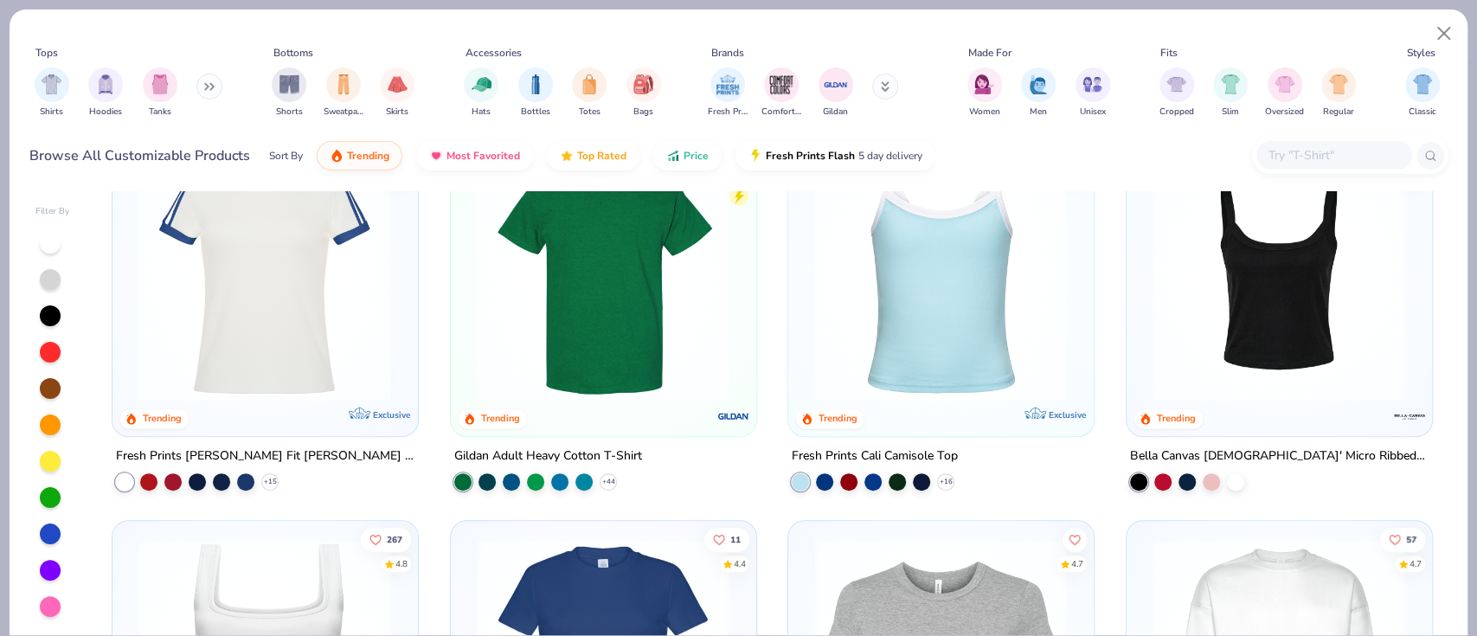
click at [617, 293] on img at bounding box center [603, 273] width 270 height 253
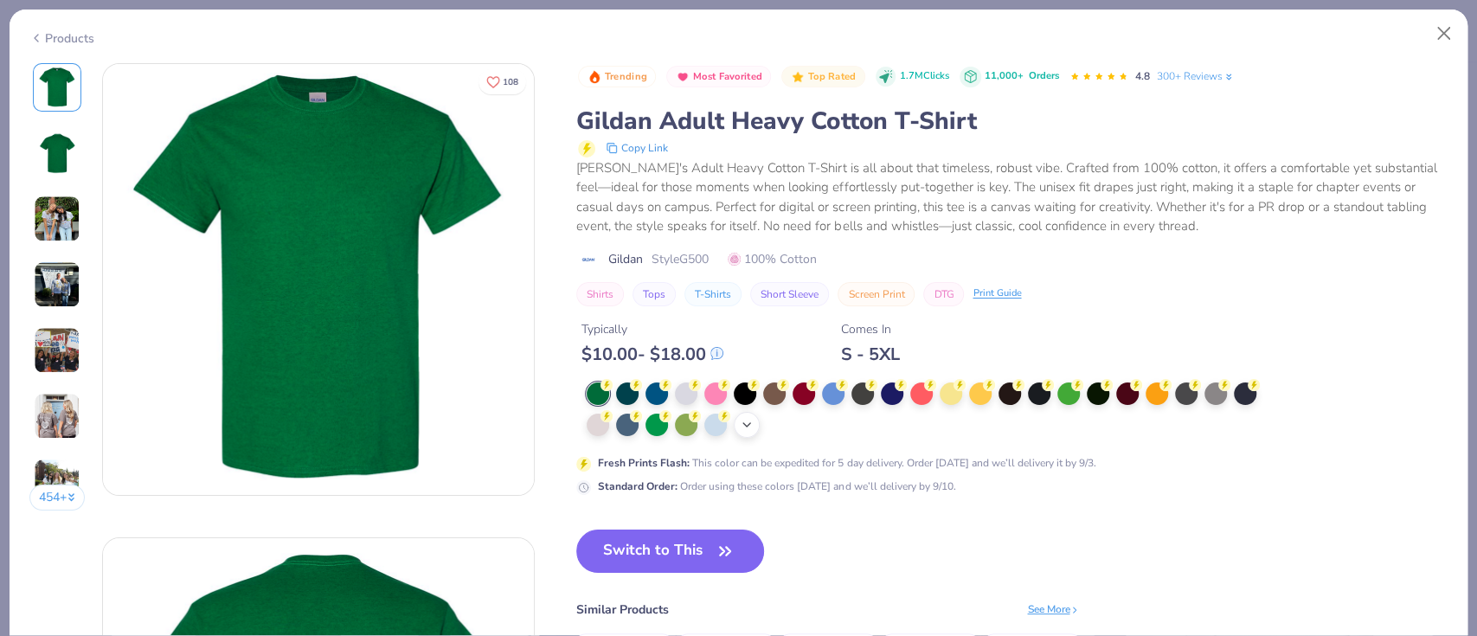
click at [754, 419] on icon at bounding box center [747, 425] width 14 height 14
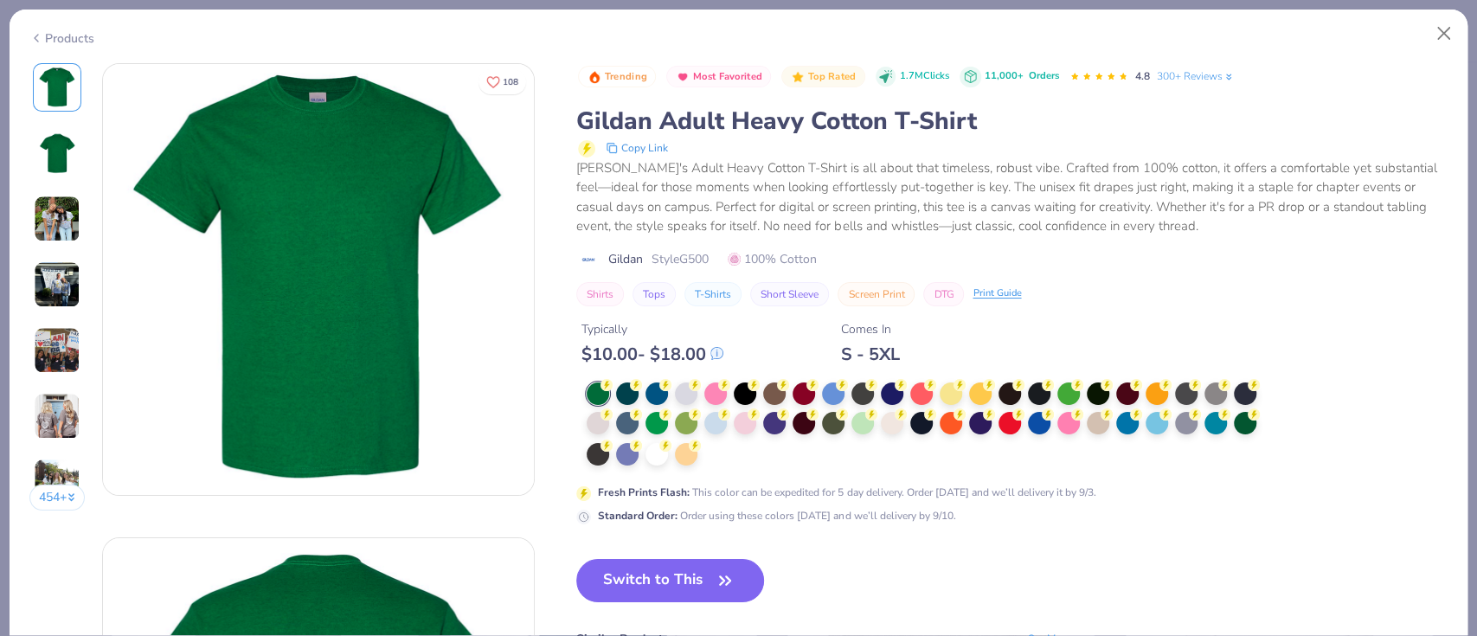
click at [613, 391] on circle at bounding box center [606, 385] width 12 height 12
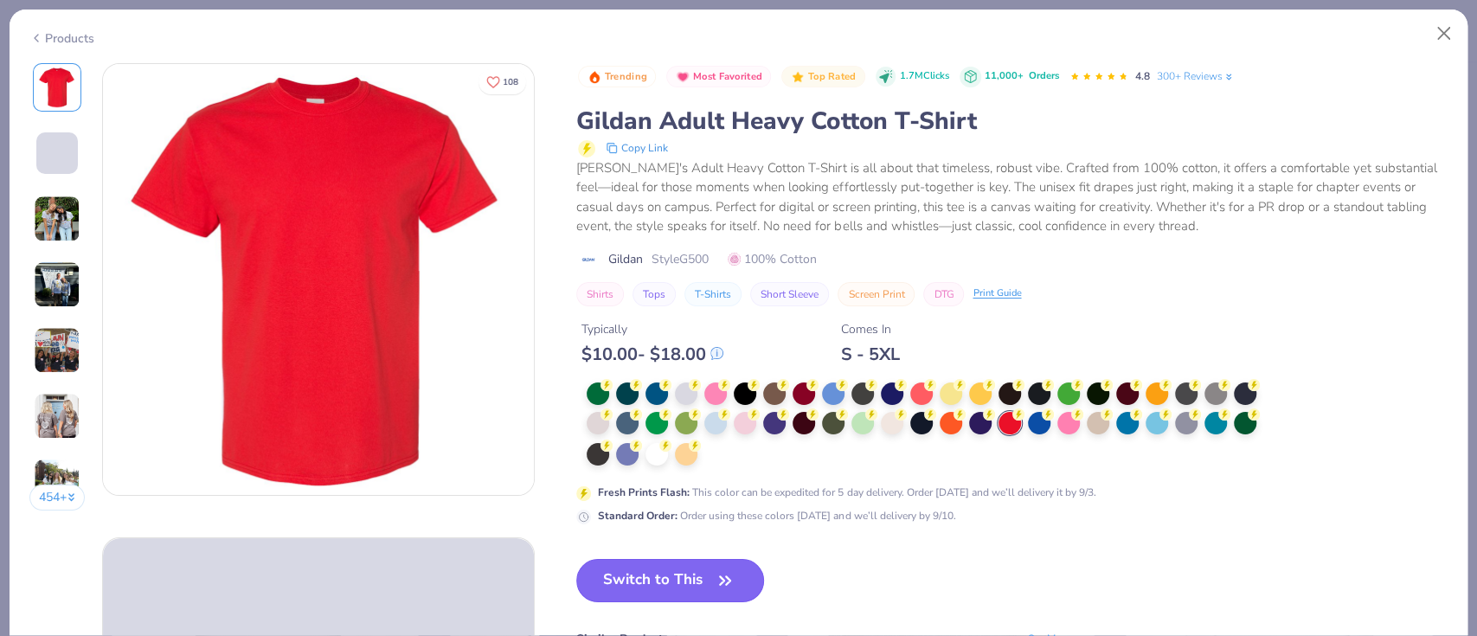
click at [658, 580] on button "Switch to This" at bounding box center [670, 580] width 188 height 43
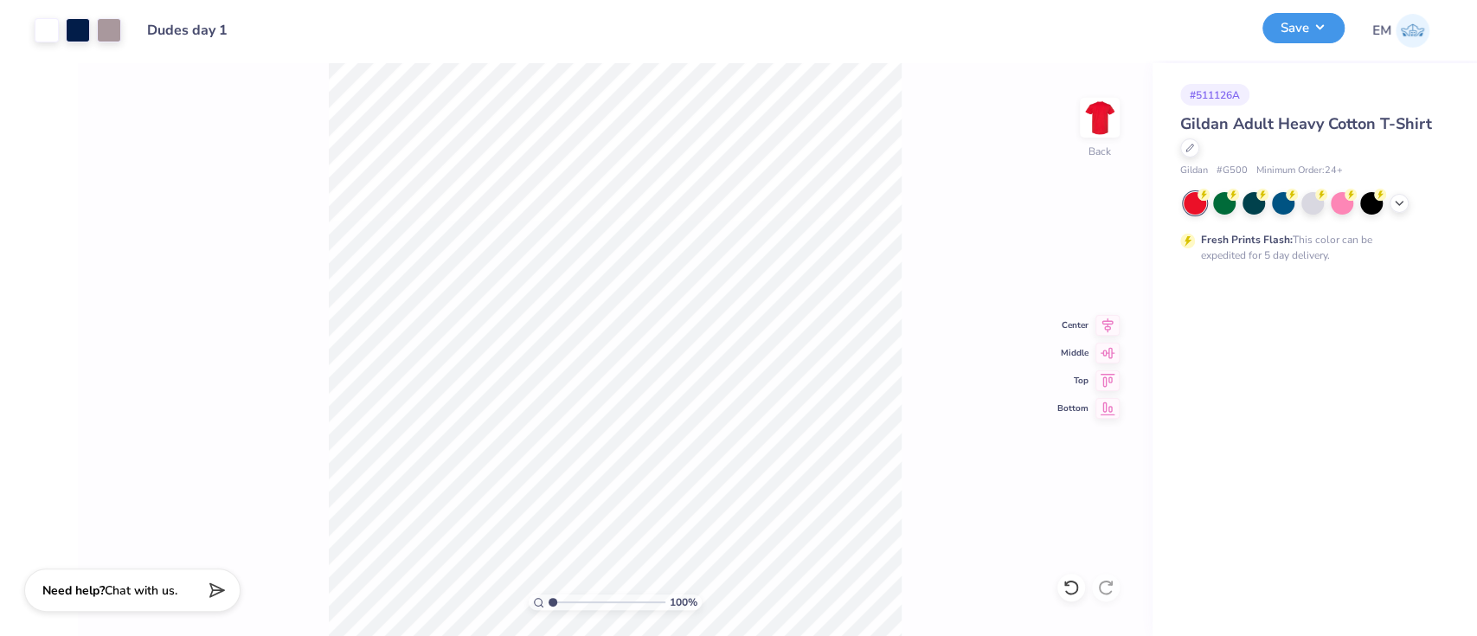
click at [1311, 30] on button "Save" at bounding box center [1303, 28] width 82 height 30
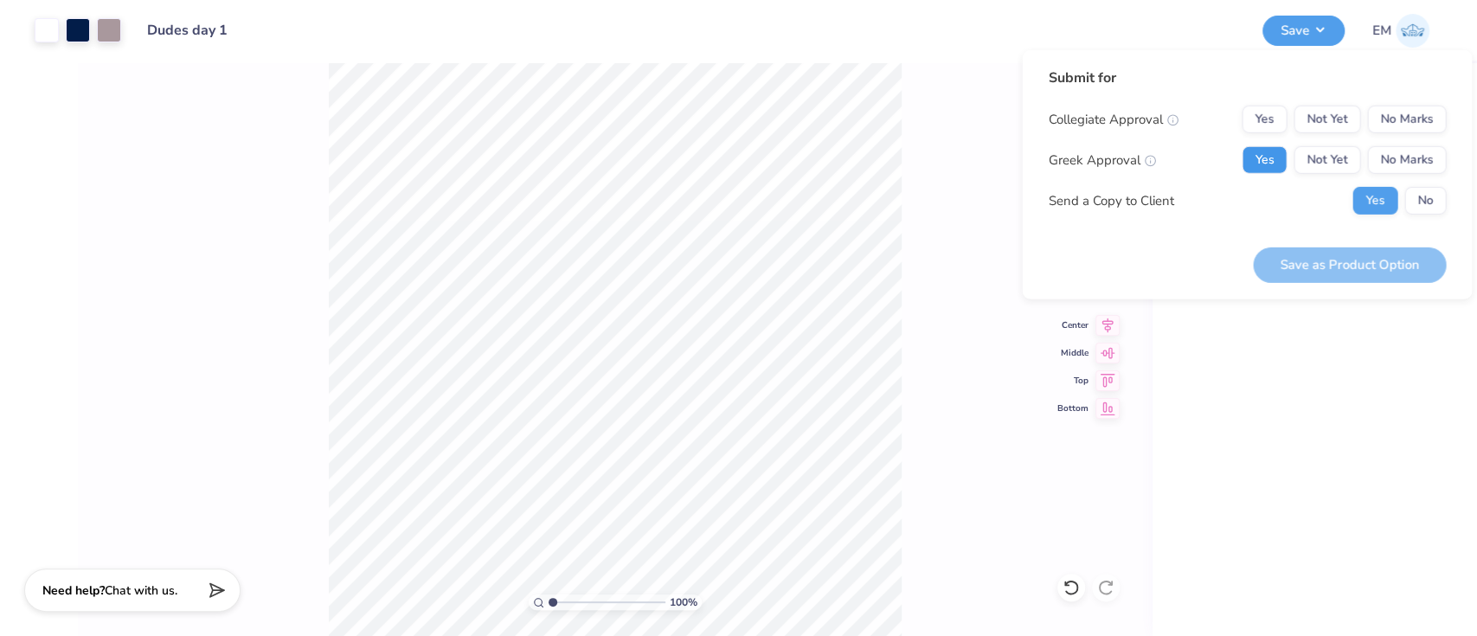
click at [1276, 153] on button "Yes" at bounding box center [1264, 160] width 45 height 28
click at [1431, 115] on button "No Marks" at bounding box center [1406, 120] width 79 height 28
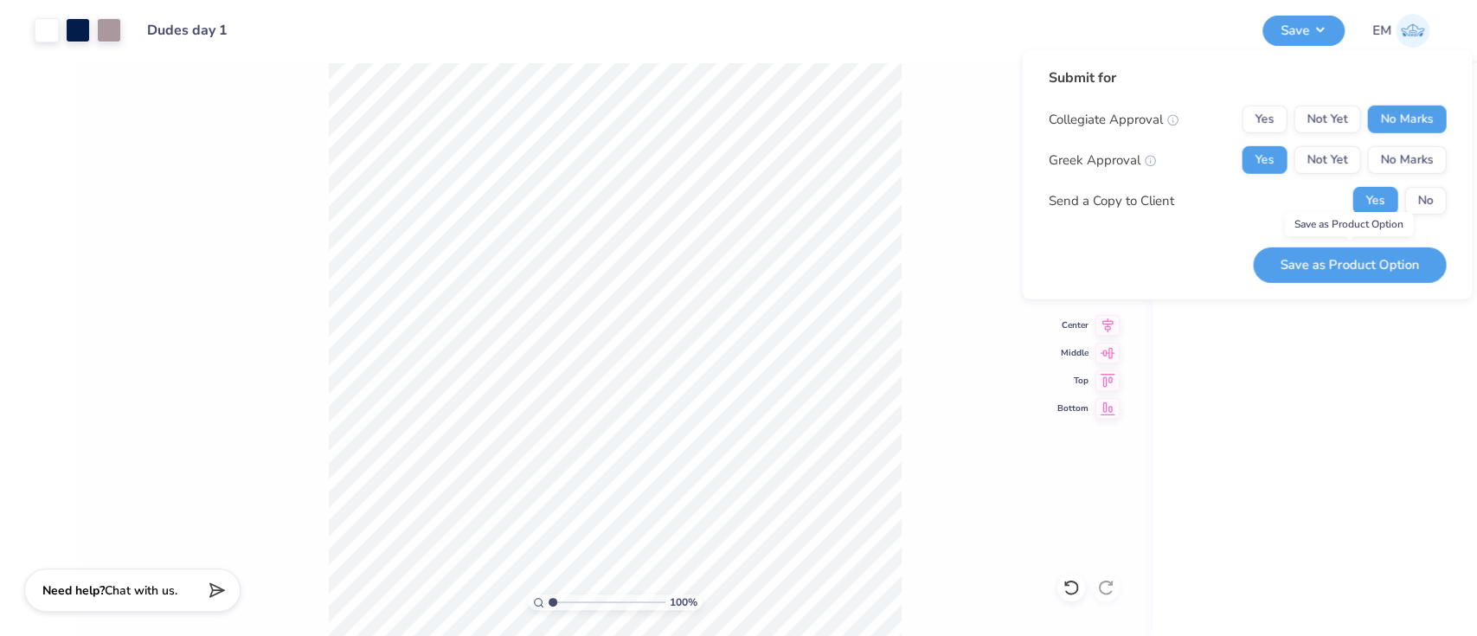
click at [1378, 260] on button "Save as Product Option" at bounding box center [1349, 264] width 193 height 35
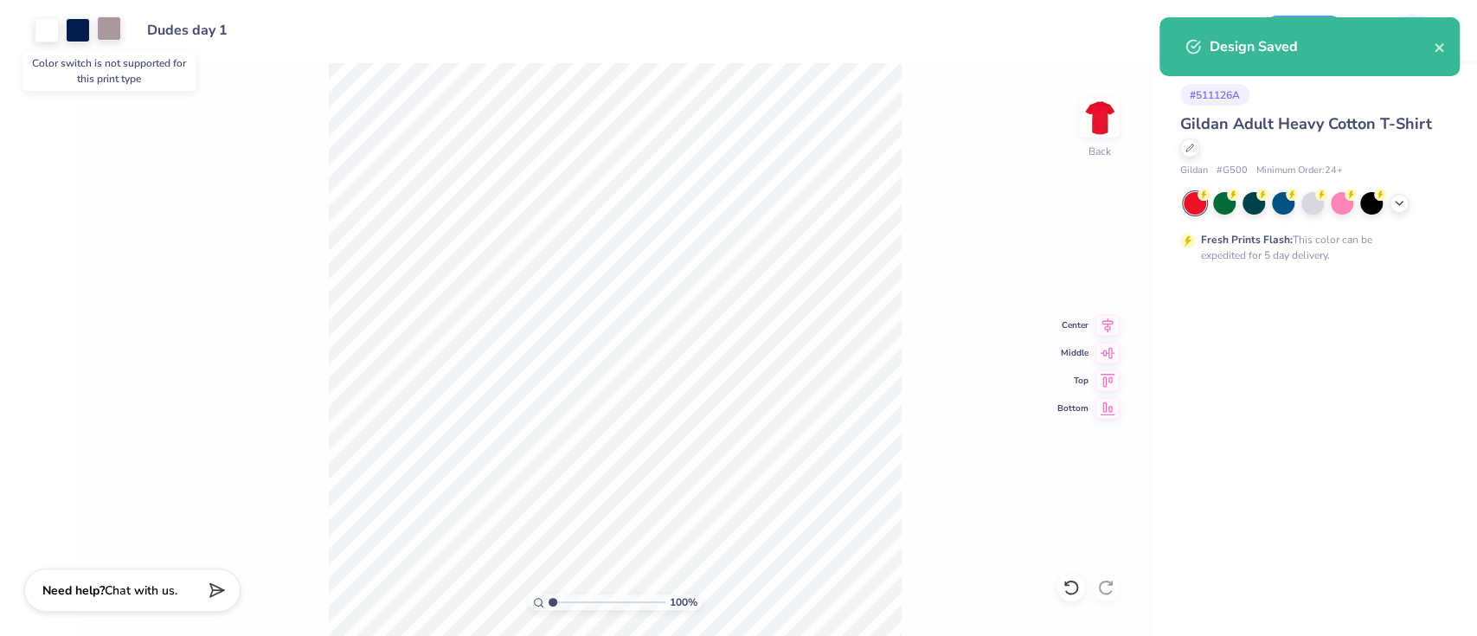
click at [106, 35] on div at bounding box center [109, 28] width 24 height 24
